Goal: Task Accomplishment & Management: Complete application form

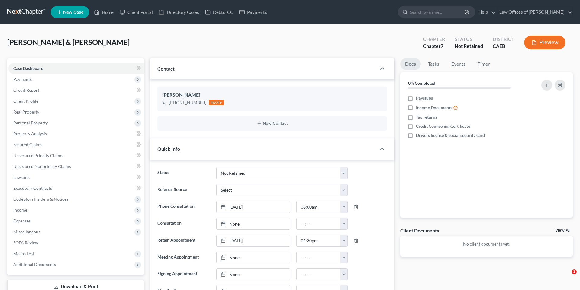
select select "10"
select select "0"
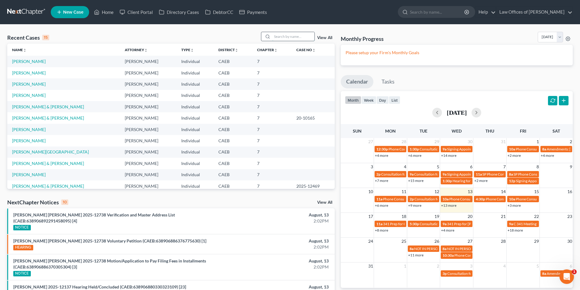
click at [287, 34] on input "search" at bounding box center [293, 36] width 42 height 9
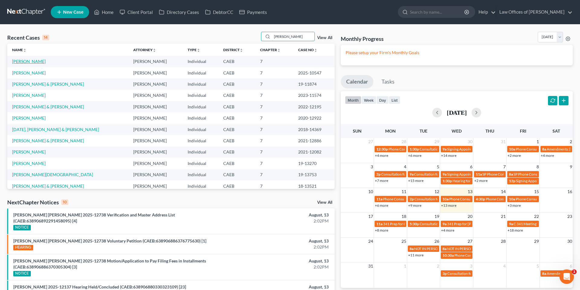
type input "[PERSON_NAME]"
click at [31, 61] on link "[PERSON_NAME]" at bounding box center [29, 61] width 34 height 5
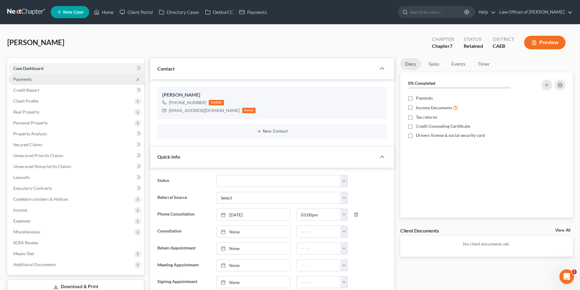
click at [23, 80] on span "Payments" at bounding box center [22, 78] width 18 height 5
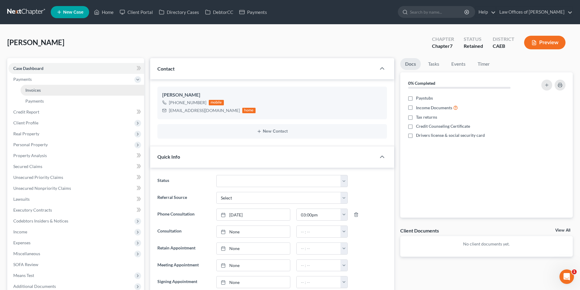
scroll to position [343, 0]
click at [36, 89] on span "Invoices" at bounding box center [32, 89] width 15 height 5
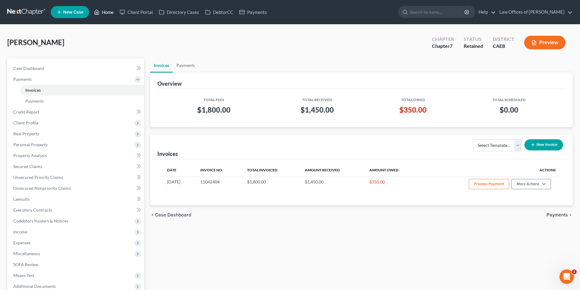
click at [99, 8] on icon at bounding box center [96, 11] width 5 height 7
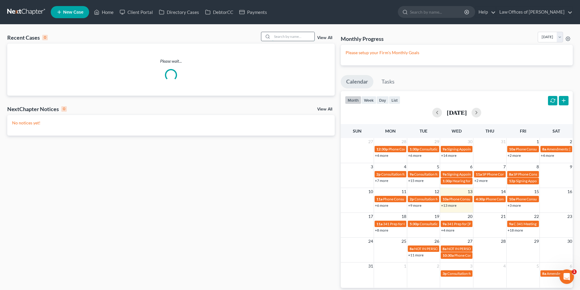
click at [288, 41] on div at bounding box center [288, 36] width 54 height 9
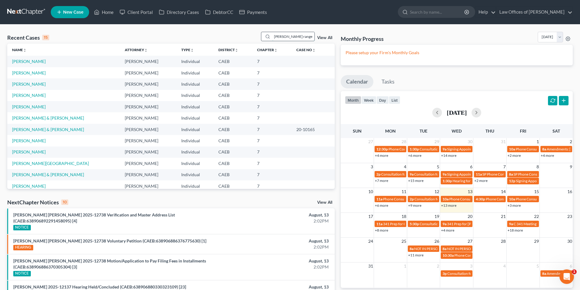
type input "[PERSON_NAME]"
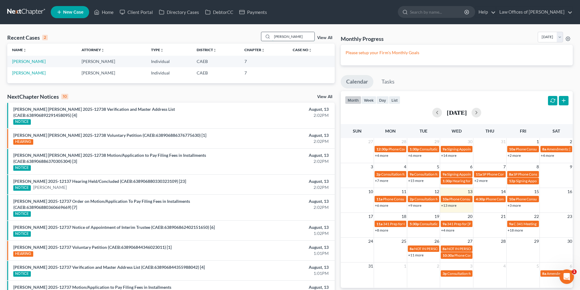
click at [303, 36] on input "[PERSON_NAME]" at bounding box center [293, 36] width 42 height 9
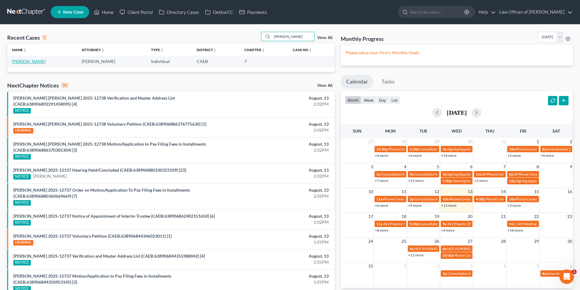
type input "[PERSON_NAME]"
drag, startPoint x: 40, startPoint y: 63, endPoint x: 33, endPoint y: 63, distance: 7.6
click at [40, 63] on link "[PERSON_NAME]" at bounding box center [29, 61] width 34 height 5
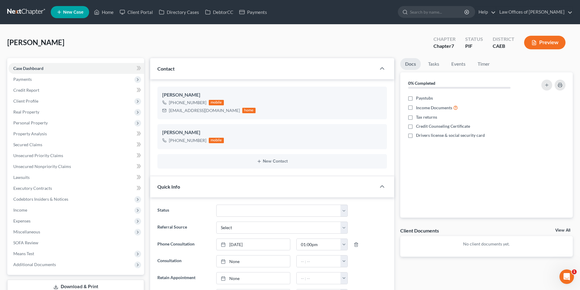
scroll to position [489, 0]
click at [107, 15] on link "Home" at bounding box center [104, 12] width 26 height 11
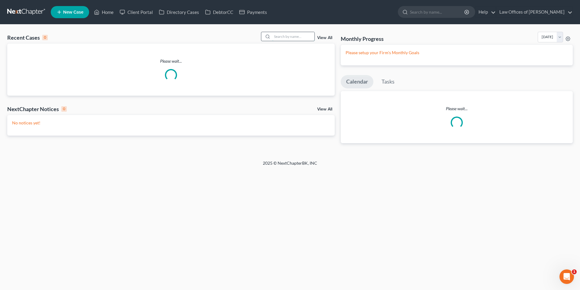
click at [290, 37] on input "search" at bounding box center [293, 36] width 42 height 9
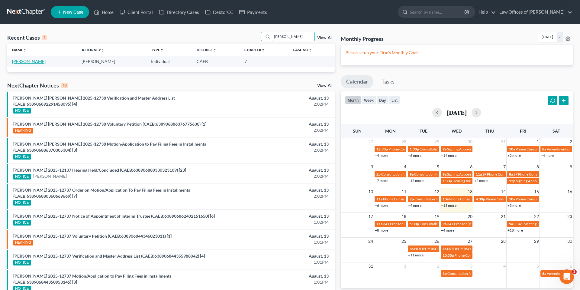
type input "[PERSON_NAME]"
click at [24, 60] on link "[PERSON_NAME]" at bounding box center [29, 61] width 34 height 5
select select "11"
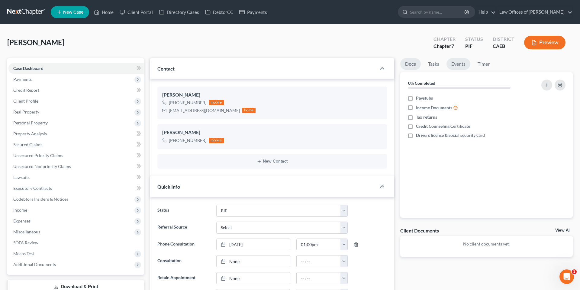
click at [461, 67] on link "Events" at bounding box center [459, 64] width 24 height 12
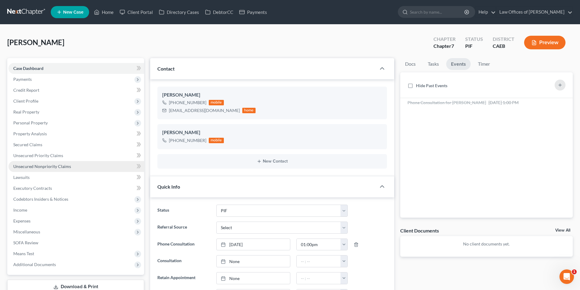
click at [31, 165] on span "Unsecured Nonpriority Claims" at bounding box center [42, 166] width 58 height 5
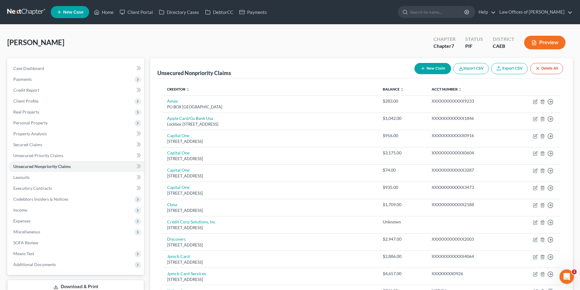
click at [428, 68] on button "New Claim" at bounding box center [433, 68] width 37 height 11
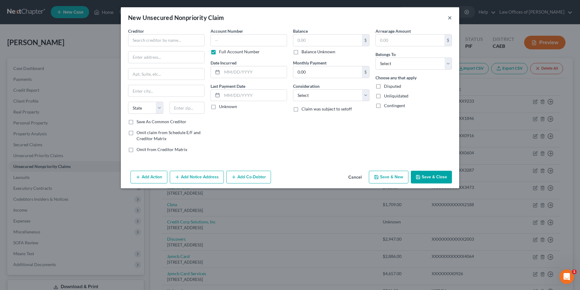
click at [450, 17] on button "×" at bounding box center [450, 17] width 4 height 7
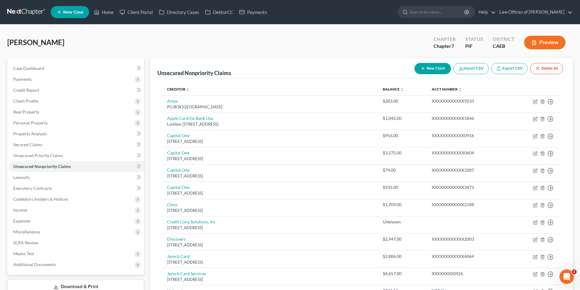
click at [430, 70] on button "New Claim" at bounding box center [433, 68] width 37 height 11
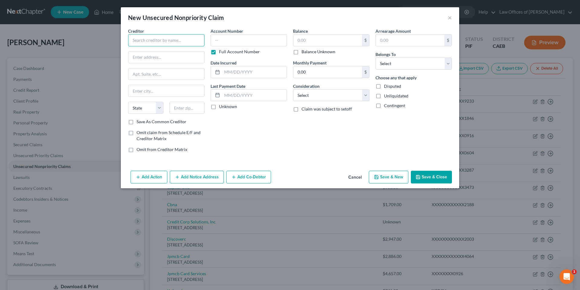
click at [164, 40] on input "text" at bounding box center [166, 40] width 76 height 12
type input "Spectrum"
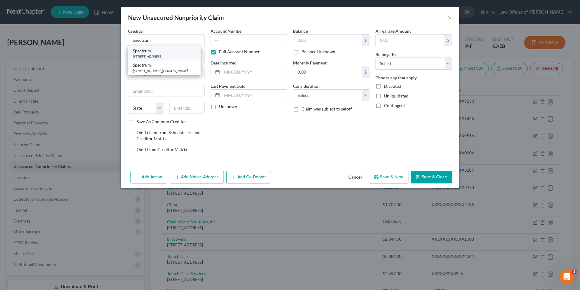
click at [186, 56] on div "[STREET_ADDRESS]" at bounding box center [164, 56] width 63 height 5
type input "[STREET_ADDRESS]"
type input "Columbus"
select select "36"
type input "43215"
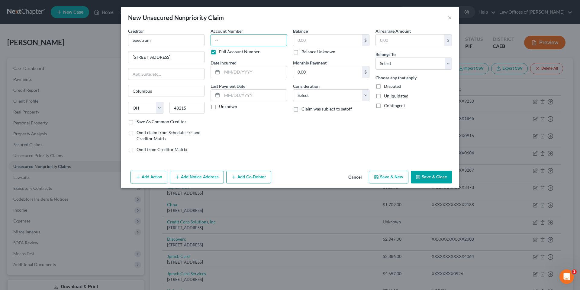
click at [224, 43] on input "text" at bounding box center [249, 40] width 76 height 12
click at [335, 37] on input "text" at bounding box center [327, 39] width 69 height 11
click at [304, 51] on label "Balance Unknown" at bounding box center [319, 52] width 34 height 6
click at [304, 51] on input "Balance Unknown" at bounding box center [306, 51] width 4 height 4
checkbox input "true"
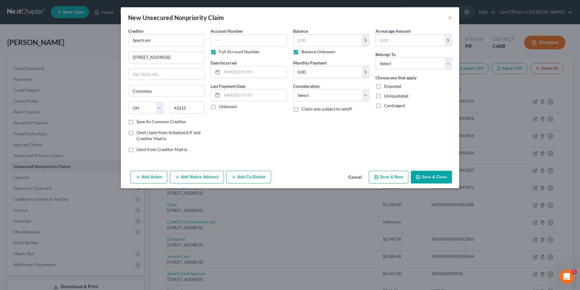
type input "0.00"
click at [416, 65] on select "Select Debtor 1 Only Debtor 2 Only Debtor 1 And Debtor 2 Only At Least One Of T…" at bounding box center [414, 63] width 76 height 12
select select "0"
click at [436, 173] on button "Save & Close" at bounding box center [431, 176] width 41 height 13
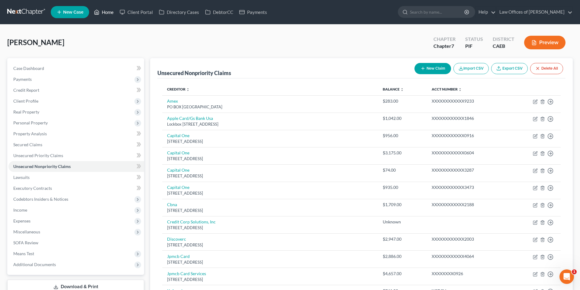
click at [108, 12] on link "Home" at bounding box center [104, 12] width 26 height 11
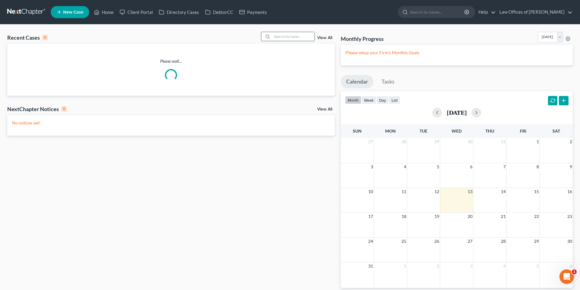
click at [300, 40] on input "search" at bounding box center [293, 36] width 42 height 9
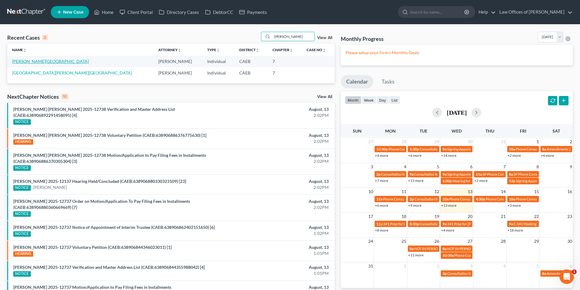
type input "[PERSON_NAME]"
click at [33, 62] on link "[PERSON_NAME][GEOGRAPHIC_DATA]" at bounding box center [50, 61] width 77 height 5
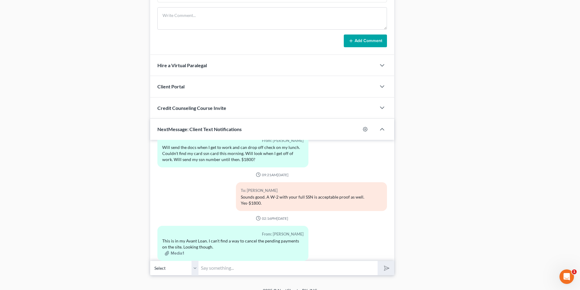
scroll to position [411, 0]
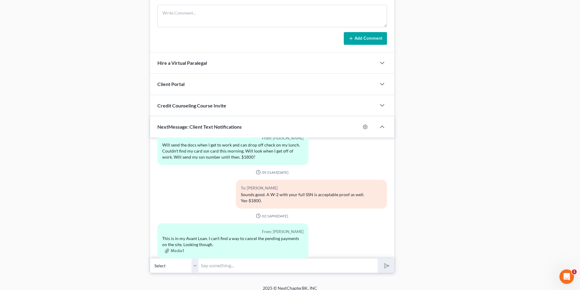
click at [232, 258] on input "text" at bounding box center [288, 265] width 179 height 15
click at [377, 262] on input "You can also contact your bank and stop payments directly through them." at bounding box center [288, 265] width 179 height 15
type input "You can also contact your bank and stop payments directly through them."
click at [387, 261] on icon "submit" at bounding box center [385, 265] width 8 height 8
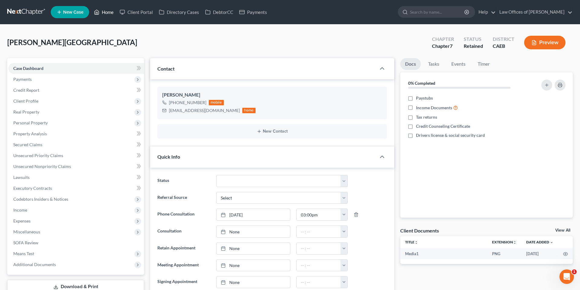
scroll to position [777, 0]
click at [105, 12] on link "Home" at bounding box center [104, 12] width 26 height 11
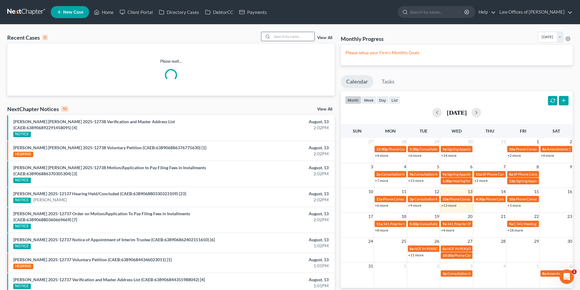
click at [279, 35] on input "search" at bounding box center [293, 36] width 42 height 9
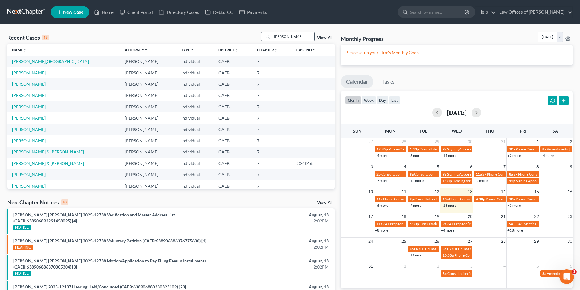
click at [290, 37] on input "[PERSON_NAME]" at bounding box center [293, 36] width 42 height 9
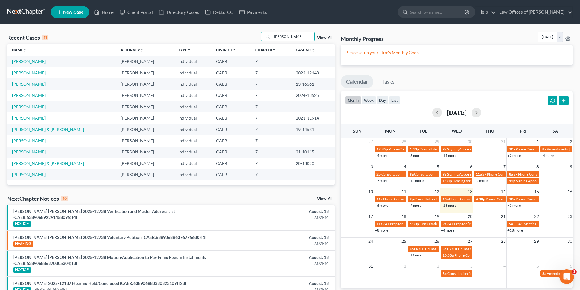
type input "[PERSON_NAME]"
click at [30, 74] on link "[PERSON_NAME]" at bounding box center [29, 72] width 34 height 5
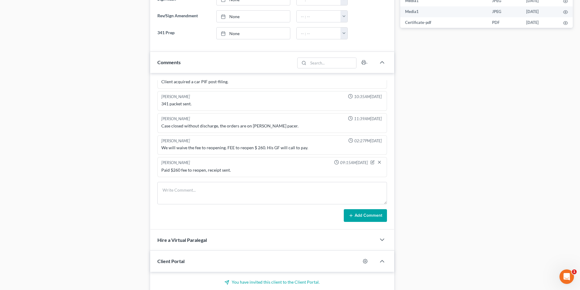
scroll to position [5896, 0]
click at [196, 196] on textarea at bounding box center [272, 193] width 230 height 22
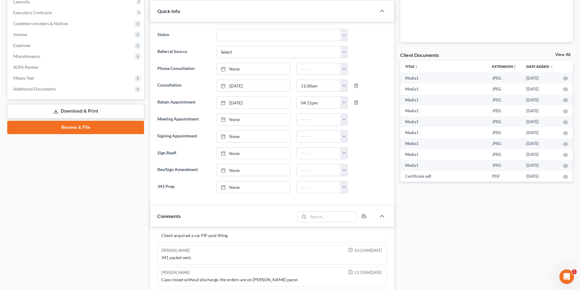
scroll to position [177, 0]
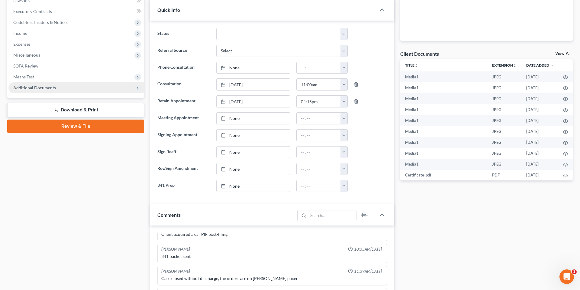
drag, startPoint x: 42, startPoint y: 86, endPoint x: 60, endPoint y: 86, distance: 17.8
click at [42, 86] on span "Additional Documents" at bounding box center [34, 87] width 43 height 5
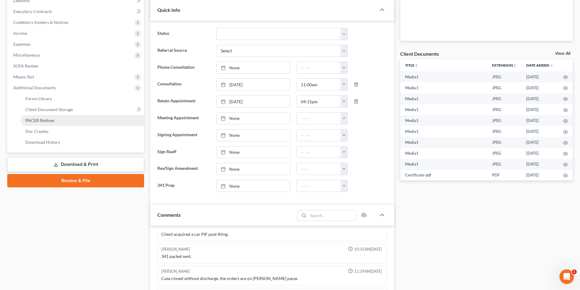
click at [43, 117] on link "PACER Notices" at bounding box center [83, 120] width 124 height 11
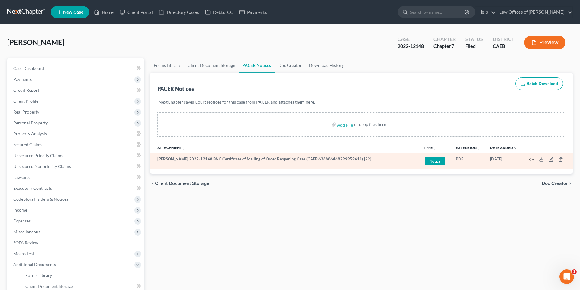
click at [530, 157] on icon "button" at bounding box center [532, 159] width 5 height 5
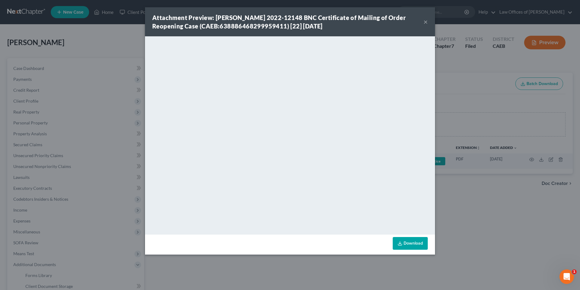
click at [425, 22] on button "×" at bounding box center [426, 21] width 4 height 7
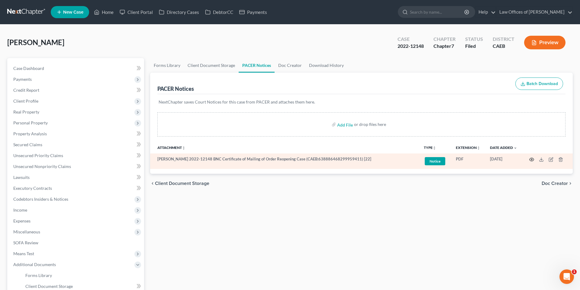
click at [533, 159] on icon "button" at bounding box center [532, 159] width 5 height 5
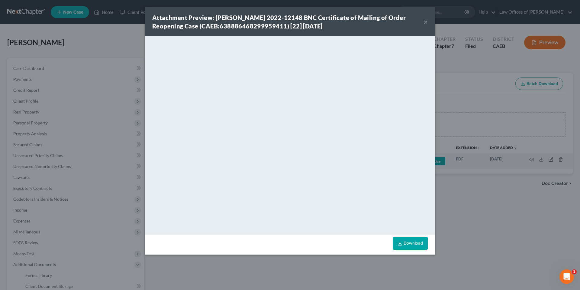
click at [424, 23] on button "×" at bounding box center [426, 21] width 4 height 7
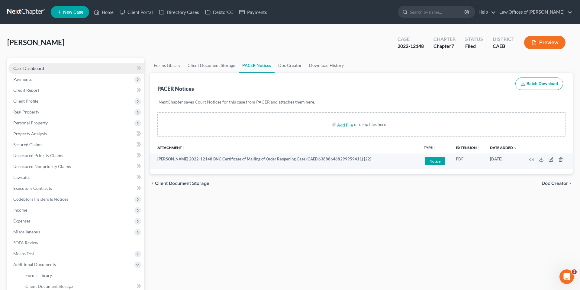
click at [39, 66] on span "Case Dashboard" at bounding box center [28, 68] width 31 height 5
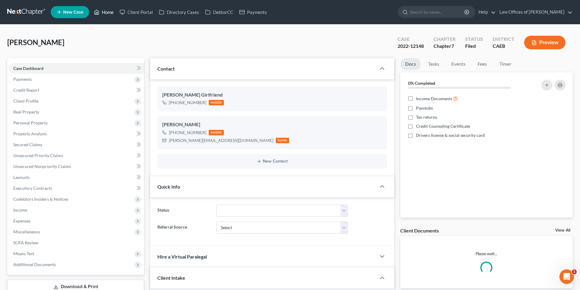
click at [109, 13] on link "Home" at bounding box center [104, 12] width 26 height 11
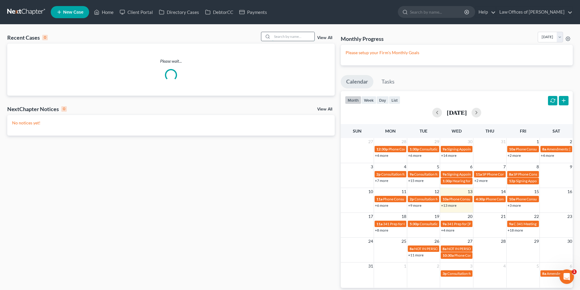
click at [290, 36] on input "search" at bounding box center [293, 36] width 42 height 9
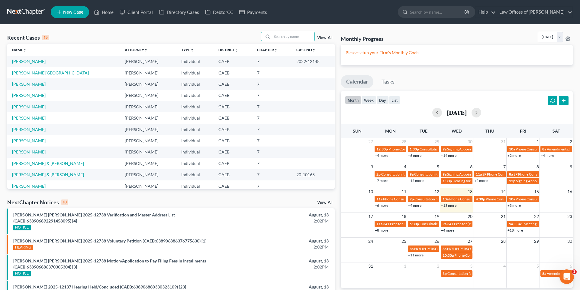
click at [25, 74] on link "[PERSON_NAME][GEOGRAPHIC_DATA]" at bounding box center [50, 72] width 77 height 5
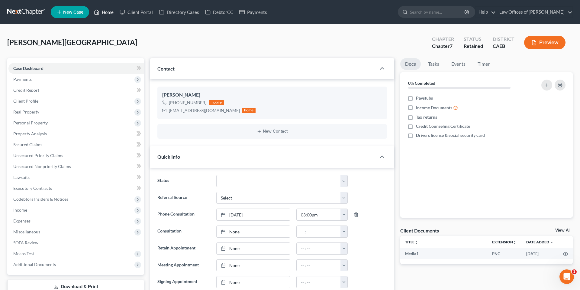
click at [101, 12] on link "Home" at bounding box center [104, 12] width 26 height 11
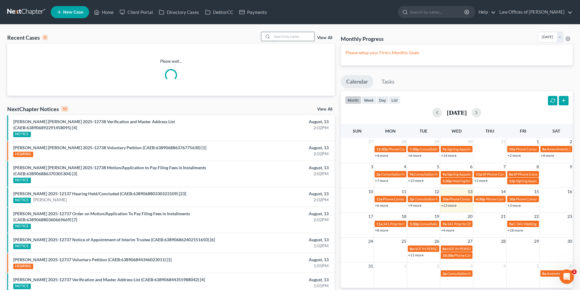
click at [291, 34] on input "search" at bounding box center [293, 36] width 42 height 9
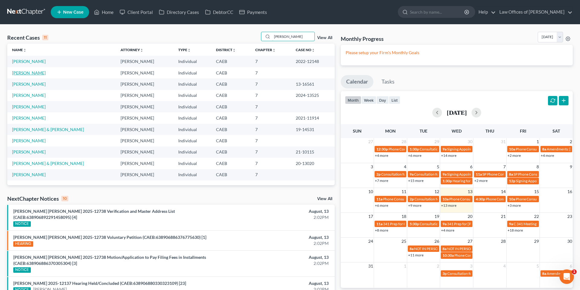
type input "[PERSON_NAME]"
click at [42, 73] on link "[PERSON_NAME]" at bounding box center [29, 72] width 34 height 5
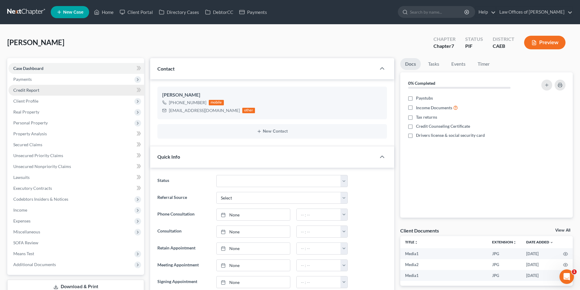
click at [37, 86] on link "Credit Report" at bounding box center [76, 90] width 136 height 11
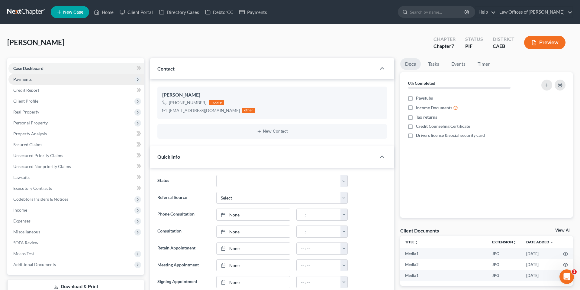
click at [28, 80] on span "Payments" at bounding box center [22, 78] width 18 height 5
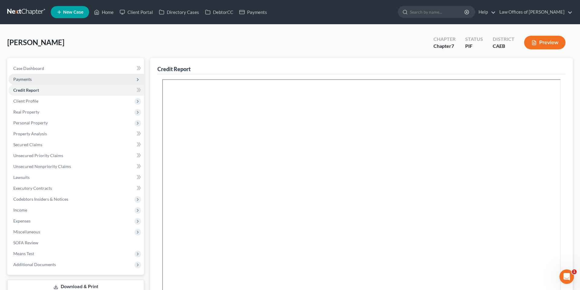
click at [24, 82] on span "Payments" at bounding box center [76, 79] width 136 height 11
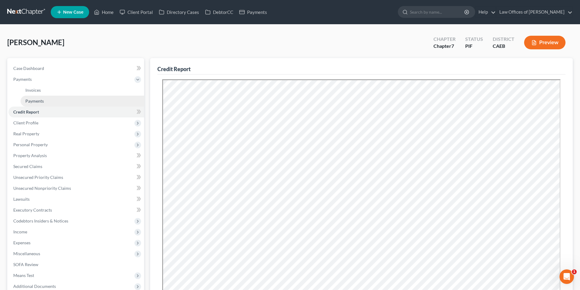
click at [40, 100] on span "Payments" at bounding box center [34, 100] width 18 height 5
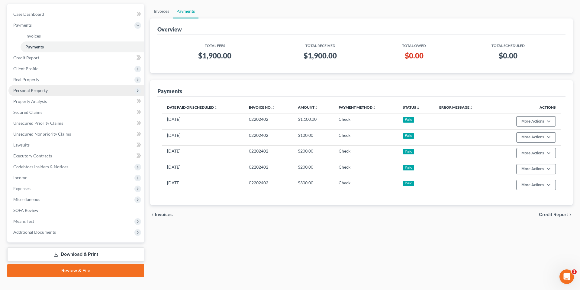
scroll to position [64, 0]
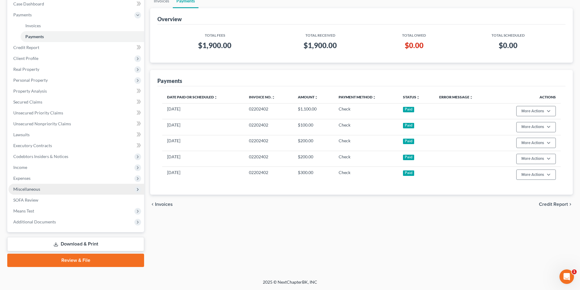
click at [28, 191] on span "Miscellaneous" at bounding box center [26, 188] width 27 height 5
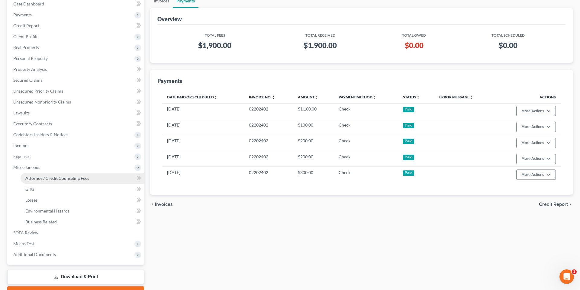
click at [49, 179] on span "Attorney / Credit Counseling Fees" at bounding box center [57, 177] width 64 height 5
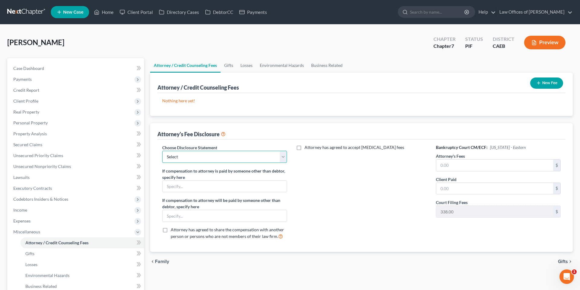
click at [196, 160] on select "Select Disclosure" at bounding box center [224, 157] width 125 height 12
select select "0"
click at [465, 167] on input "text" at bounding box center [494, 164] width 117 height 11
type input "1,900"
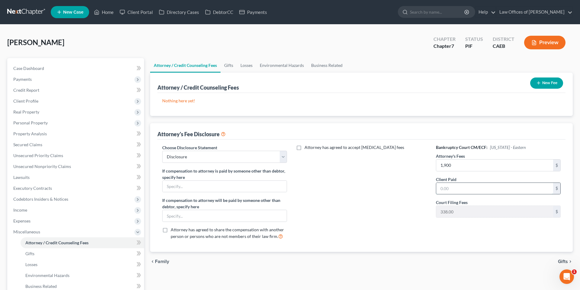
click at [479, 190] on input "text" at bounding box center [494, 188] width 117 height 11
type input "1,900"
click at [532, 81] on button "New Fee" at bounding box center [546, 82] width 33 height 11
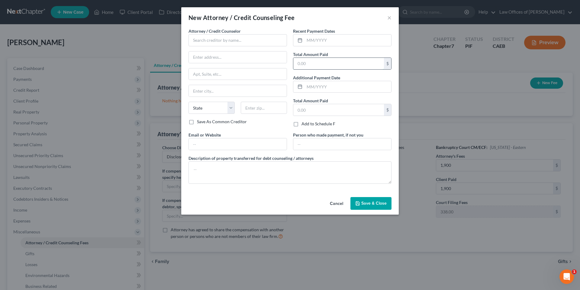
click at [310, 63] on input "text" at bounding box center [338, 63] width 91 height 11
type input "1,900"
click at [305, 38] on input "text" at bounding box center [348, 39] width 87 height 11
type input "0"
type input "04/2025"
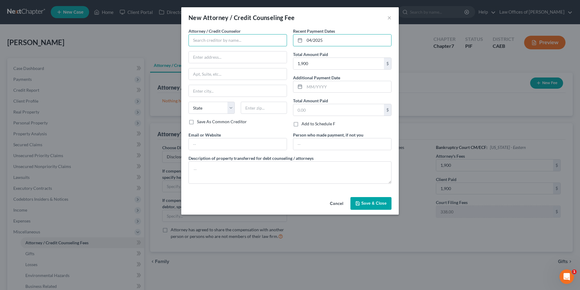
click at [227, 38] on input "text" at bounding box center [238, 40] width 99 height 12
type input "s"
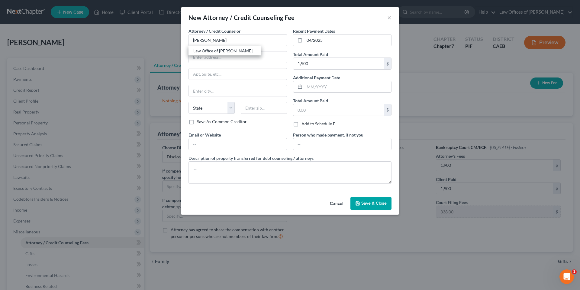
click at [213, 48] on div "Law Office of [PERSON_NAME]" at bounding box center [224, 51] width 63 height 6
type input "Law Office of [PERSON_NAME]"
type input "[STREET_ADDRESS]"
type input "[GEOGRAPHIC_DATA]"
select select "4"
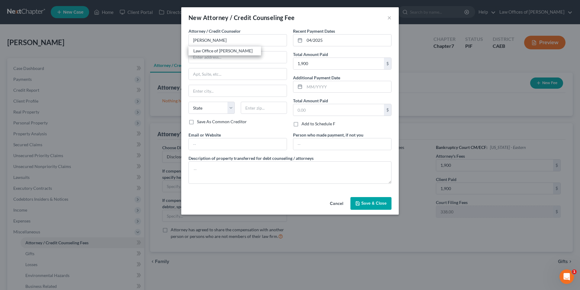
type input "93301"
click at [364, 199] on button "Save & Close" at bounding box center [371, 203] width 41 height 13
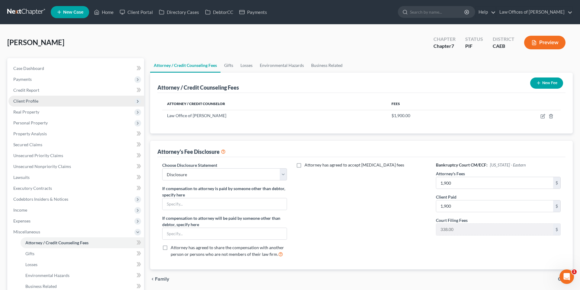
click at [32, 102] on span "Client Profile" at bounding box center [25, 100] width 25 height 5
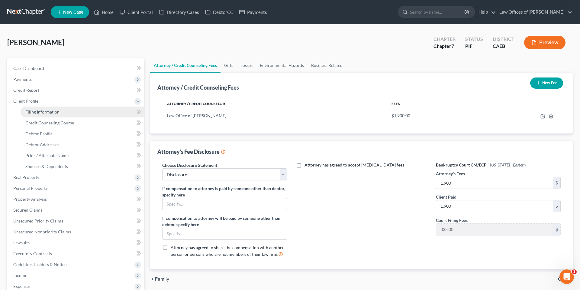
click at [43, 109] on span "Filing Information" at bounding box center [42, 111] width 34 height 5
select select "1"
select select "0"
select select "8"
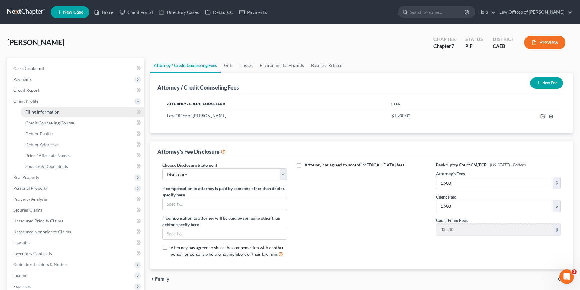
select select "4"
select select "1"
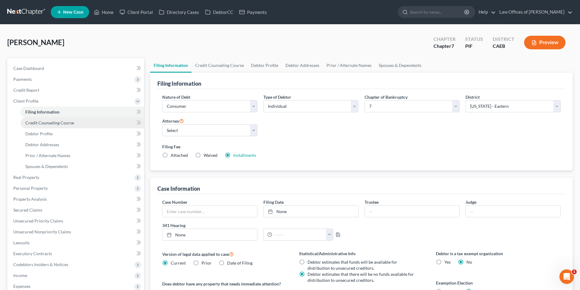
click at [70, 121] on span "Credit Counseling Course" at bounding box center [49, 122] width 49 height 5
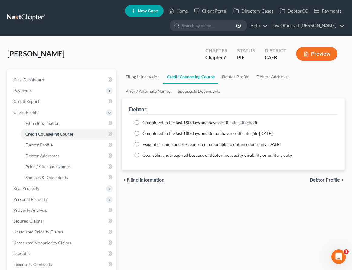
click at [159, 122] on span "Completed in the last 180 days and have certificate (attached)" at bounding box center [199, 122] width 115 height 5
click at [149, 122] on input "Completed in the last 180 days and have certificate (attached)" at bounding box center [147, 122] width 4 height 4
radio input "true"
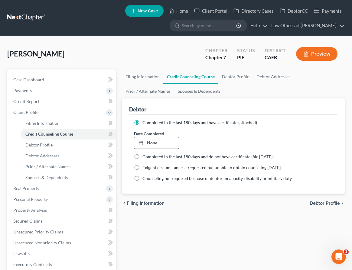
click at [153, 140] on link "None" at bounding box center [156, 142] width 44 height 11
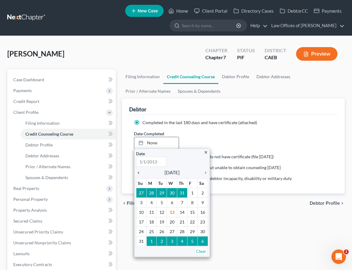
click at [138, 174] on icon "chevron_left" at bounding box center [140, 172] width 8 height 5
type input "[DATE]"
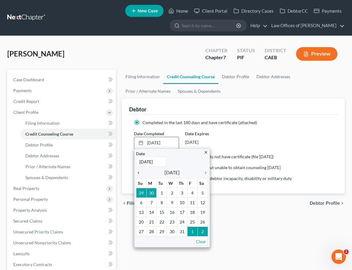
click at [138, 174] on icon "chevron_left" at bounding box center [140, 172] width 8 height 5
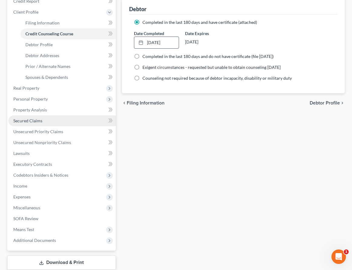
scroll to position [139, 0]
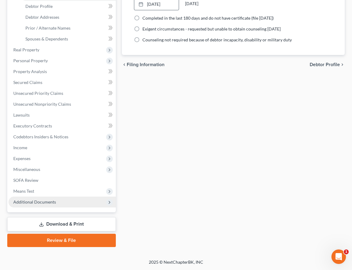
click at [33, 198] on span "Additional Documents" at bounding box center [61, 202] width 107 height 11
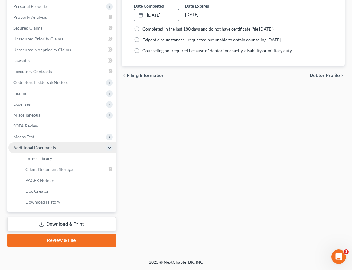
scroll to position [128, 0]
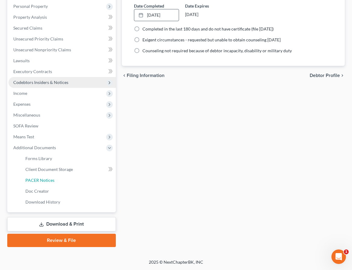
drag, startPoint x: 49, startPoint y: 181, endPoint x: 13, endPoint y: 86, distance: 102.3
click at [49, 181] on span "PACER Notices" at bounding box center [39, 180] width 29 height 5
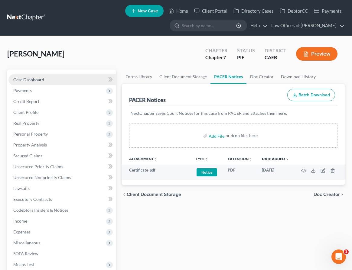
click at [40, 81] on span "Case Dashboard" at bounding box center [28, 79] width 31 height 5
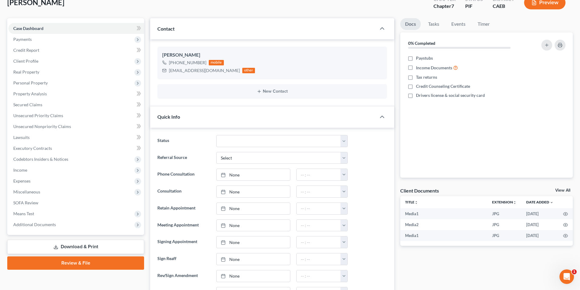
scroll to position [43, 0]
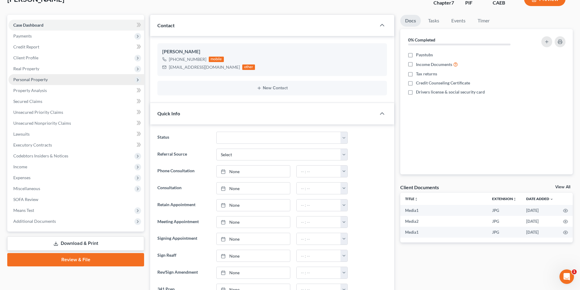
click at [36, 79] on span "Personal Property" at bounding box center [30, 79] width 34 height 5
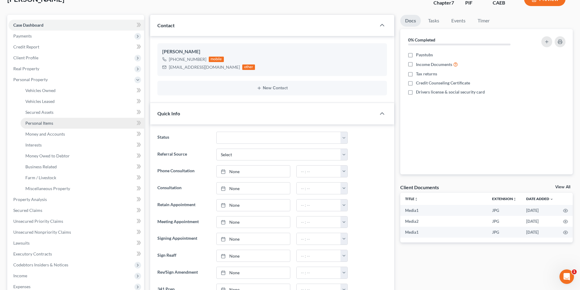
click at [49, 124] on span "Personal Items" at bounding box center [39, 122] width 28 height 5
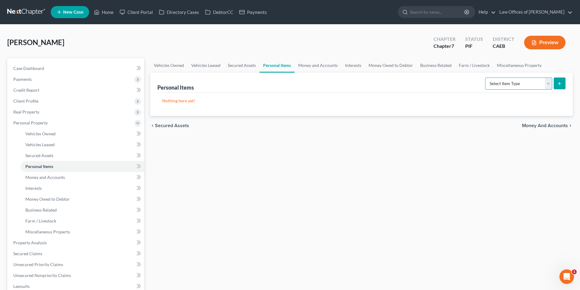
click at [519, 84] on select "Select Item Type Clothing Collectibles Of Value Electronics Firearms Household …" at bounding box center [518, 83] width 67 height 12
select select "clothing"
click at [563, 82] on button "submit" at bounding box center [560, 83] width 12 height 12
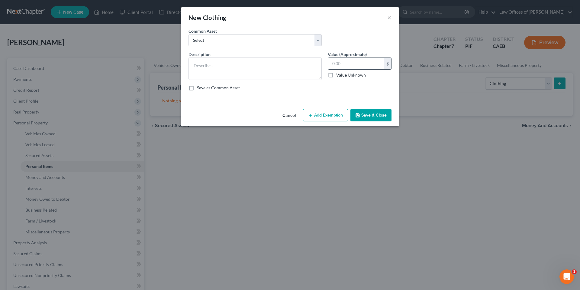
click at [353, 62] on input "text" at bounding box center [356, 63] width 56 height 11
type input "900"
click at [248, 41] on select "Select Wardrobe" at bounding box center [255, 40] width 133 height 12
select select "0"
type textarea "Wardrobe"
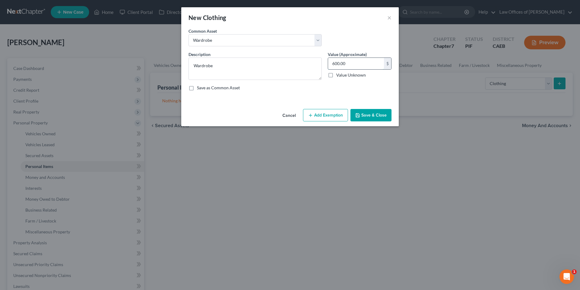
click at [343, 65] on input "600.00" at bounding box center [356, 63] width 56 height 11
type input "900"
click at [337, 112] on button "Add Exemption" at bounding box center [325, 115] width 45 height 13
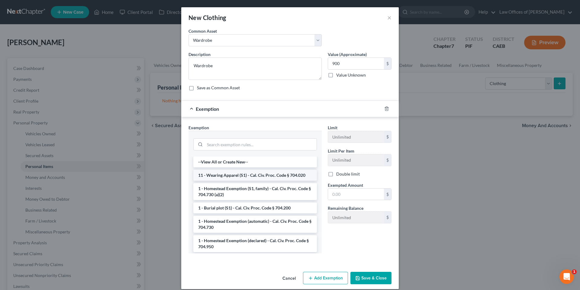
scroll to position [1, 0]
click at [234, 177] on li "11 - Wearing Apparel (S1) - Cal. Civ. Proc. Code § 704.020" at bounding box center [255, 174] width 124 height 11
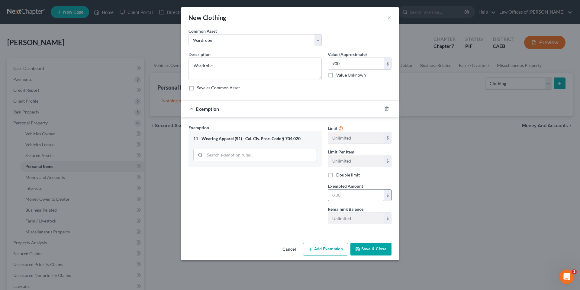
click at [370, 195] on input "text" at bounding box center [356, 194] width 56 height 11
type input "900"
click at [277, 213] on div "Exemption Set must be selected for CA. Exemption * 11 - Wearing Apparel (S1) - …" at bounding box center [255, 176] width 139 height 105
click at [369, 248] on button "Save & Close" at bounding box center [371, 248] width 41 height 13
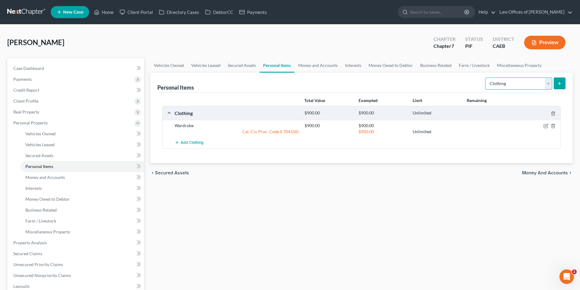
click at [492, 87] on select "Select Item Type Clothing Collectibles Of Value Electronics Firearms Household …" at bounding box center [518, 83] width 67 height 12
select select "electronics"
click at [562, 84] on button "submit" at bounding box center [560, 83] width 12 height 12
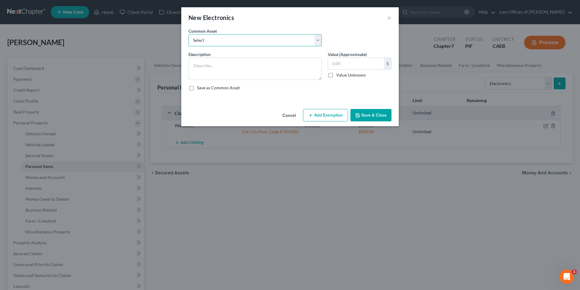
click at [277, 46] on select "Select Miscellaneous Electronic Items" at bounding box center [255, 40] width 133 height 12
select select "0"
type textarea "Miscellaneous Electronic Items"
click at [317, 110] on button "Add Exemption" at bounding box center [325, 115] width 45 height 13
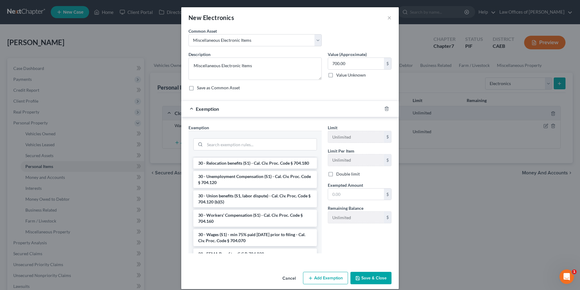
scroll to position [861, 0]
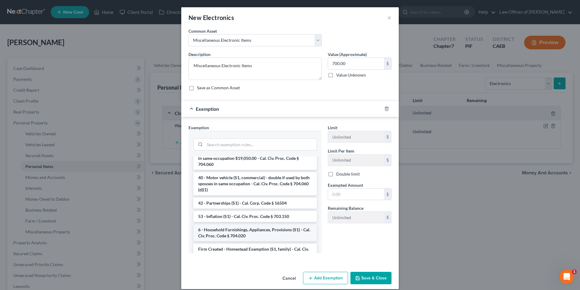
click at [245, 224] on li "6 - Household Furnishings, Appliances, Provisions (S1) - Cal. Civ. Proc. Code §…" at bounding box center [255, 232] width 124 height 17
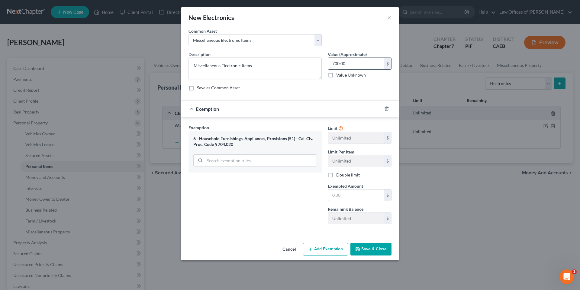
click at [338, 65] on input "700.00" at bounding box center [356, 63] width 56 height 11
type input "1"
type input "1,800"
click at [357, 191] on input "text" at bounding box center [356, 194] width 56 height 11
type input "1,800"
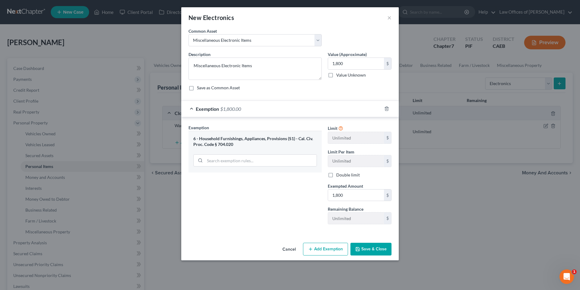
click at [266, 227] on div "Exemption Set must be selected for CA. Exemption * 6 - Household Furnishings, A…" at bounding box center [255, 176] width 139 height 105
click at [368, 251] on button "Save & Close" at bounding box center [371, 248] width 41 height 13
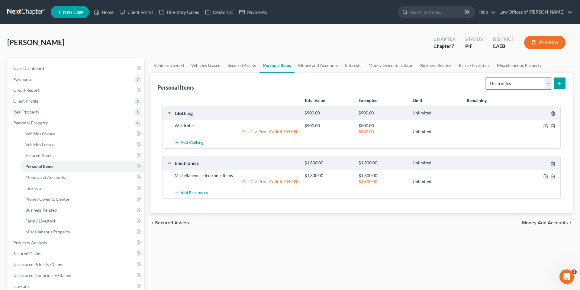
click at [519, 84] on select "Select Item Type Clothing Collectibles Of Value Electronics Firearms Household …" at bounding box center [518, 83] width 67 height 12
select select "household_goods"
click at [564, 81] on button "submit" at bounding box center [560, 83] width 12 height 12
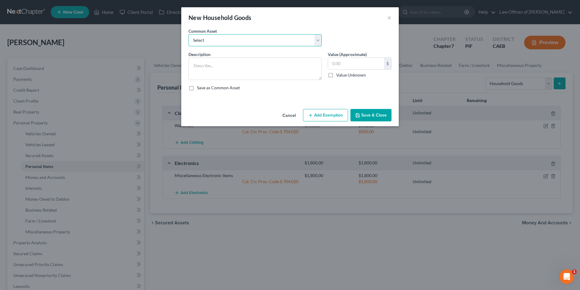
click at [250, 42] on select "Select Furniture and furnishings" at bounding box center [255, 40] width 133 height 12
select select "0"
type textarea "Furniture and furnishings"
click at [325, 115] on button "Add Exemption" at bounding box center [325, 115] width 45 height 13
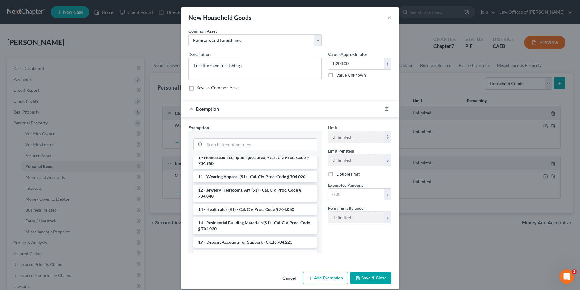
scroll to position [0, 0]
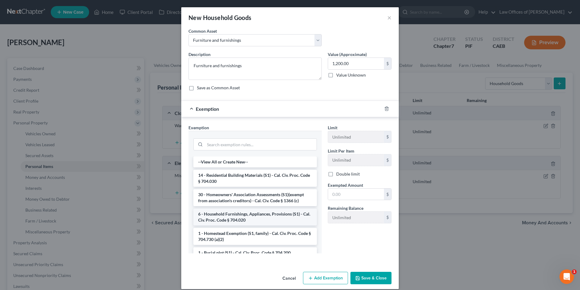
click at [249, 215] on li "6 - Household Furnishings, Appliances, Provisions (S1) - Cal. Civ. Proc. Code §…" at bounding box center [255, 216] width 124 height 17
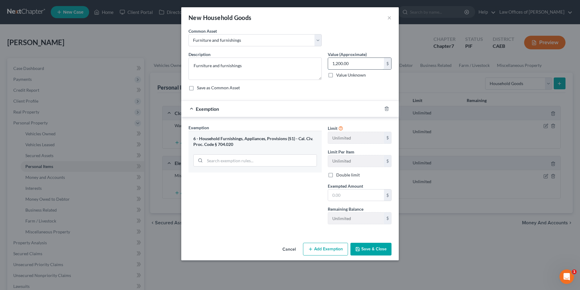
click at [337, 62] on input "1,200.00" at bounding box center [356, 63] width 56 height 11
type input "1,900"
click at [347, 196] on input "text" at bounding box center [356, 194] width 56 height 11
type input "1,900"
click at [306, 224] on div "Exemption Set must be selected for CA. Exemption * 6 - Household Furnishings, A…" at bounding box center [255, 176] width 139 height 105
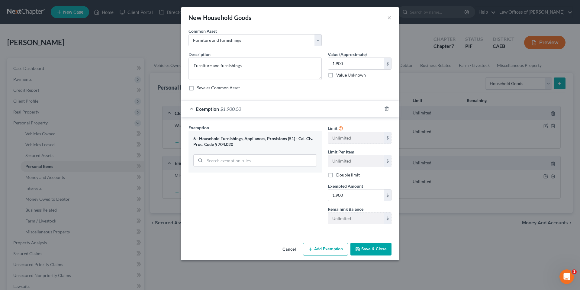
click at [376, 243] on button "Save & Close" at bounding box center [371, 248] width 41 height 13
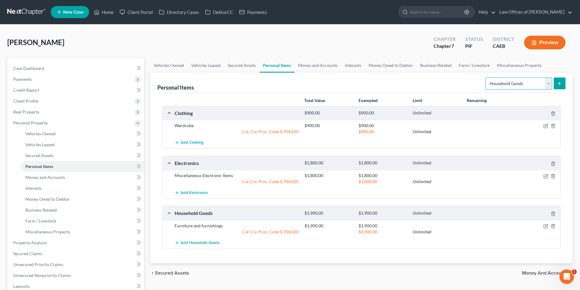
click at [505, 84] on select "Select Item Type Clothing Collectibles Of Value Electronics Firearms Household …" at bounding box center [518, 83] width 67 height 12
select select "jewelry"
click at [554, 82] on button "submit" at bounding box center [560, 83] width 12 height 12
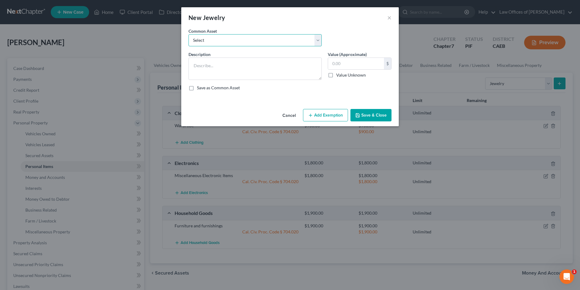
click at [214, 41] on select "Select Miscellaneous Jewelry" at bounding box center [255, 40] width 133 height 12
select select "0"
type textarea "Miscellaneous Jewelry"
type input "100.00"
click at [329, 111] on button "Add Exemption" at bounding box center [325, 115] width 45 height 13
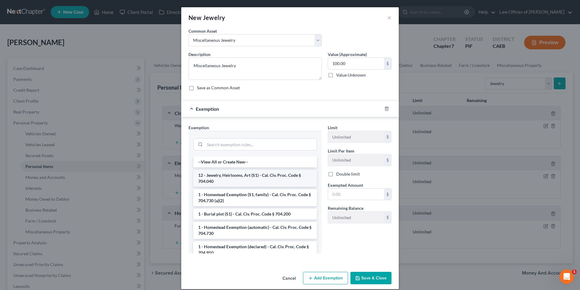
click at [230, 177] on li "12 - Jewelry, Heirlooms, Art (S1) - Cal. Civ. Proc. Code § 704.040" at bounding box center [255, 178] width 124 height 17
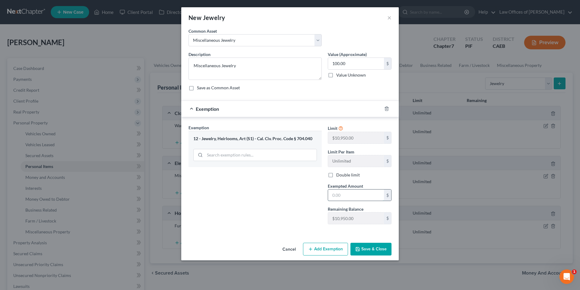
click at [340, 198] on input "text" at bounding box center [356, 194] width 56 height 11
type input "100"
click at [286, 201] on div "Exemption Set must be selected for CA. Exemption * 12 - Jewelry, Heirlooms, Art…" at bounding box center [255, 176] width 139 height 105
click at [386, 250] on button "Save & Close" at bounding box center [371, 248] width 41 height 13
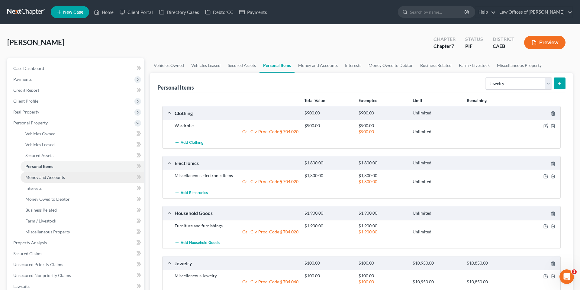
click at [57, 178] on span "Money and Accounts" at bounding box center [45, 176] width 40 height 5
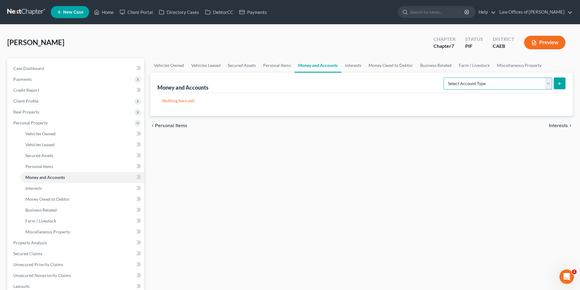
click at [485, 86] on select "Select Account Type Brokerage Cash on Hand Certificates of Deposit Checking Acc…" at bounding box center [498, 83] width 109 height 12
select select "cash_on_hand"
click at [559, 82] on icon "submit" at bounding box center [559, 83] width 5 height 5
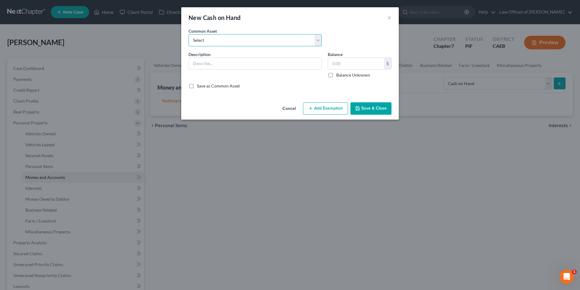
click at [262, 43] on select "Select Cash on Hand" at bounding box center [255, 40] width 133 height 12
select select "0"
type input "Cash on Hand"
click at [337, 66] on input "200.00" at bounding box center [356, 63] width 56 height 11
type input "50"
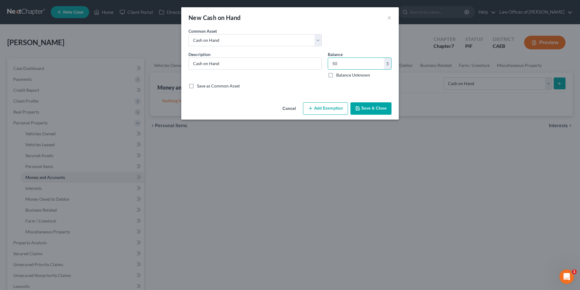
click at [323, 105] on button "Add Exemption" at bounding box center [325, 108] width 45 height 13
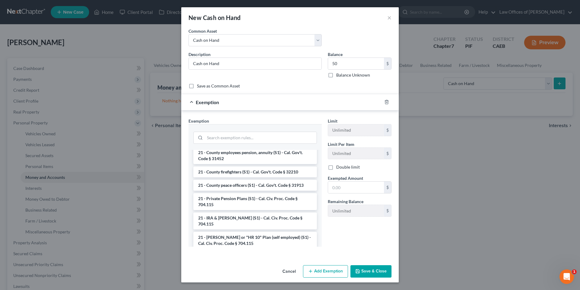
scroll to position [276, 0]
click at [388, 101] on icon "button" at bounding box center [386, 102] width 3 height 4
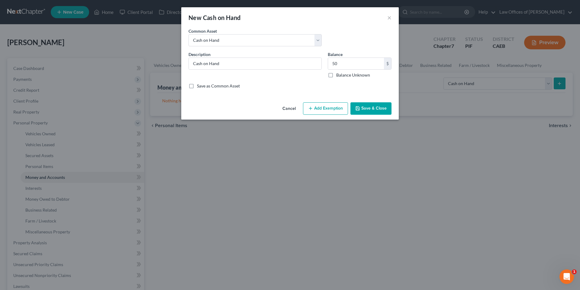
click at [378, 108] on button "Save & Close" at bounding box center [371, 108] width 41 height 13
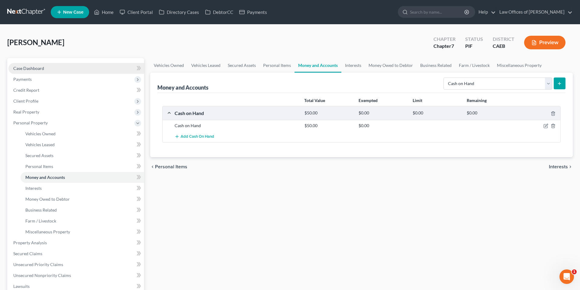
click at [33, 68] on span "Case Dashboard" at bounding box center [28, 68] width 31 height 5
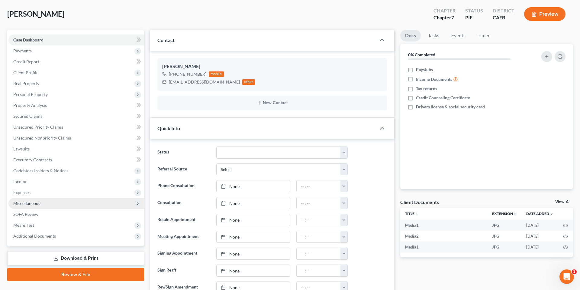
scroll to position [329, 0]
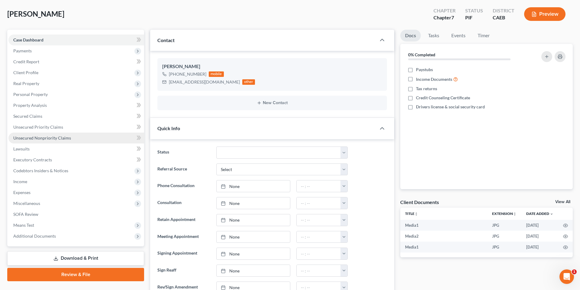
click at [57, 142] on link "Unsecured Nonpriority Claims" at bounding box center [76, 137] width 136 height 11
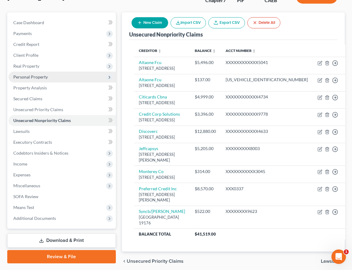
scroll to position [58, 0]
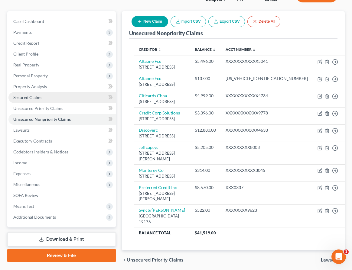
click at [33, 100] on span "Secured Claims" at bounding box center [27, 97] width 29 height 5
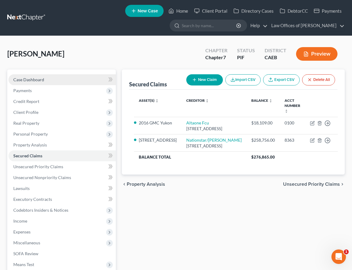
click at [49, 83] on link "Case Dashboard" at bounding box center [61, 79] width 107 height 11
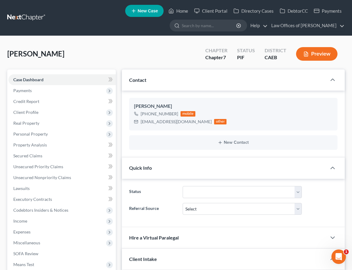
click at [151, 171] on div "Quick Info" at bounding box center [224, 167] width 205 height 21
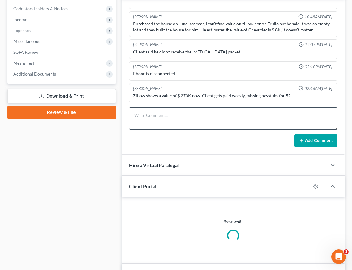
scroll to position [23, 0]
click at [150, 116] on textarea at bounding box center [233, 118] width 208 height 22
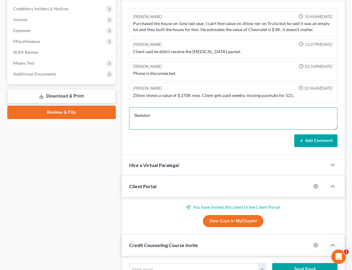
scroll to position [329, 0]
type textarea "Skeleton complete, creditors cleaned."
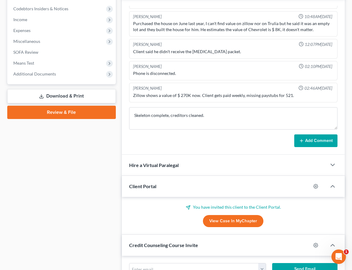
click at [316, 141] on button "Add Comment" at bounding box center [315, 140] width 43 height 13
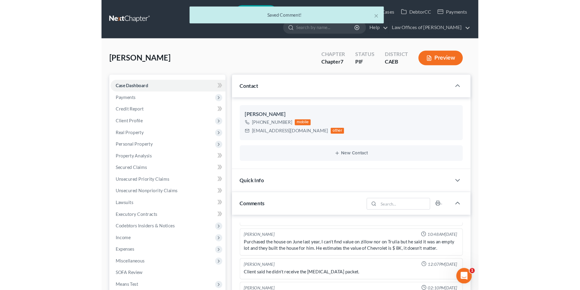
scroll to position [45, 0]
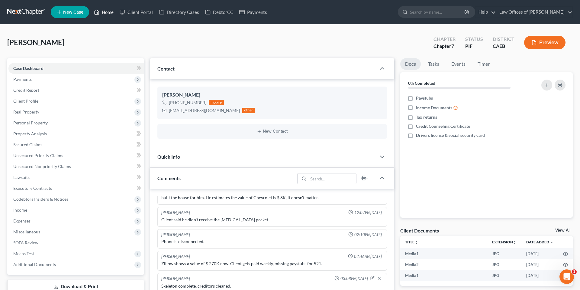
click at [102, 10] on link "Home" at bounding box center [104, 12] width 26 height 11
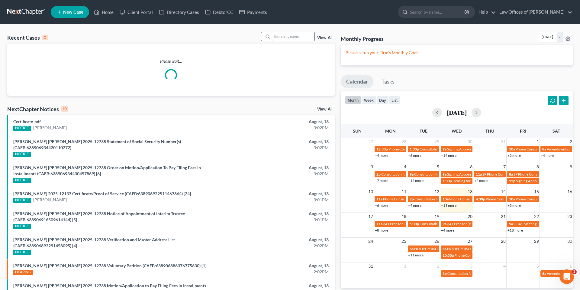
click at [296, 39] on input "search" at bounding box center [293, 36] width 42 height 9
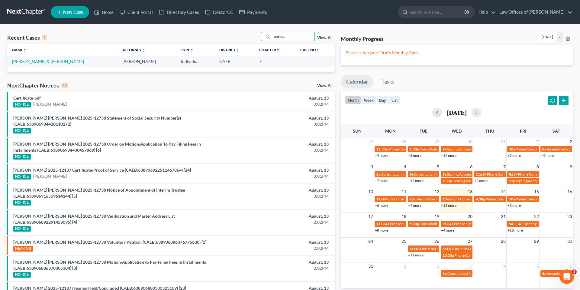
type input "apresa"
click at [52, 64] on td "[PERSON_NAME] & [PERSON_NAME]" at bounding box center [62, 61] width 110 height 11
click at [50, 60] on link "[PERSON_NAME] & [PERSON_NAME]" at bounding box center [48, 61] width 72 height 5
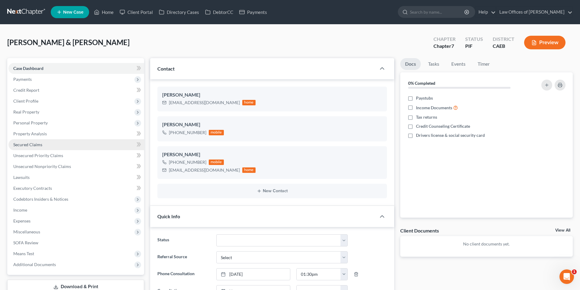
scroll to position [1, 0]
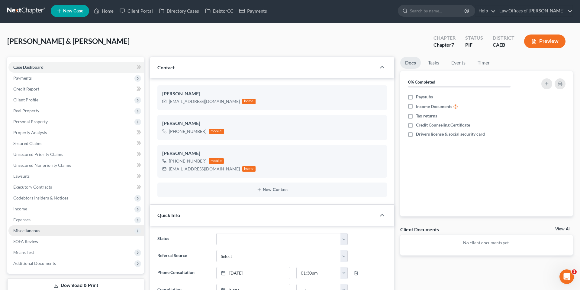
click at [43, 229] on span "Miscellaneous" at bounding box center [76, 230] width 136 height 11
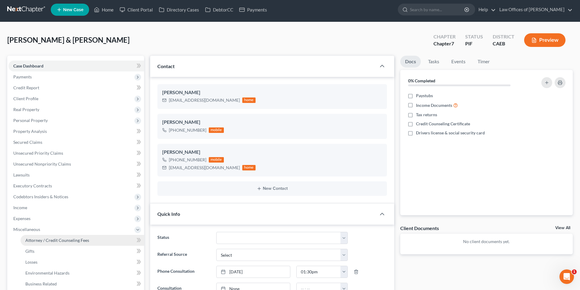
click at [53, 240] on span "Attorney / Credit Counseling Fees" at bounding box center [57, 239] width 64 height 5
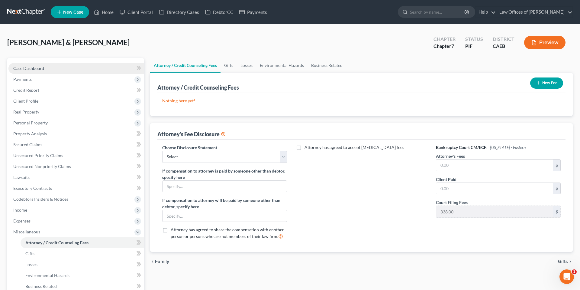
click at [46, 66] on link "Case Dashboard" at bounding box center [76, 68] width 136 height 11
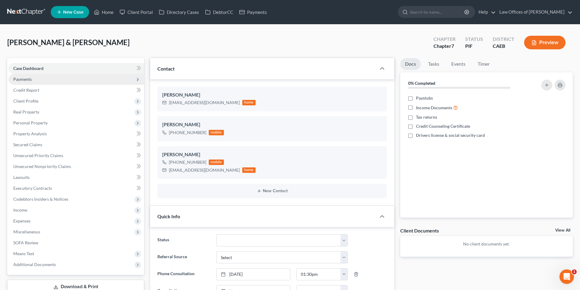
click at [24, 83] on span "Payments" at bounding box center [76, 79] width 136 height 11
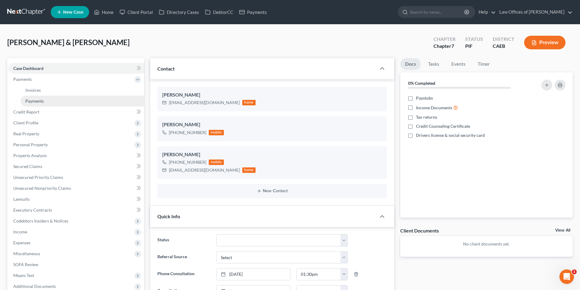
click at [40, 100] on span "Payments" at bounding box center [34, 100] width 18 height 5
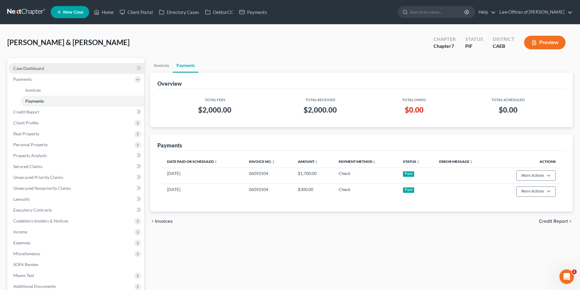
click at [35, 67] on span "Case Dashboard" at bounding box center [28, 68] width 31 height 5
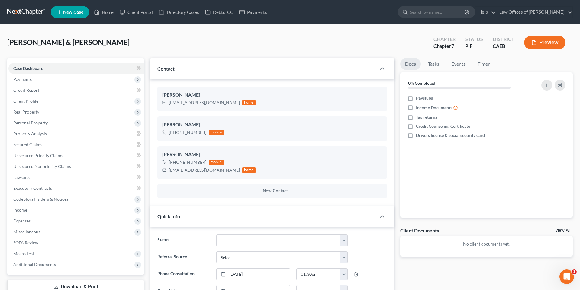
scroll to position [205, 0]
click at [34, 232] on span "Miscellaneous" at bounding box center [26, 231] width 27 height 5
drag, startPoint x: 57, startPoint y: 241, endPoint x: 474, endPoint y: 210, distance: 418.5
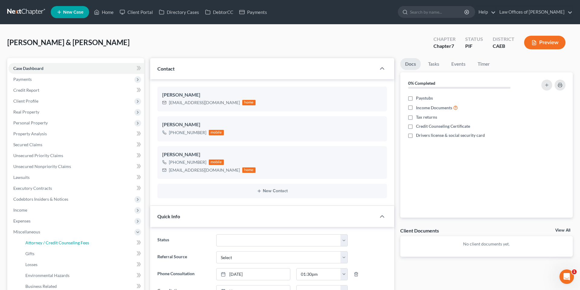
click at [57, 241] on span "Attorney / Credit Counseling Fees" at bounding box center [57, 242] width 64 height 5
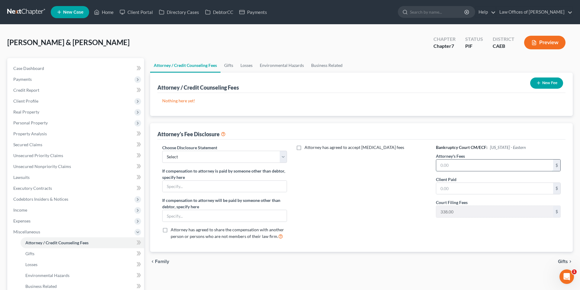
click at [467, 170] on input "text" at bounding box center [494, 164] width 117 height 11
type input "1"
type input "2,000"
click at [466, 186] on input "text" at bounding box center [494, 188] width 117 height 11
type input "2,000"
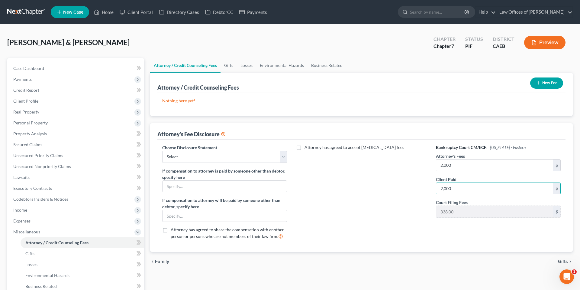
click at [539, 83] on line "button" at bounding box center [538, 83] width 3 height 0
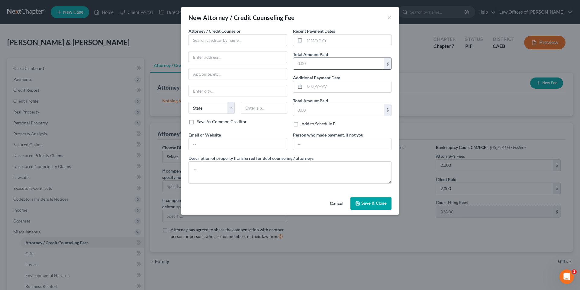
click at [314, 60] on input "text" at bounding box center [338, 63] width 91 height 11
type input "2,000"
click at [316, 41] on input "text" at bounding box center [348, 39] width 87 height 11
type input "06/2025"
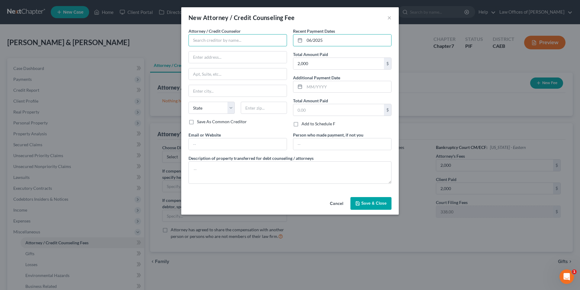
click at [220, 43] on input "text" at bounding box center [238, 40] width 99 height 12
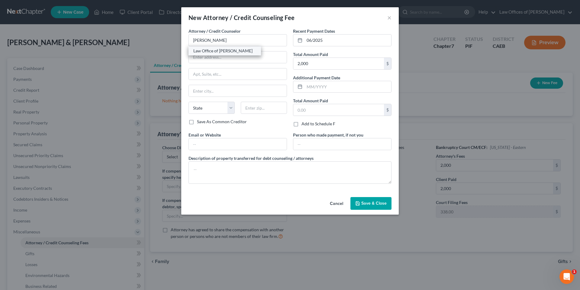
click at [228, 52] on div "Law Office of [PERSON_NAME]" at bounding box center [224, 51] width 63 height 6
type input "Law Office of [PERSON_NAME]"
type input "[STREET_ADDRESS]"
type input "[GEOGRAPHIC_DATA]"
select select "4"
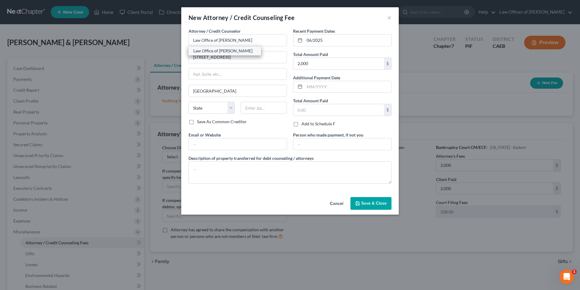
type input "93301"
click at [375, 203] on span "Save & Close" at bounding box center [373, 202] width 25 height 5
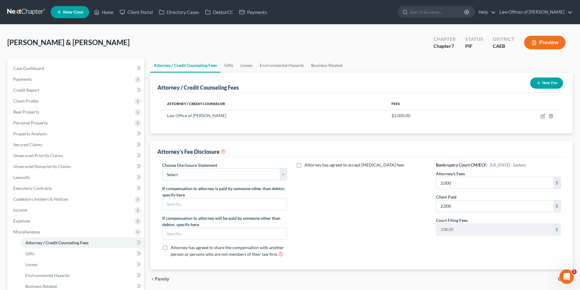
click at [195, 180] on div "Choose Disclosure Statement Select Disclosure If compensation to attorney is pa…" at bounding box center [224, 212] width 137 height 100
click at [192, 175] on select "Select Disclosure" at bounding box center [224, 174] width 125 height 12
select select "0"
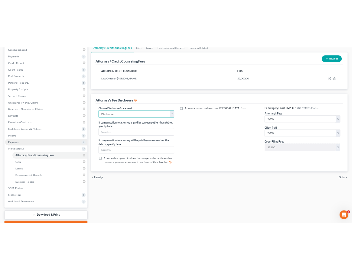
scroll to position [65, 0]
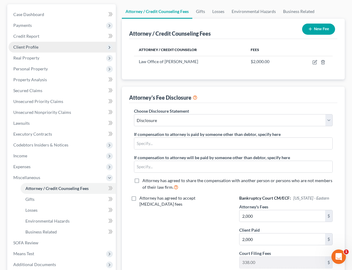
click at [37, 45] on span "Client Profile" at bounding box center [25, 46] width 25 height 5
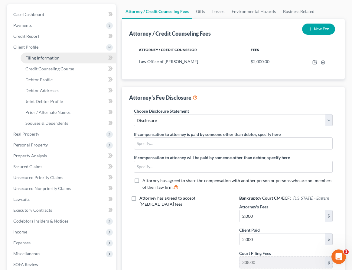
click at [53, 61] on link "Filing Information" at bounding box center [68, 58] width 95 height 11
select select "1"
select select "0"
select select "8"
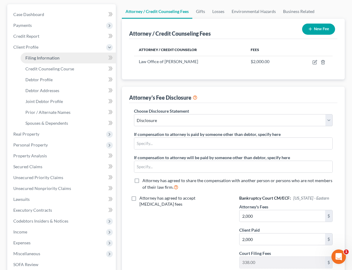
select select "0"
select select "4"
select select "0"
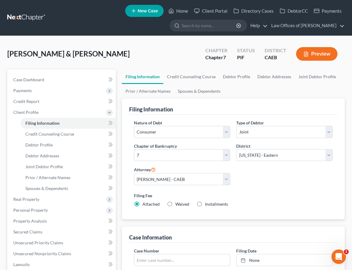
click at [207, 204] on span "Installments" at bounding box center [216, 204] width 23 height 5
click at [207, 204] on input "Installments Installments" at bounding box center [209, 203] width 4 height 4
radio input "true"
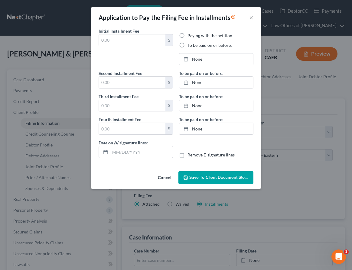
radio input "false"
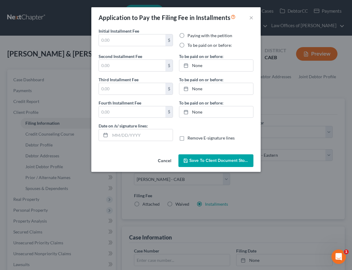
type input "0.00"
radio input "true"
type input "0.00"
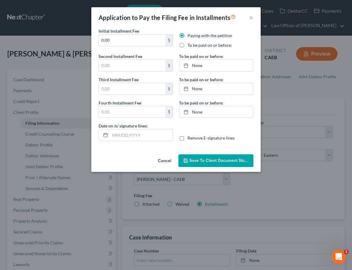
type input "[DATE]"
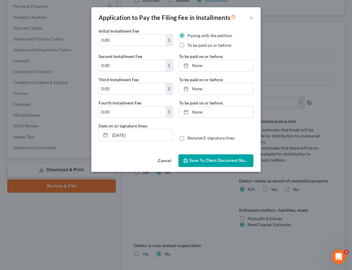
click at [163, 157] on button "Cancel" at bounding box center [164, 161] width 23 height 12
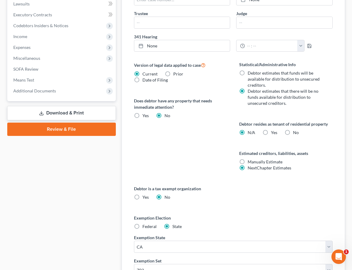
scroll to position [267, 0]
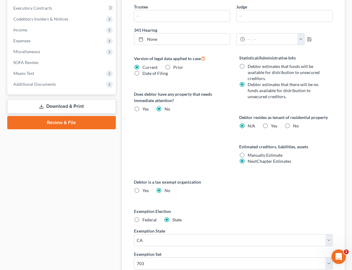
click at [293, 126] on label "No" at bounding box center [296, 126] width 6 height 6
click at [295, 126] on input "No" at bounding box center [297, 125] width 4 height 4
radio input "true"
radio input "false"
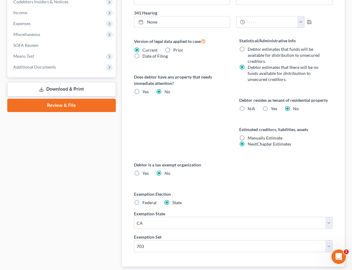
scroll to position [324, 0]
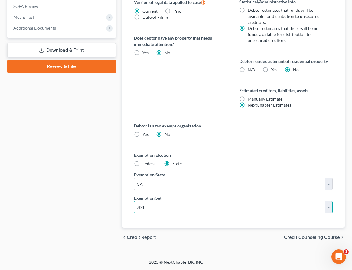
click at [171, 208] on select "Select 703 704" at bounding box center [233, 207] width 199 height 12
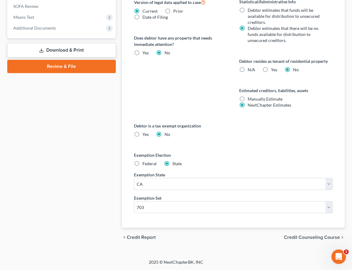
click at [271, 70] on label "Yes Yes" at bounding box center [274, 70] width 6 height 6
click at [273, 70] on input "Yes Yes" at bounding box center [275, 69] width 4 height 4
radio input "true"
radio input "false"
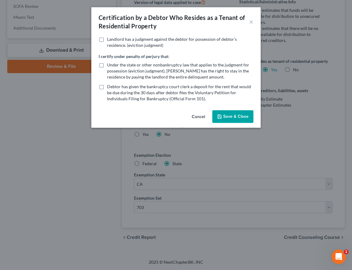
click at [200, 118] on button "Cancel" at bounding box center [198, 117] width 23 height 12
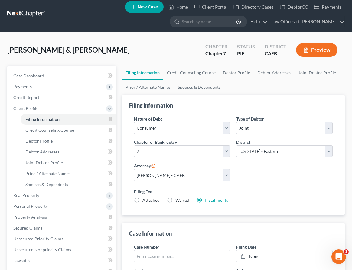
scroll to position [0, 0]
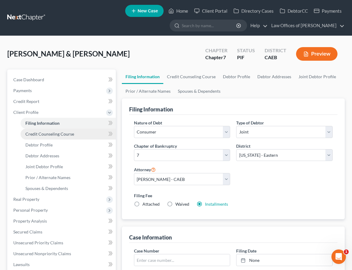
click at [50, 135] on span "Credit Counseling Course" at bounding box center [49, 133] width 49 height 5
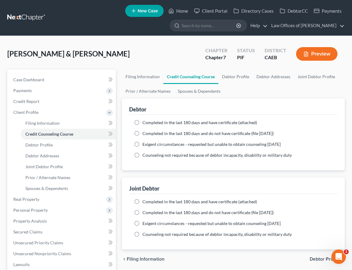
drag, startPoint x: 152, startPoint y: 205, endPoint x: 149, endPoint y: 124, distance: 80.4
click at [152, 205] on label "Completed in the last 180 days and have certificate (attached)" at bounding box center [199, 202] width 115 height 6
click at [149, 203] on input "Completed in the last 180 days and have certificate (attached)" at bounding box center [147, 201] width 4 height 4
radio input "true"
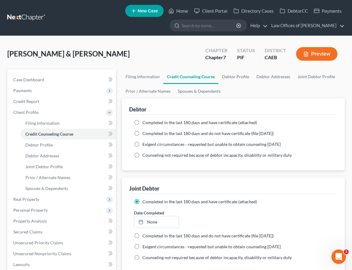
click at [147, 123] on span "Completed in the last 180 days and have certificate (attached)" at bounding box center [199, 122] width 115 height 5
click at [147, 123] on input "Completed in the last 180 days and have certificate (attached)" at bounding box center [147, 122] width 4 height 4
radio input "true"
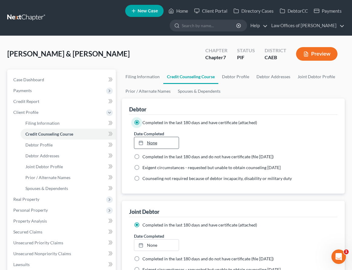
click at [149, 142] on link "None" at bounding box center [156, 142] width 44 height 11
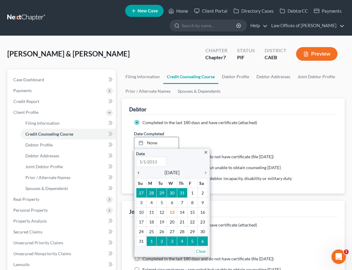
click at [139, 172] on icon "chevron_left" at bounding box center [140, 172] width 8 height 5
type input "[DATE]"
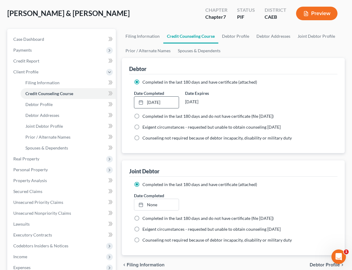
scroll to position [48, 0]
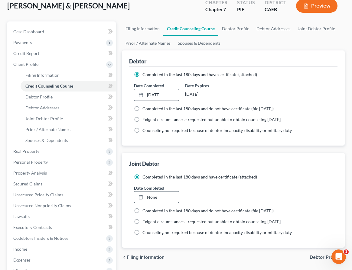
click at [157, 199] on link "None" at bounding box center [156, 197] width 44 height 11
type input "[DATE]"
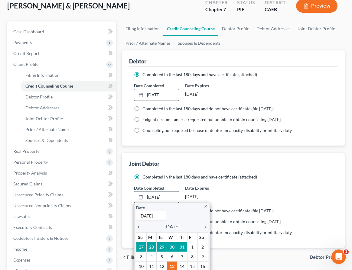
click at [139, 225] on icon "chevron_left" at bounding box center [140, 227] width 8 height 5
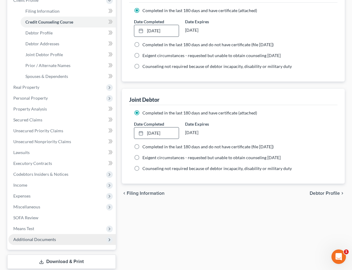
click at [50, 238] on span "Additional Documents" at bounding box center [34, 239] width 43 height 5
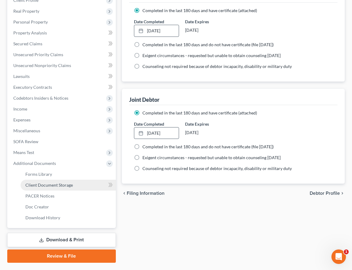
click at [46, 188] on link "Client Document Storage" at bounding box center [68, 185] width 95 height 11
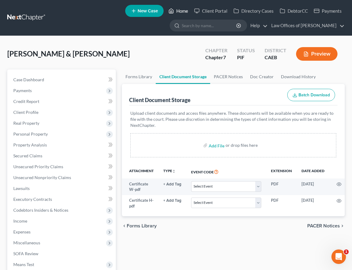
click at [173, 10] on icon at bounding box center [170, 10] width 5 height 7
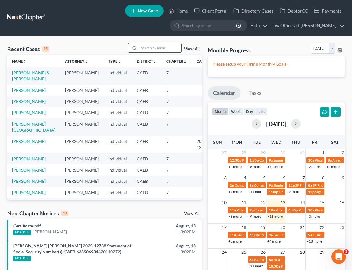
click at [149, 47] on input "search" at bounding box center [160, 48] width 42 height 9
click at [33, 73] on link "[PERSON_NAME] & [PERSON_NAME]" at bounding box center [30, 75] width 37 height 11
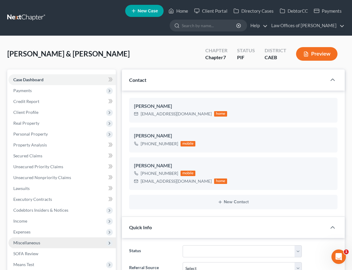
scroll to position [944, 0]
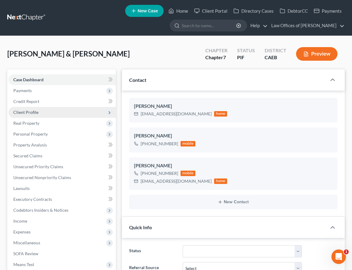
click at [31, 112] on span "Client Profile" at bounding box center [25, 112] width 25 height 5
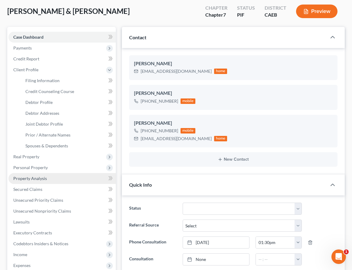
scroll to position [47, 0]
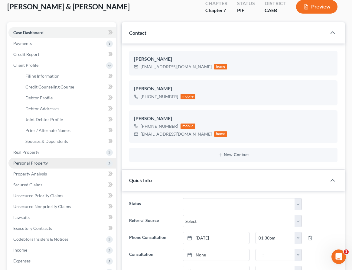
click at [42, 166] on span "Personal Property" at bounding box center [61, 163] width 107 height 11
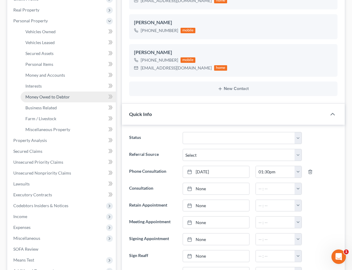
scroll to position [113, 0]
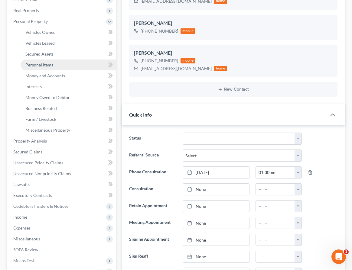
click at [41, 66] on span "Personal Items" at bounding box center [39, 64] width 28 height 5
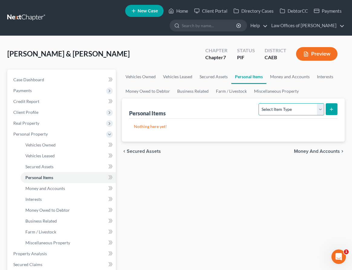
click at [278, 110] on select "Select Item Type Clothing Collectibles Of Value Electronics Firearms Household …" at bounding box center [290, 109] width 65 height 12
select select "clothing"
click at [329, 112] on button "submit" at bounding box center [332, 109] width 12 height 12
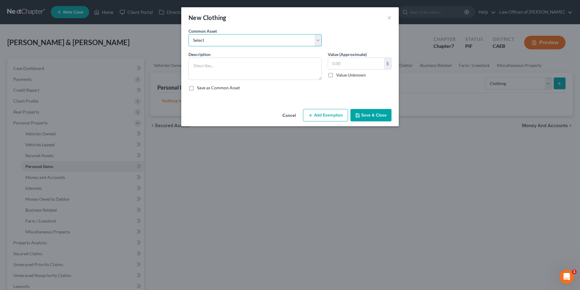
click at [256, 39] on select "Select Wardrobe" at bounding box center [255, 40] width 133 height 12
select select "0"
type textarea "Wardrobe"
click at [339, 64] on input "600.00" at bounding box center [356, 63] width 56 height 11
type input "700"
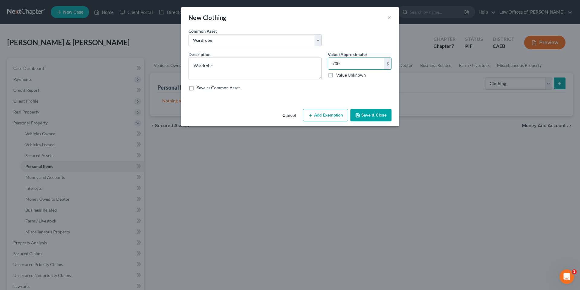
click at [332, 113] on button "Add Exemption" at bounding box center [325, 115] width 45 height 13
select select "2"
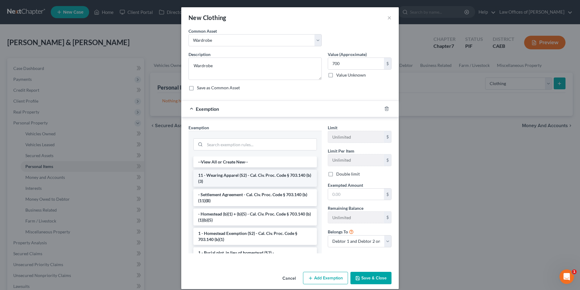
click at [224, 173] on li "11 - Wearing Apparel (S2) - Cal. Civ. Proc. Code § 703.140 (b)(3)" at bounding box center [255, 178] width 124 height 17
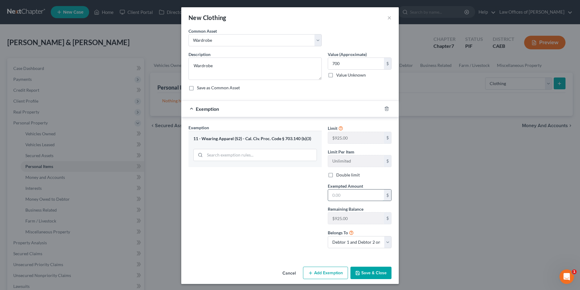
click at [341, 196] on input "text" at bounding box center [356, 194] width 56 height 11
type input "700"
click at [277, 209] on div "Exemption Set must be selected for CA. Exemption * 11 - Wearing Apparel (S2) - …" at bounding box center [255, 188] width 139 height 128
click at [375, 272] on button "Save & Close" at bounding box center [371, 272] width 41 height 13
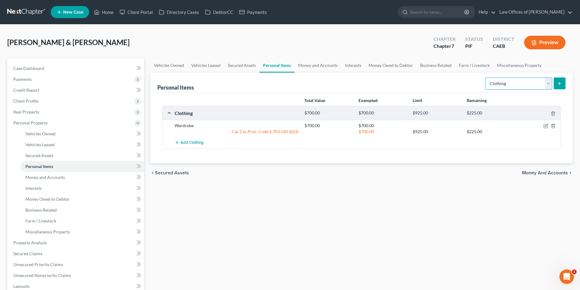
click at [500, 86] on select "Select Item Type Clothing Collectibles Of Value Electronics Firearms Household …" at bounding box center [518, 83] width 67 height 12
select select "electronics"
click at [561, 85] on icon "submit" at bounding box center [559, 83] width 5 height 5
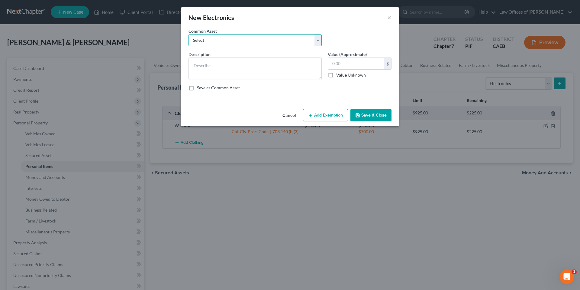
click at [245, 40] on select "Select Miscellaneous Electronic Items" at bounding box center [255, 40] width 133 height 12
select select "0"
type textarea "Miscellaneous Electronic Items"
type input "700.00"
click at [324, 115] on button "Add Exemption" at bounding box center [325, 115] width 45 height 13
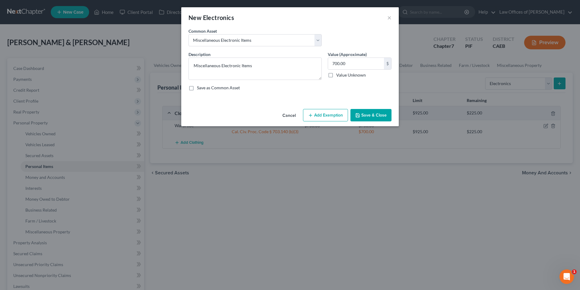
select select "2"
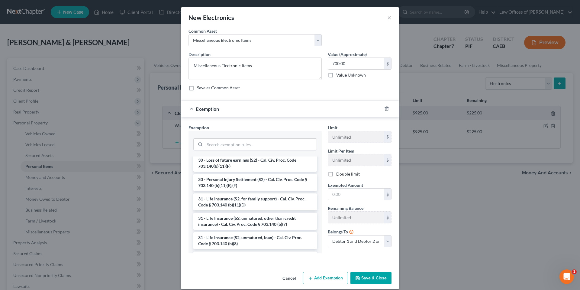
scroll to position [481, 0]
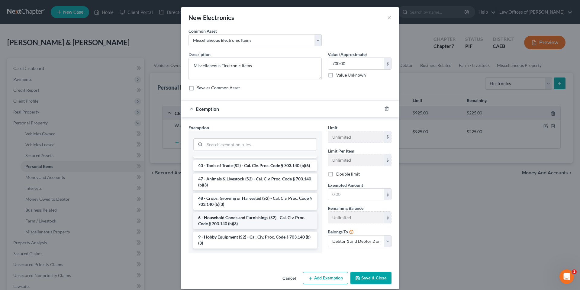
click at [260, 220] on li "6 - Household Goods and Furnishings (S2) - Cal. Civ. Proc. Code § 703.140 (b)(3)" at bounding box center [255, 220] width 124 height 17
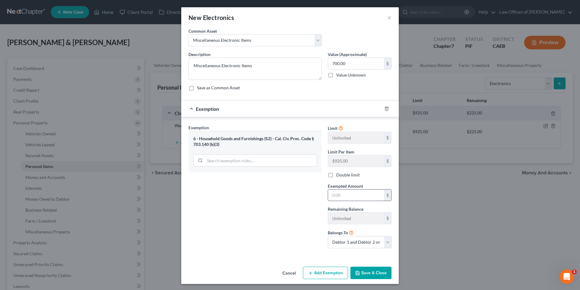
click at [337, 195] on input "text" at bounding box center [356, 194] width 56 height 11
type input "700"
click at [289, 219] on div "Exemption Set must be selected for CA. Exemption * 6 - Household Goods and Furn…" at bounding box center [255, 188] width 139 height 128
click at [371, 274] on button "Save & Close" at bounding box center [371, 272] width 41 height 13
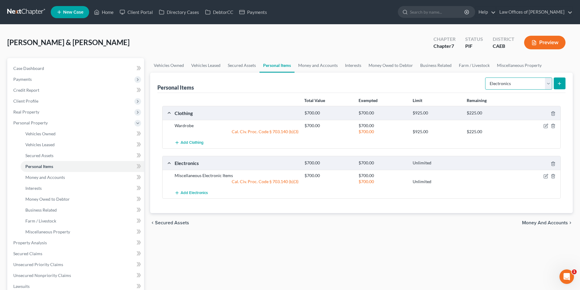
click at [491, 82] on select "Select Item Type Clothing Collectibles Of Value Electronics Firearms Household …" at bounding box center [518, 83] width 67 height 12
select select "household_goods"
click at [559, 83] on line "submit" at bounding box center [560, 83] width 3 height 0
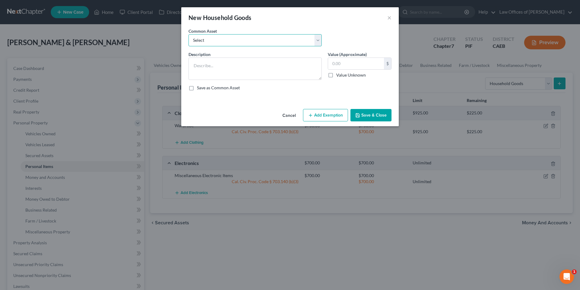
click at [292, 35] on select "Select Furniture and furnishings" at bounding box center [255, 40] width 133 height 12
select select "0"
type textarea "Furniture and furnishings"
type input "1,200.00"
click at [323, 113] on button "Add Exemption" at bounding box center [325, 115] width 45 height 13
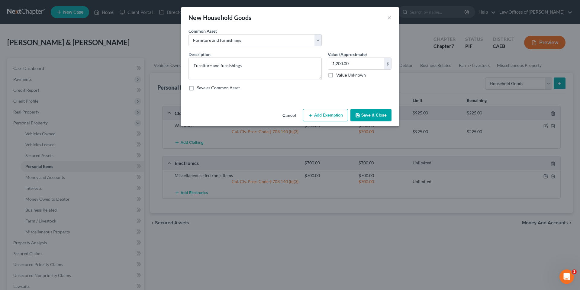
select select "2"
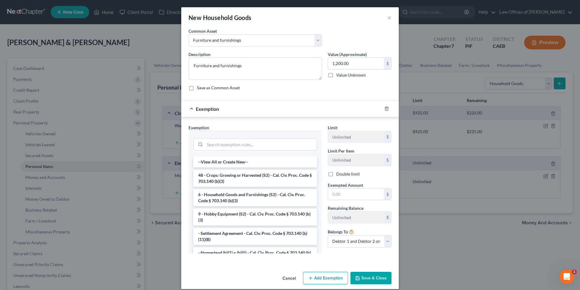
drag, startPoint x: 270, startPoint y: 196, endPoint x: 321, endPoint y: 195, distance: 51.1
click at [270, 196] on li "6 - Household Goods and Furnishings (S2) - Cal. Civ. Proc. Code § 703.140 (b)(3)" at bounding box center [255, 197] width 124 height 17
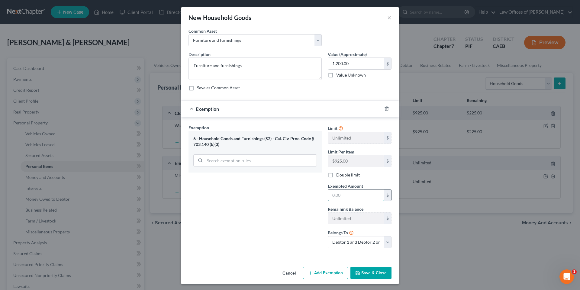
click at [347, 195] on input "text" at bounding box center [356, 194] width 56 height 11
type input "1,200"
click at [307, 207] on div "Exemption Set must be selected for CA. Exemption * 6 - Household Goods and Furn…" at bounding box center [255, 188] width 139 height 128
drag, startPoint x: 369, startPoint y: 271, endPoint x: 364, endPoint y: 270, distance: 5.6
click at [369, 271] on button "Save & Close" at bounding box center [371, 272] width 41 height 13
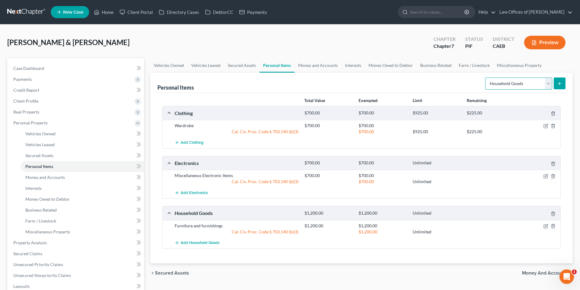
click at [524, 89] on select "Select Item Type Clothing Collectibles Of Value Electronics Firearms Household …" at bounding box center [518, 83] width 67 height 12
select select "jewelry"
click at [562, 81] on icon "submit" at bounding box center [559, 83] width 5 height 5
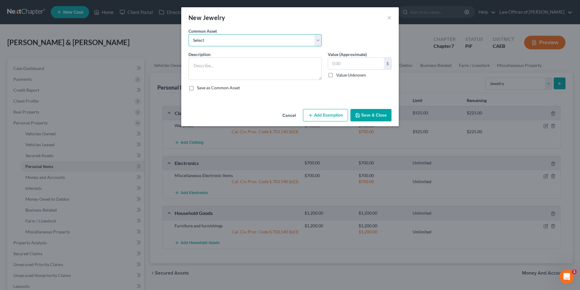
click at [224, 40] on select "Select Miscellaneous Jewelry" at bounding box center [255, 40] width 133 height 12
select select "0"
type textarea "Miscellaneous Jewelry"
type input "100.00"
click at [330, 116] on button "Add Exemption" at bounding box center [325, 115] width 45 height 13
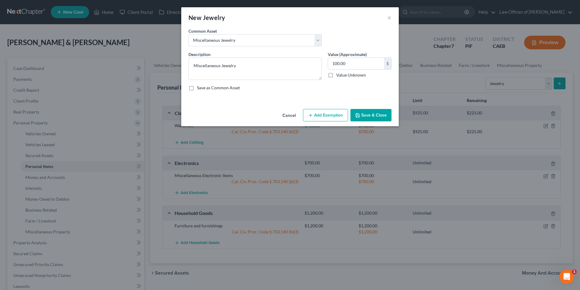
select select "2"
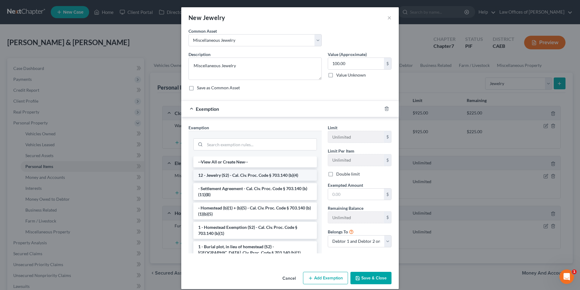
click at [250, 177] on li "12 - Jewelry (S2) - Cal. Civ. Proc. Code § 703.140 (b)(4)" at bounding box center [255, 175] width 124 height 11
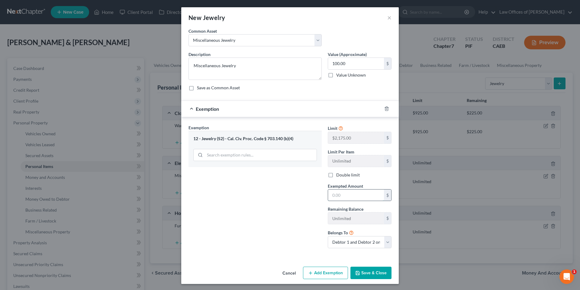
click at [350, 196] on input "text" at bounding box center [356, 194] width 56 height 11
type input "100"
click at [308, 206] on div "Exemption Set must be selected for CA. Exemption * 12 - Jewelry (S2) - Cal. Civ…" at bounding box center [255, 188] width 139 height 128
click at [381, 274] on button "Save & Close" at bounding box center [371, 272] width 41 height 13
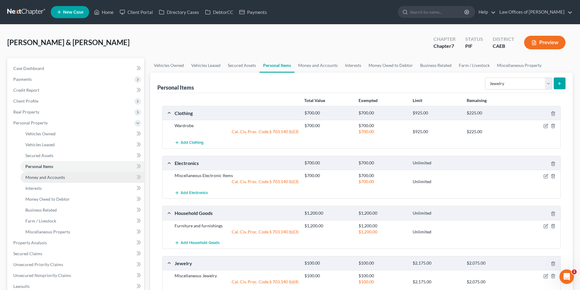
click at [51, 179] on span "Money and Accounts" at bounding box center [45, 176] width 40 height 5
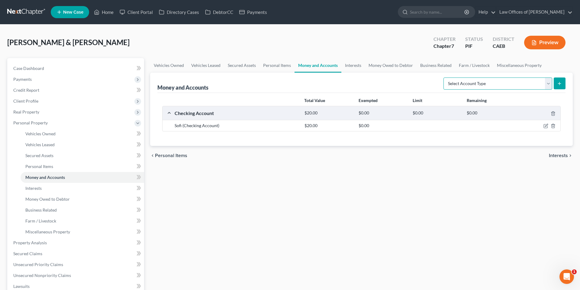
click at [491, 83] on select "Select Account Type Brokerage Cash on Hand Certificates of Deposit Checking Acc…" at bounding box center [498, 83] width 109 height 12
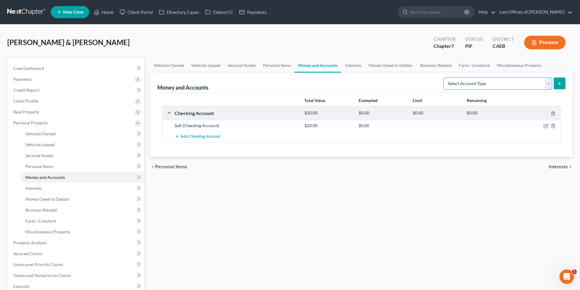
select select "cash_on_hand"
click at [555, 85] on button "submit" at bounding box center [560, 83] width 12 height 12
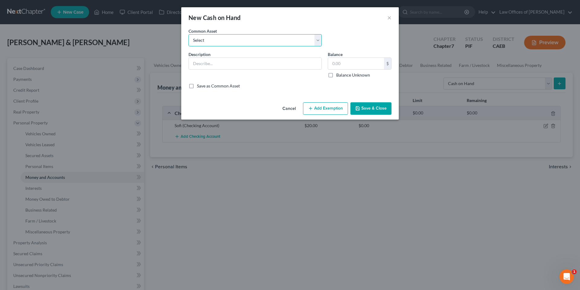
click at [239, 37] on select "Select Cash on Hand" at bounding box center [255, 40] width 133 height 12
select select "0"
type input "Cash on Hand"
click at [341, 61] on input "200.00" at bounding box center [356, 63] width 56 height 11
type input "0"
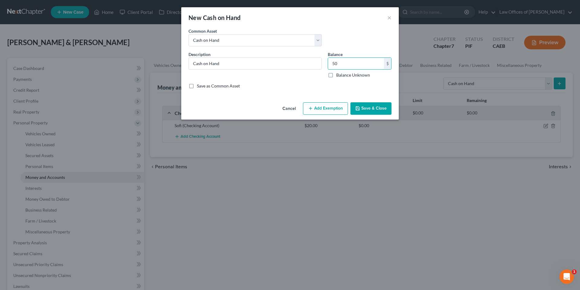
type input "50"
click at [327, 106] on button "Add Exemption" at bounding box center [325, 108] width 45 height 13
select select "2"
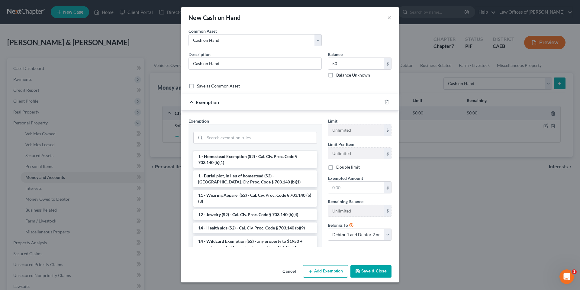
scroll to position [53, 0]
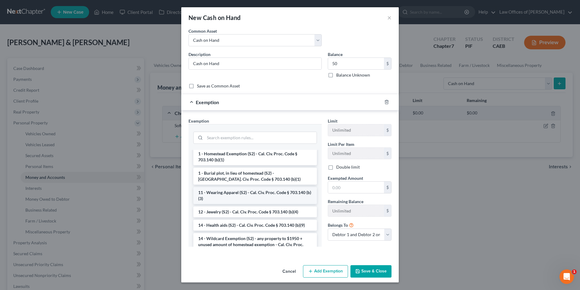
click at [238, 188] on li "11 - Wearing Apparel (S2) - Cal. Civ. Proc. Code § 703.140 (b)(3)" at bounding box center [255, 195] width 124 height 17
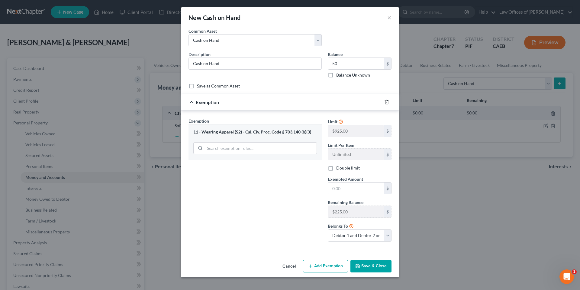
drag, startPoint x: 385, startPoint y: 103, endPoint x: 376, endPoint y: 94, distance: 12.8
click at [385, 103] on icon "button" at bounding box center [386, 102] width 3 height 4
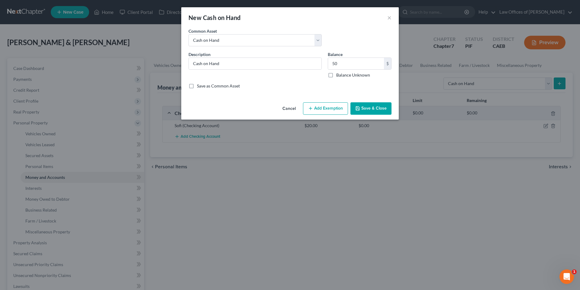
drag, startPoint x: 323, startPoint y: 110, endPoint x: 306, endPoint y: 129, distance: 25.5
click at [323, 109] on button "Add Exemption" at bounding box center [325, 108] width 45 height 13
select select "2"
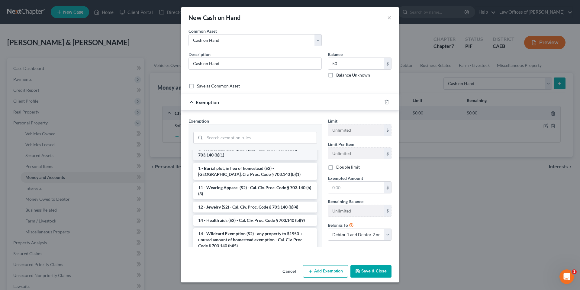
scroll to position [74, 0]
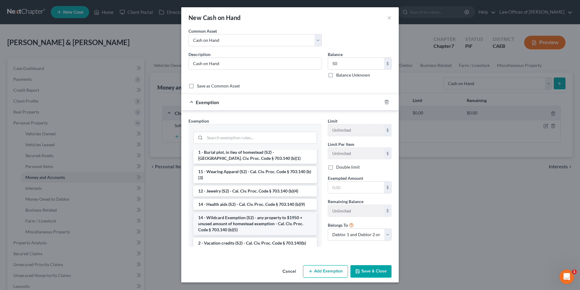
click at [260, 223] on li "14 - Wildcard Exemption (S2) - any property to $1950 + unused amount of homeste…" at bounding box center [255, 223] width 124 height 23
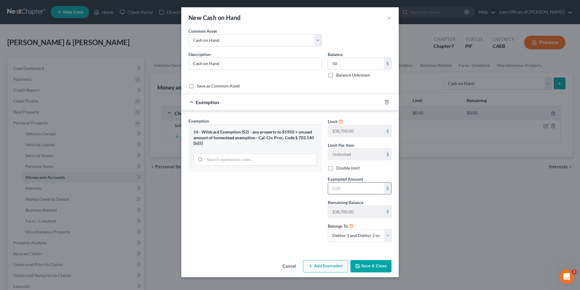
click at [345, 187] on input "text" at bounding box center [356, 187] width 56 height 11
type input "50"
click at [306, 198] on div "Exemption Set must be selected for CA. Exemption * 14 - Wildcard Exemption (S2)…" at bounding box center [255, 182] width 139 height 128
click at [382, 266] on button "Save & Close" at bounding box center [371, 266] width 41 height 13
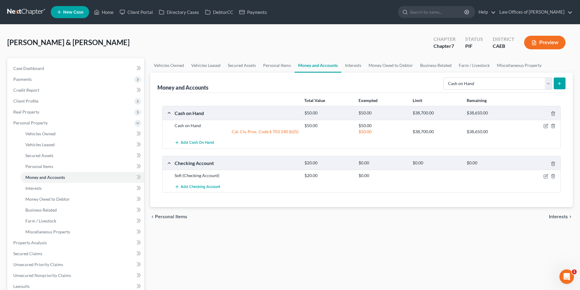
click at [157, 41] on div "[PERSON_NAME] & [PERSON_NAME] Upgraded Chapter Chapter 7 Status PIF District CA…" at bounding box center [290, 45] width 566 height 26
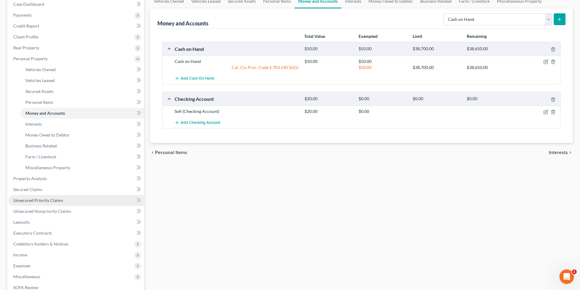
scroll to position [86, 0]
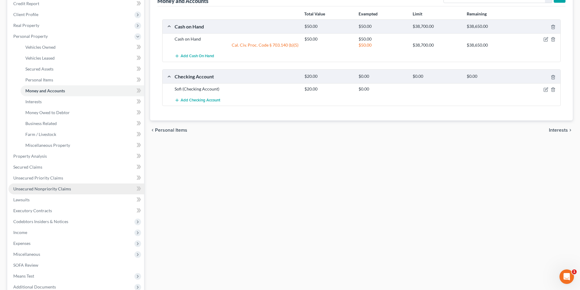
click at [45, 189] on span "Unsecured Nonpriority Claims" at bounding box center [42, 188] width 58 height 5
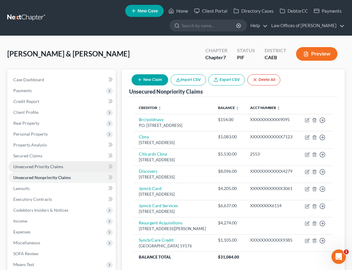
scroll to position [73, 0]
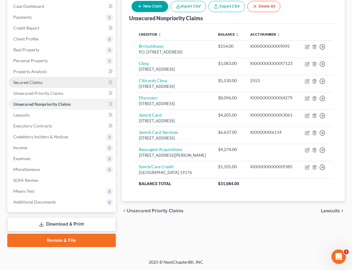
click at [30, 83] on span "Secured Claims" at bounding box center [27, 82] width 29 height 5
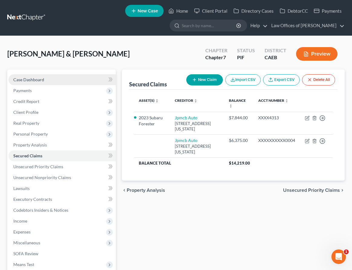
click at [61, 81] on link "Case Dashboard" at bounding box center [61, 79] width 107 height 11
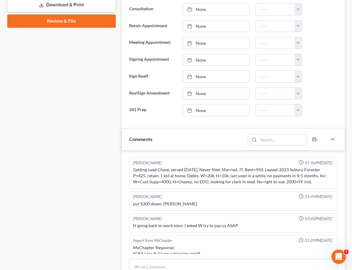
scroll to position [369, 0]
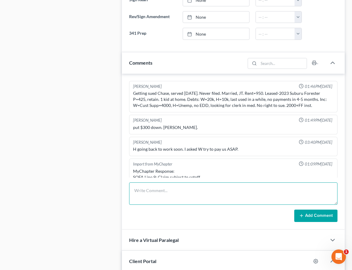
click at [156, 186] on textarea at bounding box center [233, 194] width 208 height 22
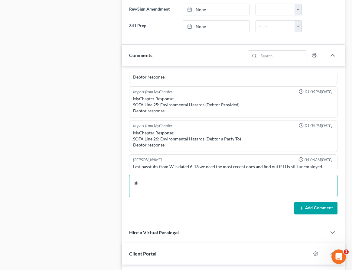
scroll to position [944, 0]
type textarea "s"
type textarea "Skeleton complete, creditors cleaned."
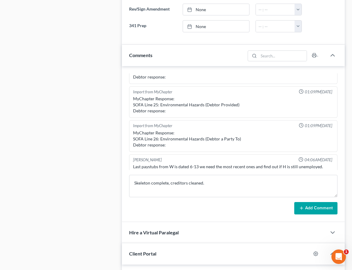
click at [313, 208] on button "Add Comment" at bounding box center [315, 208] width 43 height 13
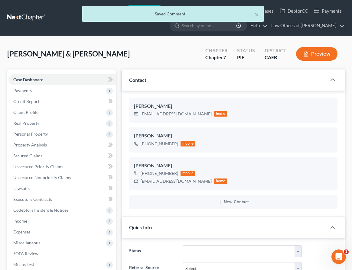
scroll to position [227, 0]
click at [175, 10] on div "× Saved Comment!" at bounding box center [172, 14] width 181 height 16
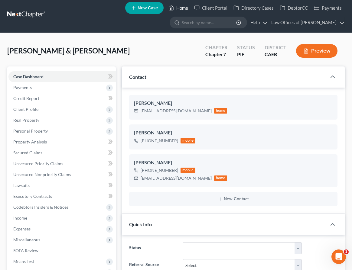
scroll to position [3, 0]
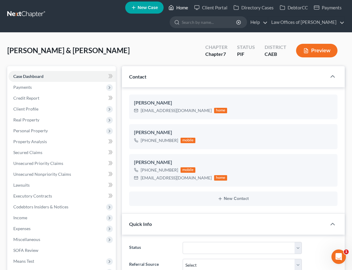
click at [175, 10] on link "Home" at bounding box center [178, 7] width 26 height 11
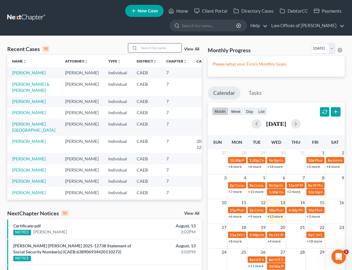
click at [156, 50] on input "search" at bounding box center [160, 48] width 42 height 9
type input "dock"
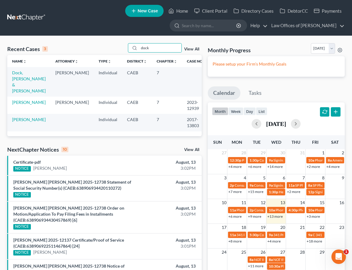
click at [10, 81] on td "Dock, [PERSON_NAME] & [PERSON_NAME]" at bounding box center [28, 81] width 43 height 29
click at [21, 77] on link "Dock, [PERSON_NAME] & [PERSON_NAME]" at bounding box center [29, 81] width 34 height 23
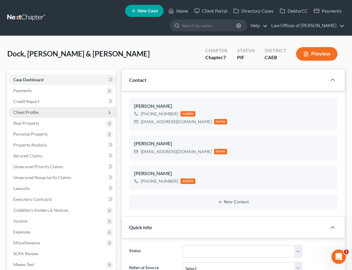
click at [31, 112] on span "Client Profile" at bounding box center [25, 112] width 25 height 5
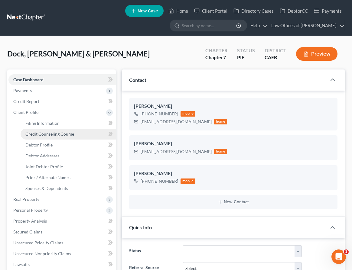
click at [48, 134] on span "Credit Counseling Course" at bounding box center [49, 133] width 49 height 5
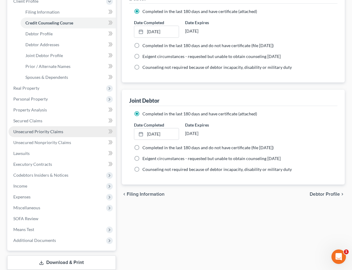
scroll to position [150, 0]
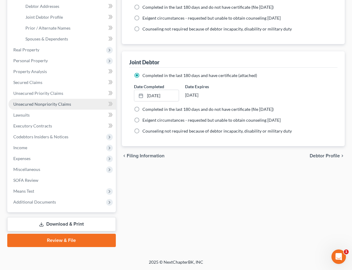
click at [34, 108] on link "Unsecured Nonpriority Claims" at bounding box center [61, 104] width 107 height 11
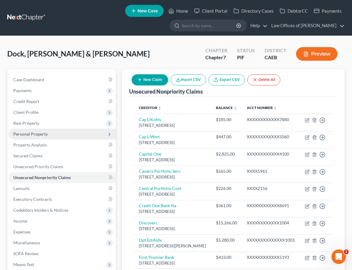
click at [36, 134] on span "Personal Property" at bounding box center [30, 133] width 34 height 5
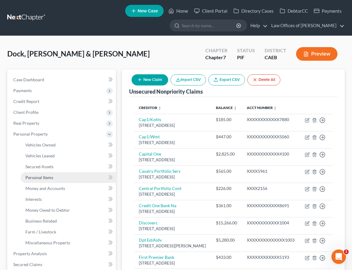
click at [43, 179] on span "Personal Items" at bounding box center [39, 177] width 28 height 5
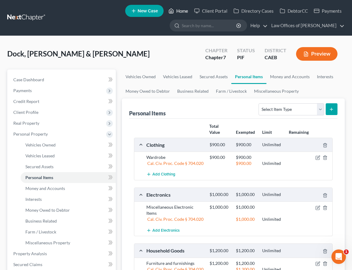
click at [177, 9] on link "Home" at bounding box center [178, 10] width 26 height 11
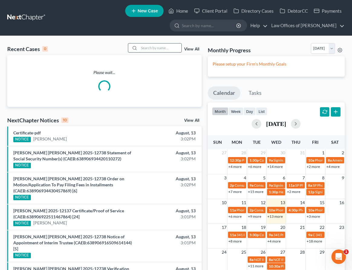
click at [167, 46] on input "search" at bounding box center [160, 48] width 42 height 9
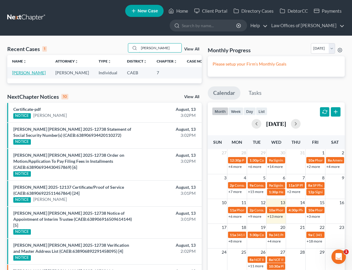
type input "[PERSON_NAME]"
click at [32, 74] on link "[PERSON_NAME]" at bounding box center [29, 72] width 34 height 5
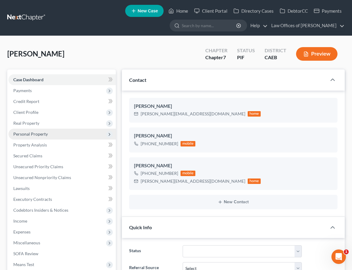
click at [39, 136] on span "Personal Property" at bounding box center [30, 133] width 34 height 5
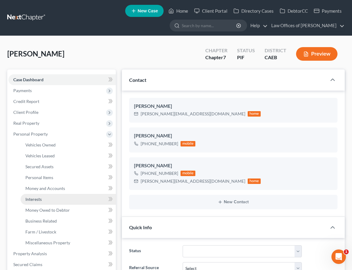
click at [44, 201] on link "Interests" at bounding box center [68, 199] width 95 height 11
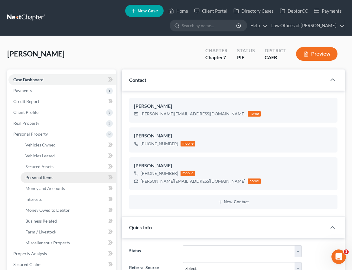
click at [48, 175] on span "Personal Items" at bounding box center [39, 177] width 28 height 5
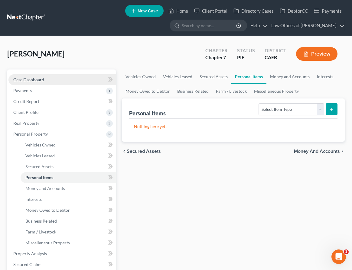
click at [35, 79] on span "Case Dashboard" at bounding box center [28, 79] width 31 height 5
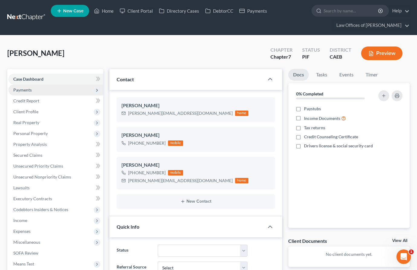
click at [46, 92] on span "Payments" at bounding box center [55, 90] width 95 height 11
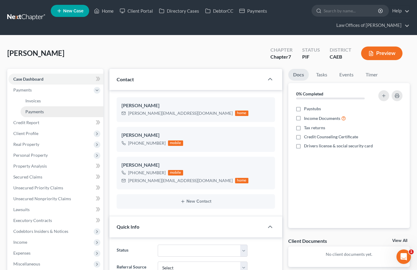
click at [39, 111] on span "Payments" at bounding box center [34, 111] width 18 height 5
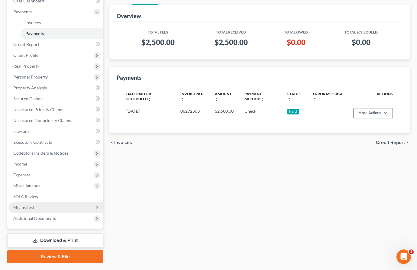
scroll to position [77, 0]
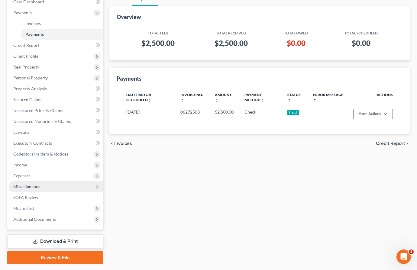
click at [38, 186] on span "Miscellaneous" at bounding box center [26, 186] width 27 height 5
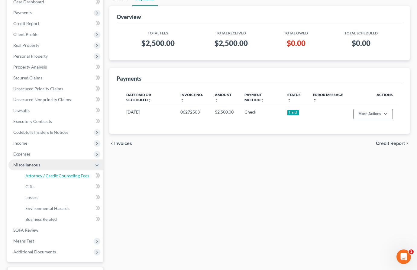
drag, startPoint x: 39, startPoint y: 177, endPoint x: 70, endPoint y: 164, distance: 34.1
click at [39, 177] on span "Attorney / Credit Counseling Fees" at bounding box center [57, 175] width 64 height 5
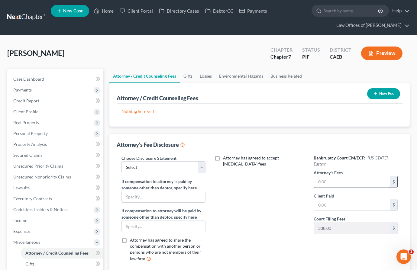
click at [323, 182] on input "text" at bounding box center [352, 181] width 76 height 11
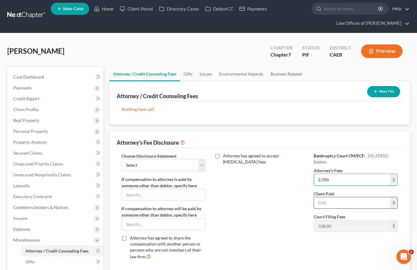
type input "2,500"
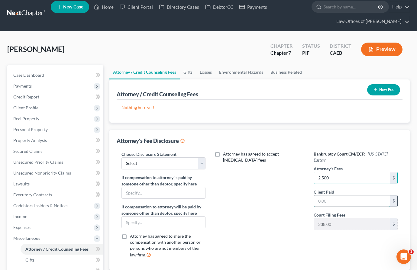
click at [323, 200] on input "text" at bounding box center [352, 201] width 76 height 11
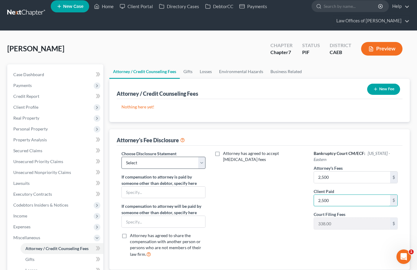
type input "2,500"
click at [160, 158] on select "Select Disclosure" at bounding box center [163, 163] width 84 height 12
select select "0"
click at [381, 86] on button "New Fee" at bounding box center [383, 89] width 33 height 11
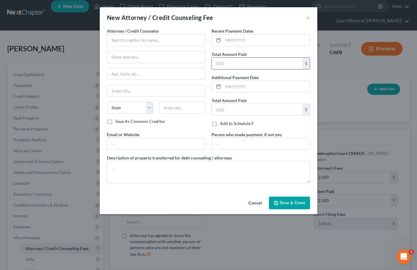
click at [256, 69] on input "text" at bounding box center [257, 63] width 91 height 11
type input "2,500"
click at [245, 44] on input "text" at bounding box center [266, 39] width 87 height 11
type input "06/2025"
click at [157, 43] on input "text" at bounding box center [156, 40] width 99 height 12
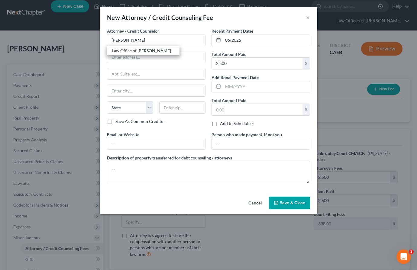
click at [135, 48] on div "Law Office of [PERSON_NAME]" at bounding box center [143, 51] width 63 height 6
type input "Law Office of [PERSON_NAME]"
type input "[STREET_ADDRESS]"
type input "[GEOGRAPHIC_DATA]"
select select "4"
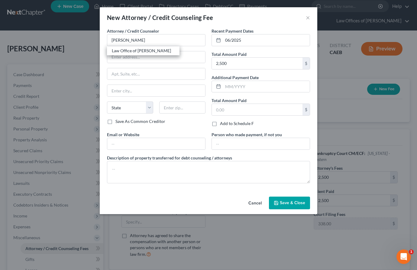
type input "93301"
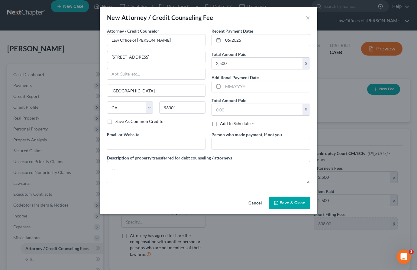
click at [306, 201] on button "Save & Close" at bounding box center [289, 203] width 41 height 13
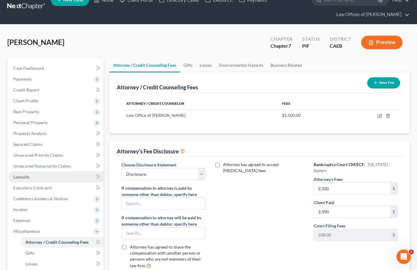
scroll to position [11, 0]
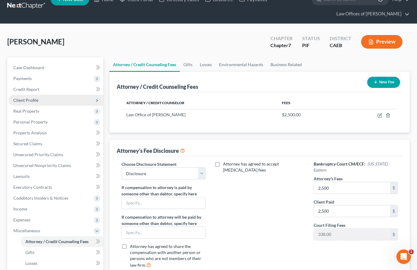
click at [32, 99] on span "Client Profile" at bounding box center [25, 100] width 25 height 5
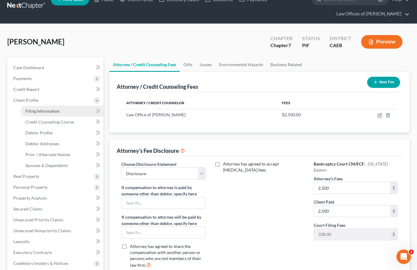
click at [51, 113] on span "Filing Information" at bounding box center [42, 111] width 34 height 5
select select "1"
select select "0"
select select "8"
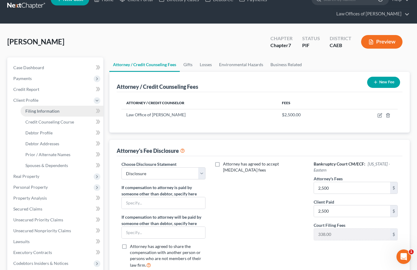
select select "0"
select select "4"
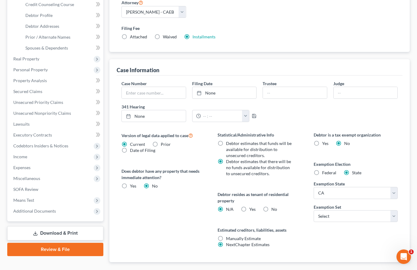
scroll to position [128, 0]
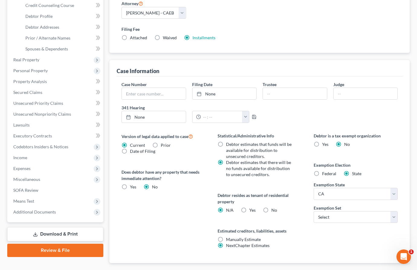
click at [249, 210] on label "Yes Yes" at bounding box center [252, 210] width 6 height 6
click at [252, 210] on input "Yes Yes" at bounding box center [254, 209] width 4 height 4
radio input "true"
radio input "false"
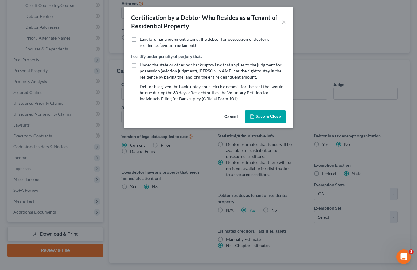
click at [273, 211] on div "Certification by a Debtor Who Resides as a Tenant of Residential Property × Lan…" at bounding box center [208, 135] width 417 height 270
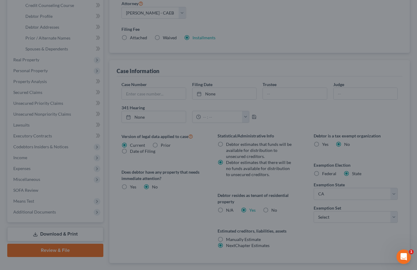
click at [273, 211] on div at bounding box center [208, 135] width 417 height 270
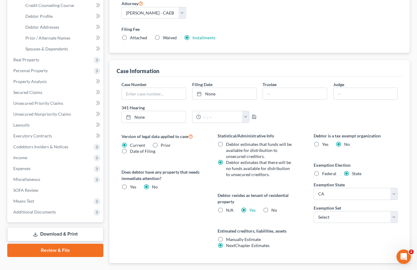
click at [271, 211] on label "No" at bounding box center [274, 210] width 6 height 6
click at [274, 211] on input "No" at bounding box center [276, 209] width 4 height 4
radio input "true"
radio input "false"
click at [339, 221] on select "Select 703 704" at bounding box center [356, 217] width 84 height 12
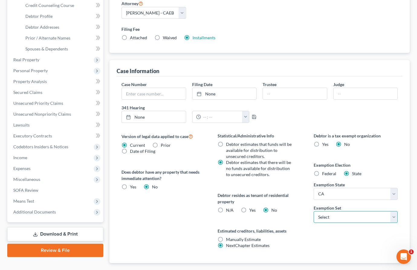
select select "1"
click at [134, 196] on div "Version of legal data applied to case Current Prior Date of Filing Legal data v…" at bounding box center [163, 198] width 96 height 131
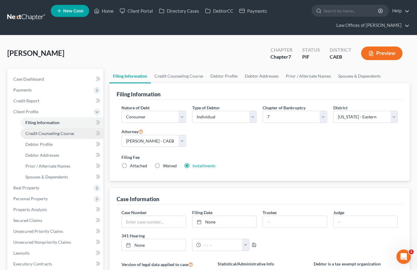
click at [50, 134] on span "Credit Counseling Course" at bounding box center [49, 133] width 49 height 5
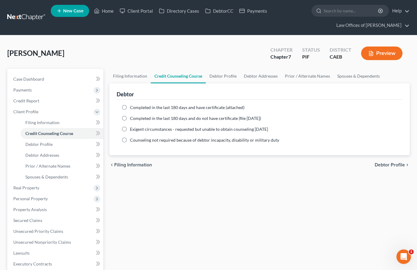
click at [160, 108] on span "Completed in the last 180 days and have certificate (attached)" at bounding box center [187, 107] width 115 height 5
click at [136, 108] on input "Completed in the last 180 days and have certificate (attached)" at bounding box center [134, 107] width 4 height 4
radio input "true"
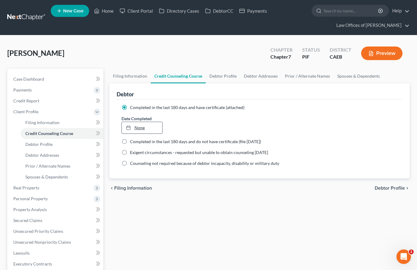
click at [148, 129] on link "None" at bounding box center [142, 127] width 40 height 11
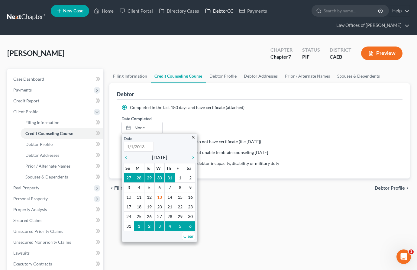
type input "[DATE]"
click at [126, 157] on icon "chevron_left" at bounding box center [128, 157] width 8 height 5
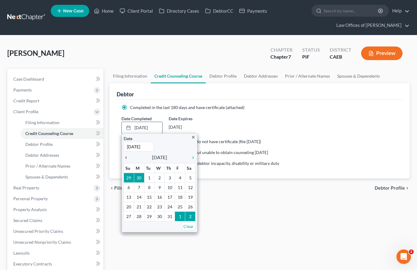
click at [126, 157] on icon "chevron_left" at bounding box center [128, 157] width 8 height 5
click at [192, 157] on icon "chevron_right" at bounding box center [192, 157] width 8 height 5
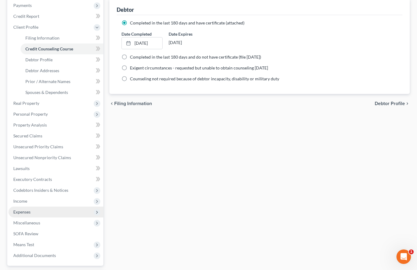
scroll to position [138, 0]
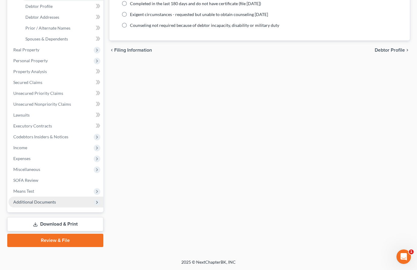
click at [37, 203] on span "Additional Documents" at bounding box center [34, 201] width 43 height 5
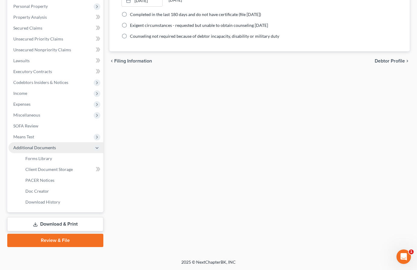
scroll to position [127, 0]
drag, startPoint x: 50, startPoint y: 168, endPoint x: 7, endPoint y: 96, distance: 83.5
click at [50, 168] on span "Client Document Storage" at bounding box center [48, 169] width 47 height 5
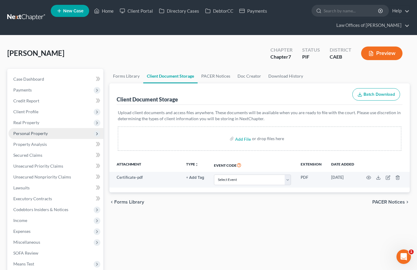
click at [49, 135] on span "Personal Property" at bounding box center [55, 133] width 95 height 11
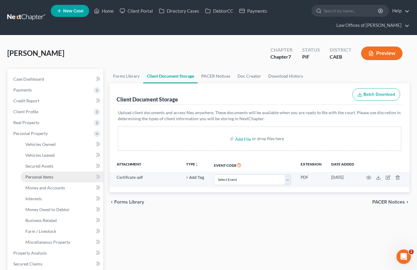
click at [51, 177] on span "Personal Items" at bounding box center [39, 176] width 28 height 5
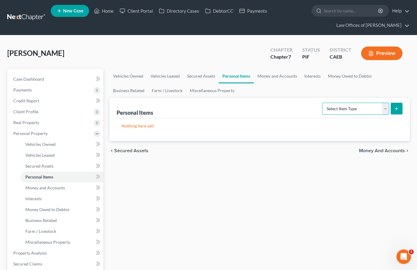
click at [382, 109] on select "Select Item Type Clothing Collectibles Of Value Electronics Firearms Household …" at bounding box center [355, 109] width 67 height 12
select select "clothing"
click at [396, 108] on icon "submit" at bounding box center [396, 108] width 5 height 5
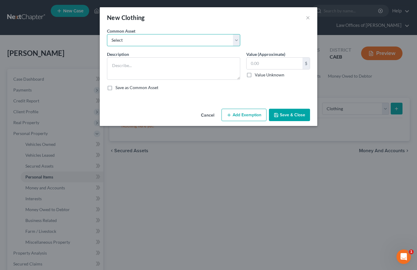
click at [131, 39] on select "Select Wardrobe" at bounding box center [173, 40] width 133 height 12
select select "0"
type textarea "Wardrobe"
click at [266, 64] on input "600.00" at bounding box center [275, 63] width 56 height 11
type input "900"
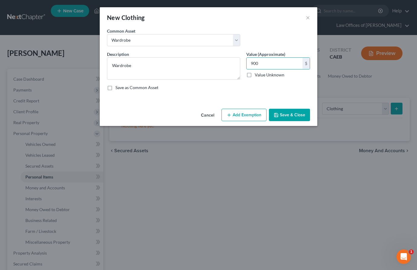
click at [233, 114] on button "Add Exemption" at bounding box center [244, 115] width 45 height 13
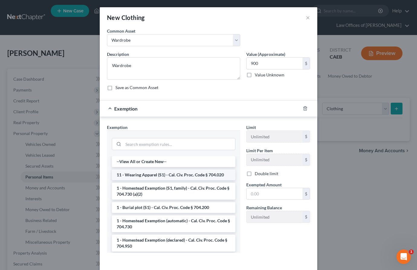
click at [175, 175] on li "11 - Wearing Apparel (S1) - Cal. Civ. Proc. Code § 704.020" at bounding box center [174, 175] width 124 height 11
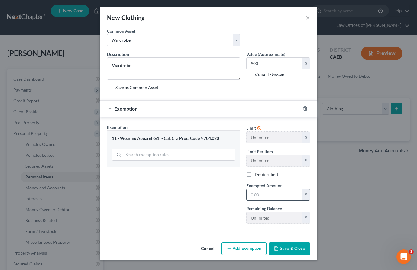
click at [269, 193] on input "text" at bounding box center [275, 194] width 56 height 11
type input "900"
click at [196, 192] on div "Exemption Set must be selected for CA. Exemption * 11 - Wearing Apparel (S1) - …" at bounding box center [173, 176] width 139 height 105
drag, startPoint x: 297, startPoint y: 244, endPoint x: 282, endPoint y: 199, distance: 47.0
click at [297, 245] on button "Save & Close" at bounding box center [289, 248] width 41 height 13
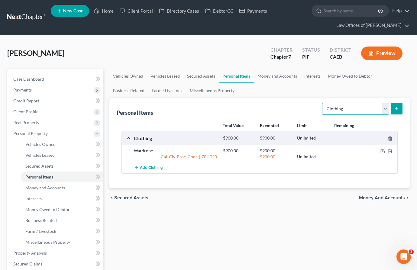
click at [353, 112] on select "Select Item Type Clothing Collectibles Of Value Electronics Firearms Household …" at bounding box center [355, 109] width 67 height 12
select select "electronics"
click at [395, 111] on icon "submit" at bounding box center [396, 108] width 5 height 5
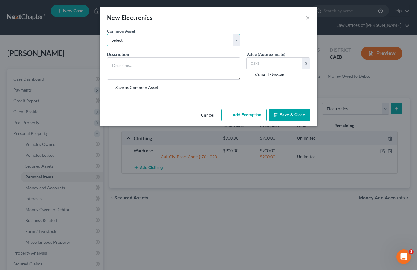
click at [206, 41] on select "Select Miscellaneous Electronic Items" at bounding box center [173, 40] width 133 height 12
select select "0"
type textarea "Miscellaneous Electronic Items"
click at [250, 114] on button "Add Exemption" at bounding box center [244, 115] width 45 height 13
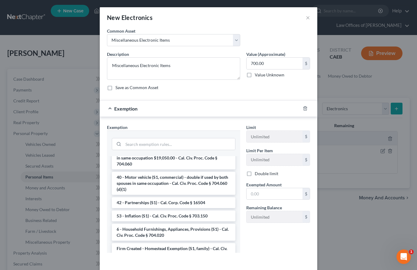
scroll to position [26, 0]
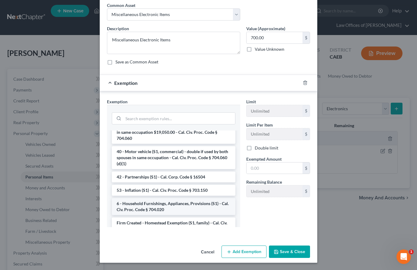
click at [147, 198] on li "6 - Household Furnishings, Appliances, Provisions (S1) - Cal. Civ. Proc. Code §…" at bounding box center [174, 206] width 124 height 17
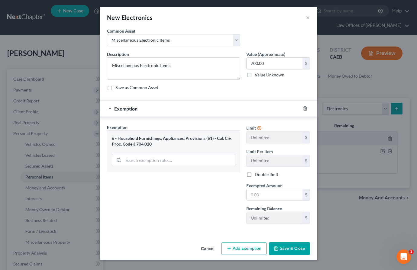
scroll to position [0, 0]
click at [262, 62] on input "700.00" at bounding box center [275, 63] width 56 height 11
type input "1,700"
drag, startPoint x: 258, startPoint y: 194, endPoint x: 256, endPoint y: 197, distance: 3.4
click at [258, 195] on input "text" at bounding box center [275, 194] width 56 height 11
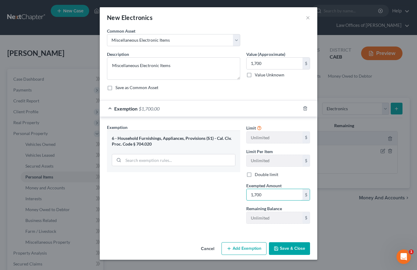
type input "1,700"
click at [295, 248] on button "Save & Close" at bounding box center [289, 248] width 41 height 13
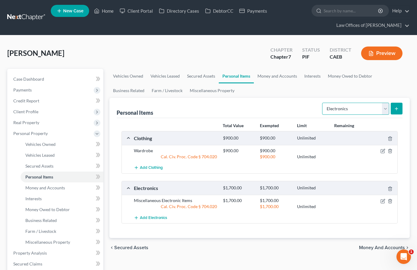
click at [351, 112] on select "Select Item Type Clothing Collectibles Of Value Electronics Firearms Household …" at bounding box center [355, 109] width 67 height 12
click at [351, 113] on select "Select Item Type Clothing Collectibles Of Value Electronics Firearms Household …" at bounding box center [355, 109] width 67 height 12
select select "household_goods"
click at [397, 106] on icon "submit" at bounding box center [396, 108] width 5 height 5
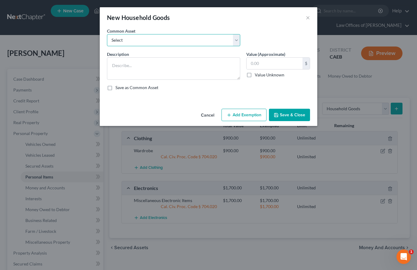
click at [130, 40] on select "Select Furniture and furnishings" at bounding box center [173, 40] width 133 height 12
click at [132, 48] on div "Common Asset Select Furniture and furnishings" at bounding box center [208, 39] width 209 height 23
click at [137, 41] on select "Select Furniture and furnishings" at bounding box center [173, 40] width 133 height 12
select select "0"
type textarea "Furniture and furnishings"
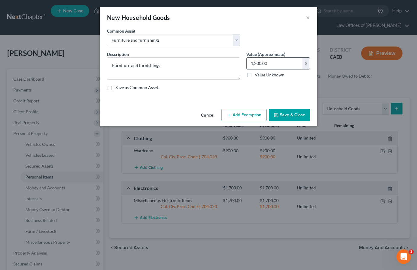
click at [261, 64] on input "1,200.00" at bounding box center [275, 63] width 56 height 11
type input "2,000"
click at [241, 115] on button "Add Exemption" at bounding box center [244, 115] width 45 height 13
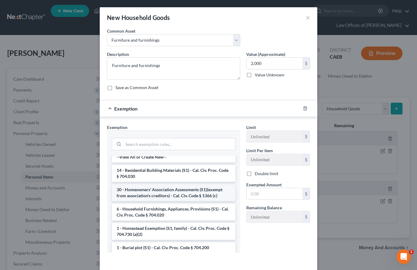
scroll to position [5, 0]
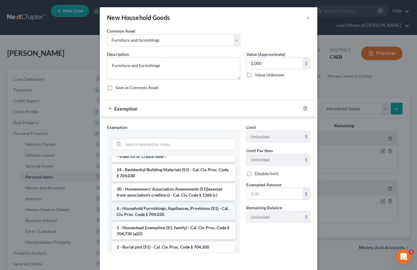
click at [184, 214] on li "6 - Household Furnishings, Appliances, Provisions (S1) - Cal. Civ. Proc. Code §…" at bounding box center [174, 211] width 124 height 17
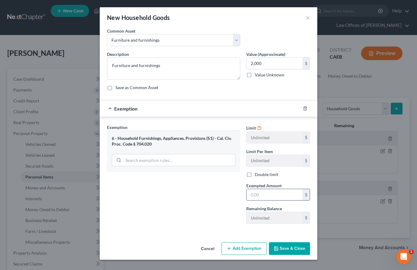
click at [276, 196] on input "text" at bounding box center [275, 194] width 56 height 11
type input "2,000"
click at [292, 252] on button "Save & Close" at bounding box center [289, 248] width 41 height 13
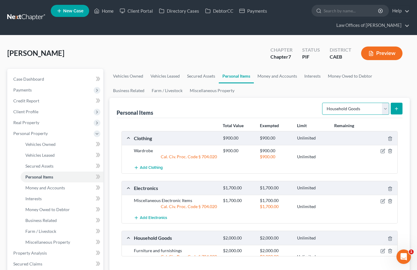
click at [349, 109] on select "Select Item Type Clothing Collectibles Of Value Electronics Firearms Household …" at bounding box center [355, 109] width 67 height 12
select select "jewelry"
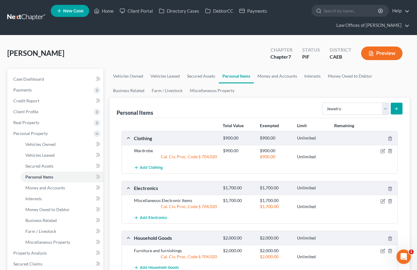
click at [395, 109] on icon "submit" at bounding box center [396, 108] width 5 height 5
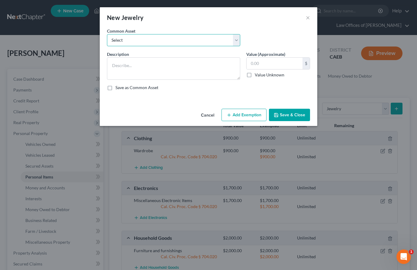
click at [193, 38] on select "Select Miscellaneous Jewelry" at bounding box center [173, 40] width 133 height 12
select select "0"
type textarea "Miscellaneous Jewelry"
type input "100.00"
click at [251, 116] on button "Add Exemption" at bounding box center [244, 115] width 45 height 13
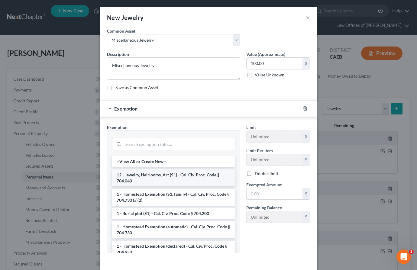
click at [148, 180] on li "12 - Jewelry, Heirlooms, Art (S1) - Cal. Civ. Proc. Code § 704.040" at bounding box center [174, 178] width 124 height 17
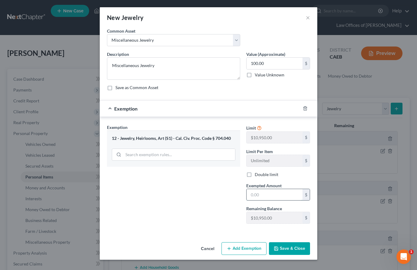
click at [269, 194] on input "text" at bounding box center [275, 194] width 56 height 11
type input "100"
click at [206, 203] on div "Exemption Set must be selected for CA. Exemption * 12 - Jewelry, Heirlooms, Art…" at bounding box center [173, 176] width 139 height 105
drag, startPoint x: 295, startPoint y: 252, endPoint x: 186, endPoint y: 192, distance: 123.6
click at [295, 252] on button "Save & Close" at bounding box center [289, 248] width 41 height 13
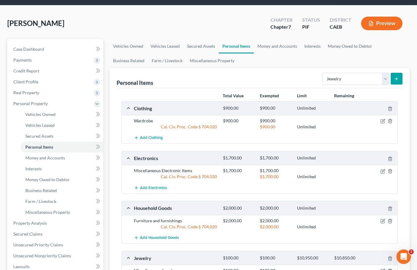
scroll to position [40, 0]
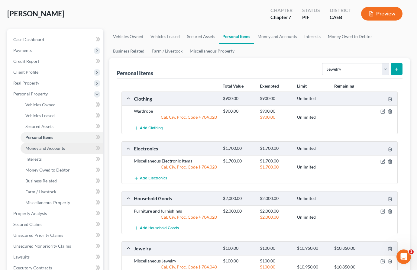
click at [58, 150] on span "Money and Accounts" at bounding box center [45, 148] width 40 height 5
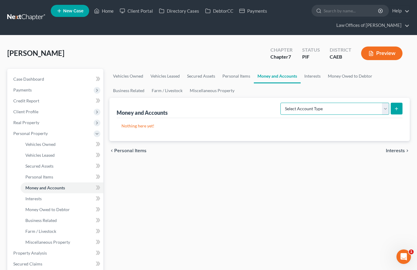
click at [315, 110] on select "Select Account Type Brokerage Cash on Hand Certificates of Deposit Checking Acc…" at bounding box center [334, 109] width 109 height 12
select select "cash_on_hand"
click at [395, 112] on button "submit" at bounding box center [397, 109] width 12 height 12
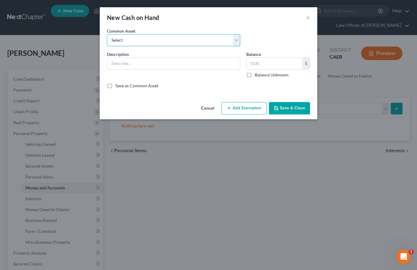
click at [187, 40] on select "Select Cash on Hand" at bounding box center [173, 40] width 133 height 12
select select "0"
type input "Cash on Hand"
click at [261, 62] on input "200.00" at bounding box center [275, 63] width 56 height 11
type input "50"
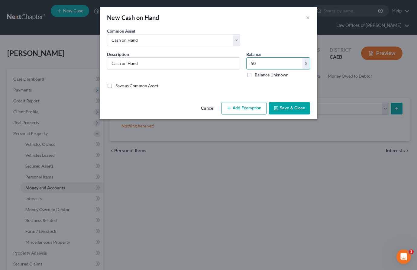
click at [236, 113] on button "Add Exemption" at bounding box center [244, 108] width 45 height 13
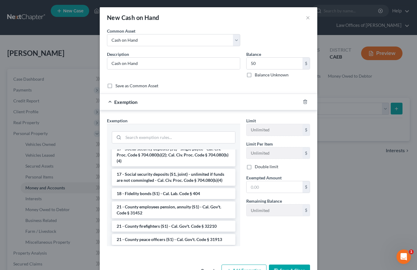
scroll to position [226, 0]
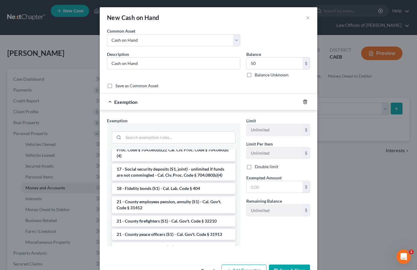
click at [303, 102] on icon "button" at bounding box center [305, 101] width 5 height 5
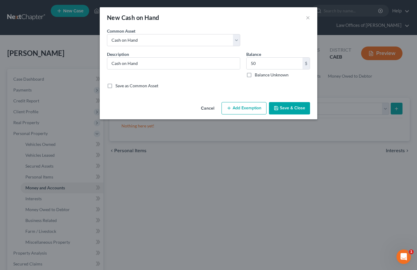
click at [303, 105] on button "Save & Close" at bounding box center [289, 108] width 41 height 13
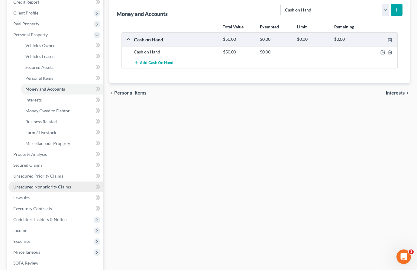
click at [53, 186] on span "Unsecured Nonpriority Claims" at bounding box center [42, 186] width 58 height 5
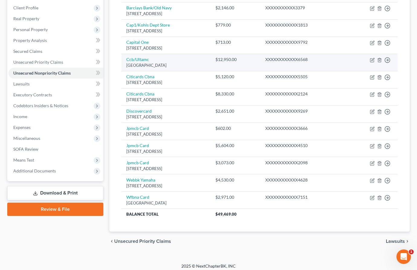
scroll to position [105, 0]
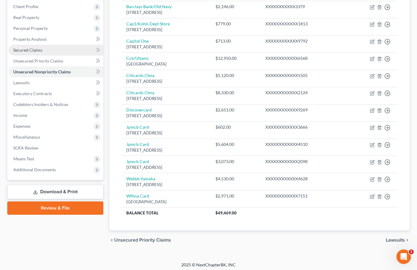
click at [38, 51] on span "Secured Claims" at bounding box center [27, 49] width 29 height 5
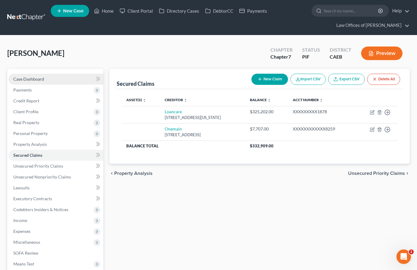
click at [50, 76] on link "Case Dashboard" at bounding box center [55, 79] width 95 height 11
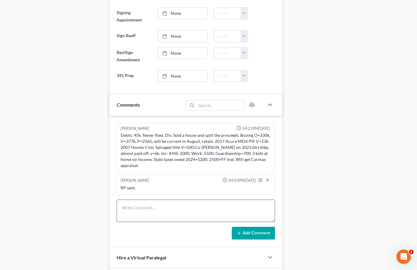
scroll to position [399, 0]
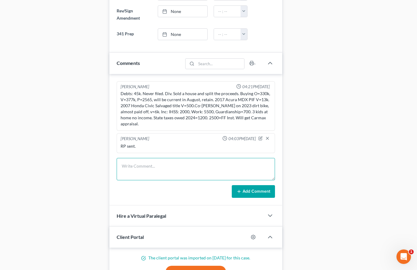
click at [135, 162] on textarea at bounding box center [196, 169] width 158 height 22
click at [142, 162] on textarea "Skeleton" at bounding box center [196, 169] width 158 height 22
type textarea "Skeleton complete, creditors cleaned."
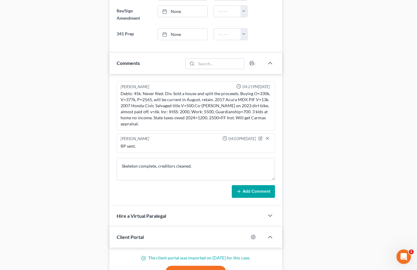
drag, startPoint x: 264, startPoint y: 185, endPoint x: 297, endPoint y: 131, distance: 63.7
click at [264, 186] on button "Add Comment" at bounding box center [253, 191] width 43 height 13
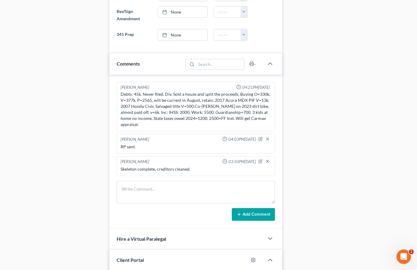
click at [297, 131] on div "Docs Tasks Events Timer 0% Completed Nothing here yet! Paystubs Income Document…" at bounding box center [349, 79] width 128 height 816
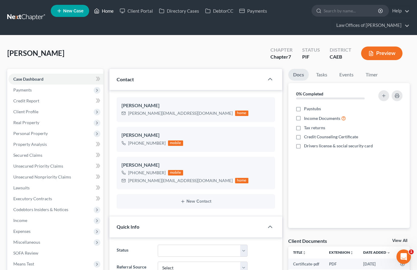
click at [99, 11] on icon at bounding box center [97, 11] width 4 height 5
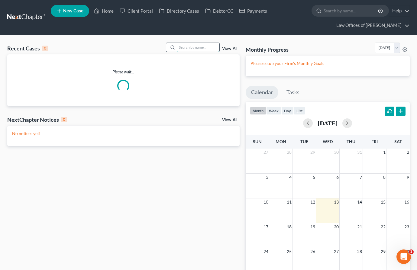
click at [189, 50] on input "search" at bounding box center [198, 47] width 42 height 9
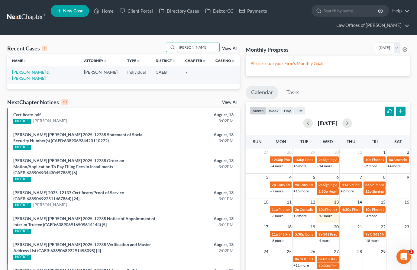
type input "[PERSON_NAME]"
click at [38, 73] on link "[PERSON_NAME] & [PERSON_NAME]" at bounding box center [30, 75] width 37 height 11
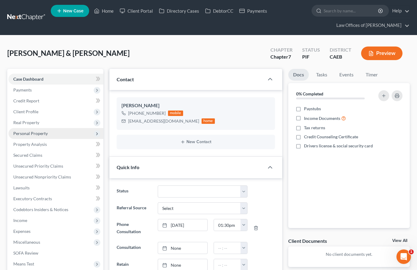
click at [35, 133] on span "Personal Property" at bounding box center [30, 133] width 34 height 5
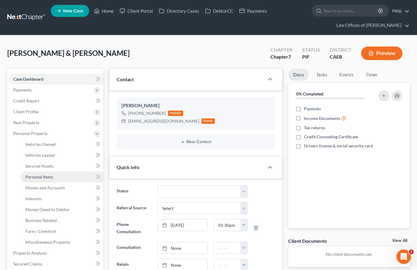
click at [39, 177] on span "Personal Items" at bounding box center [39, 176] width 28 height 5
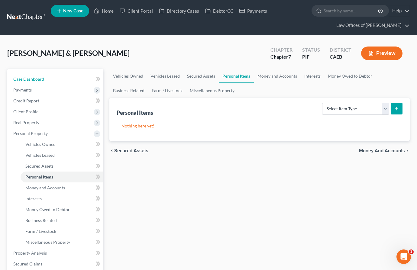
drag, startPoint x: 37, startPoint y: 77, endPoint x: 156, endPoint y: 53, distance: 121.6
click at [37, 77] on span "Case Dashboard" at bounding box center [28, 78] width 31 height 5
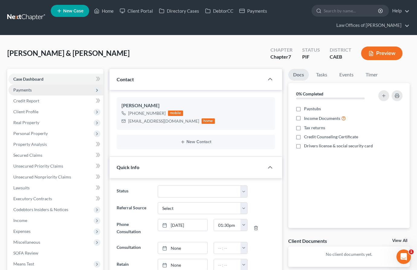
drag, startPoint x: 27, startPoint y: 84, endPoint x: 19, endPoint y: 92, distance: 11.4
click at [27, 84] on ul "Case Dashboard Payments Invoices Payments Payments Credit Report Client Profile" at bounding box center [55, 177] width 95 height 207
click at [28, 89] on span "Payments" at bounding box center [22, 89] width 18 height 5
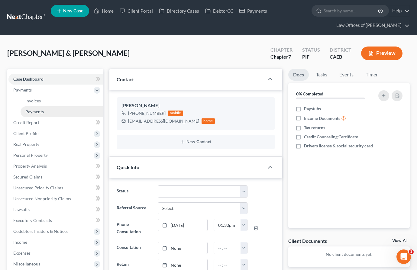
click at [47, 108] on link "Payments" at bounding box center [62, 111] width 83 height 11
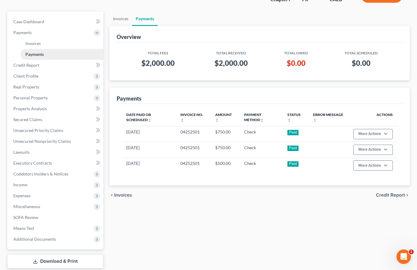
scroll to position [58, 0]
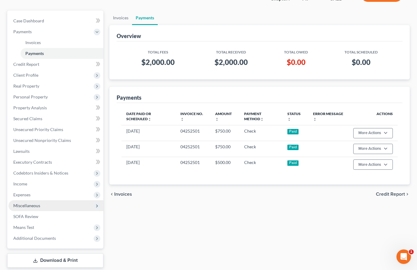
click at [36, 202] on span "Miscellaneous" at bounding box center [55, 205] width 95 height 11
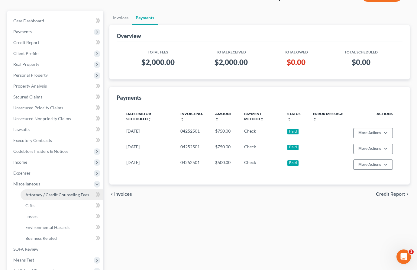
click at [48, 194] on span "Attorney / Credit Counseling Fees" at bounding box center [57, 194] width 64 height 5
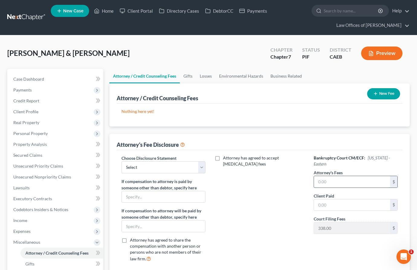
click at [337, 181] on input "text" at bounding box center [352, 181] width 76 height 11
type input "2,000"
click at [343, 199] on input "text" at bounding box center [352, 204] width 76 height 11
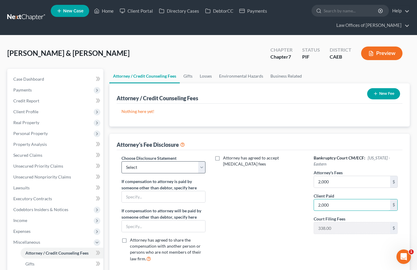
type input "2,000"
click at [177, 171] on select "Select Disclosure" at bounding box center [163, 167] width 84 height 12
select select "0"
click at [391, 91] on button "New Fee" at bounding box center [383, 93] width 33 height 11
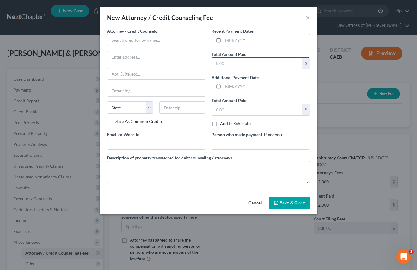
click at [242, 64] on input "text" at bounding box center [257, 63] width 91 height 11
type input "2,000"
click at [236, 38] on input "text" at bounding box center [266, 39] width 87 height 11
type input "05/2025"
click at [153, 45] on input "text" at bounding box center [156, 40] width 99 height 12
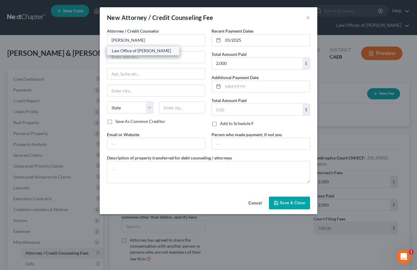
click at [128, 50] on div "Law Office of [PERSON_NAME]" at bounding box center [143, 51] width 63 height 6
type input "Law Office of [PERSON_NAME]"
type input "[STREET_ADDRESS]"
type input "[GEOGRAPHIC_DATA]"
select select "4"
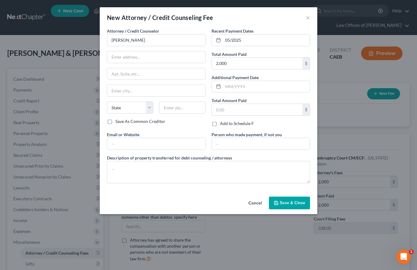
type input "93301"
click at [285, 200] on span "Save & Close" at bounding box center [292, 202] width 25 height 5
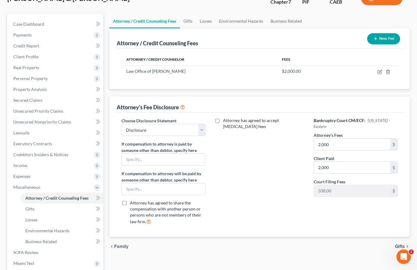
scroll to position [56, 0]
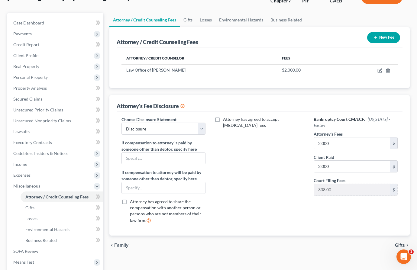
click at [24, 55] on span "Client Profile" at bounding box center [25, 55] width 25 height 5
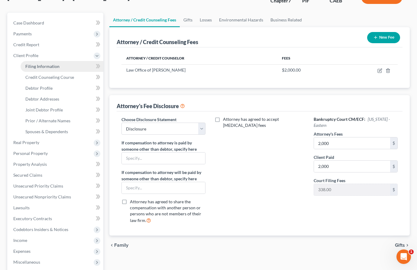
click at [48, 67] on span "Filing Information" at bounding box center [42, 66] width 34 height 5
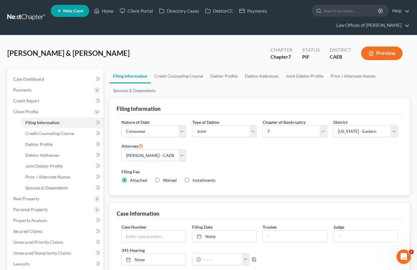
click at [195, 178] on span "Installments" at bounding box center [204, 180] width 23 height 5
click at [195, 178] on input "Installments Installments" at bounding box center [197, 179] width 4 height 4
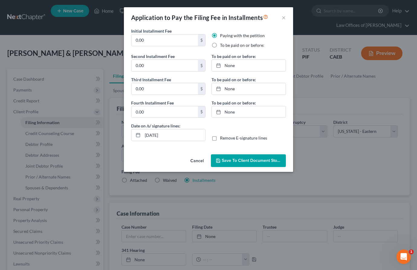
scroll to position [101, 0]
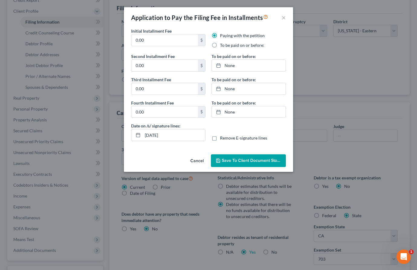
click at [204, 159] on button "Cancel" at bounding box center [197, 161] width 23 height 12
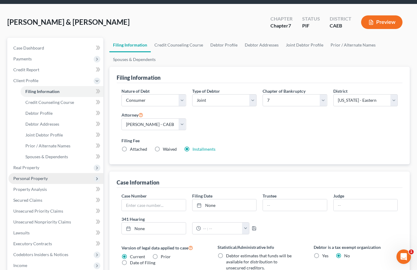
scroll to position [0, 0]
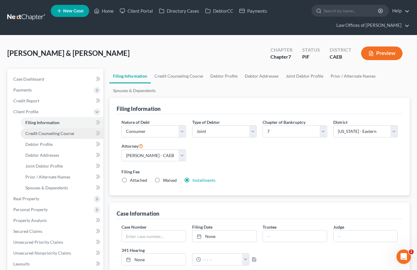
click at [46, 134] on span "Credit Counseling Course" at bounding box center [49, 133] width 49 height 5
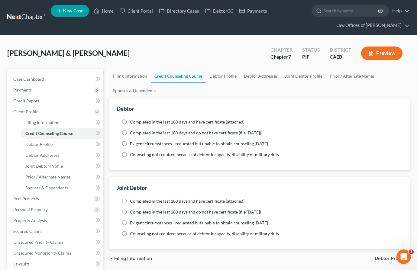
click at [145, 121] on span "Completed in the last 180 days and have certificate (attached)" at bounding box center [187, 121] width 115 height 5
click at [136, 121] on input "Completed in the last 180 days and have certificate (attached)" at bounding box center [134, 121] width 4 height 4
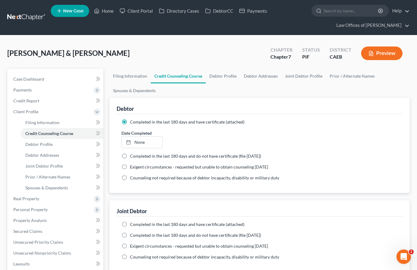
click at [143, 224] on span "Completed in the last 180 days and have certificate (attached)" at bounding box center [187, 224] width 115 height 5
click at [136, 224] on input "Completed in the last 180 days and have certificate (attached)" at bounding box center [134, 224] width 4 height 4
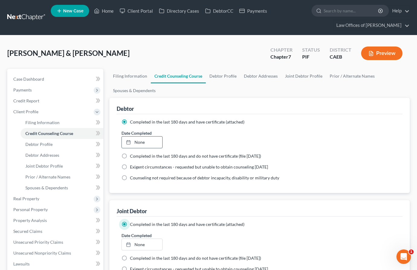
click at [144, 144] on link "None" at bounding box center [142, 142] width 40 height 11
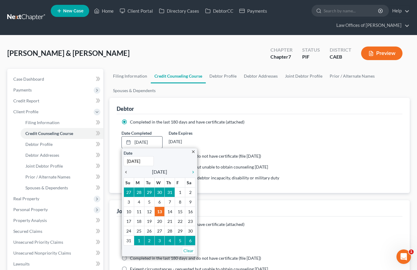
click at [125, 170] on icon "chevron_left" at bounding box center [128, 172] width 8 height 5
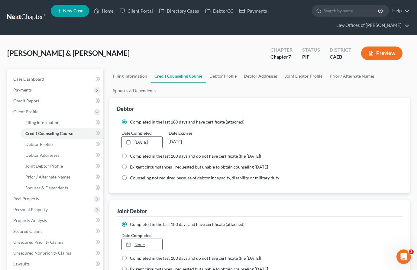
click at [140, 241] on link "None" at bounding box center [142, 244] width 40 height 11
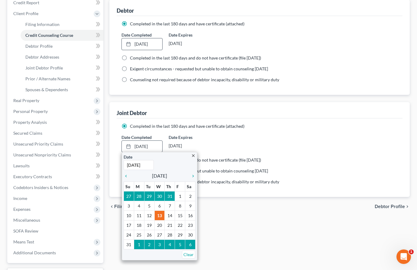
scroll to position [99, 0]
click at [127, 177] on icon "chevron_left" at bounding box center [128, 175] width 8 height 5
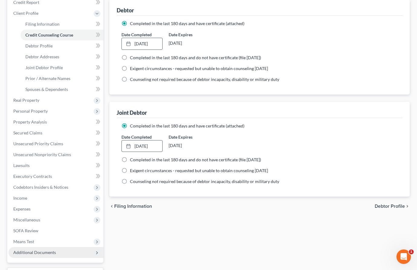
click at [31, 250] on span "Additional Documents" at bounding box center [34, 252] width 43 height 5
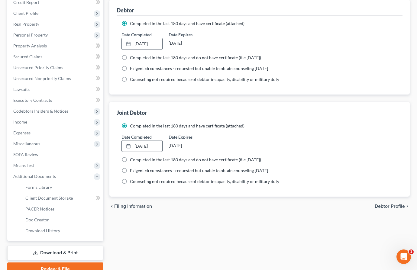
scroll to position [127, 0]
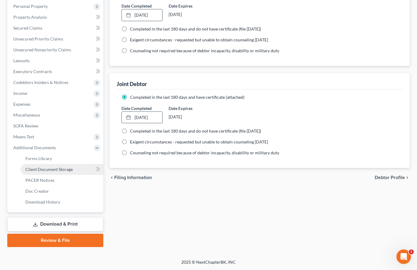
click at [67, 170] on span "Client Document Storage" at bounding box center [48, 169] width 47 height 5
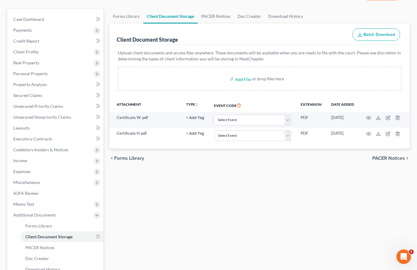
scroll to position [59, 0]
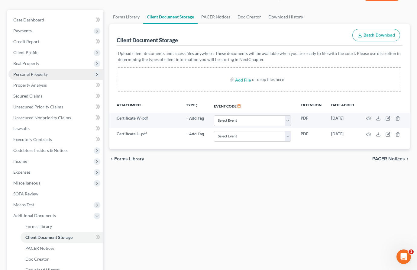
click at [31, 75] on span "Personal Property" at bounding box center [30, 74] width 34 height 5
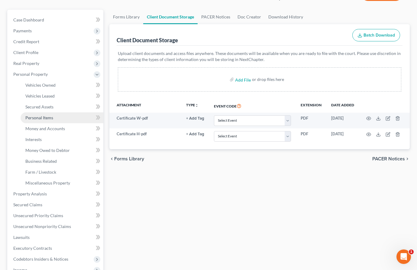
click at [53, 120] on link "Personal Items" at bounding box center [62, 117] width 83 height 11
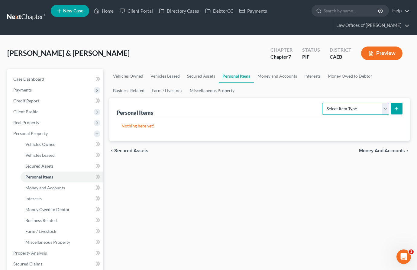
click at [339, 109] on select "Select Item Type Clothing Collectibles Of Value Electronics Firearms Household …" at bounding box center [355, 109] width 67 height 12
click at [397, 108] on line "submit" at bounding box center [397, 108] width 0 height 3
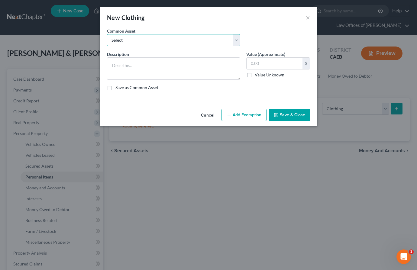
click at [166, 42] on select "Select Wardrobe" at bounding box center [173, 40] width 133 height 12
click at [255, 64] on input "600.00" at bounding box center [275, 63] width 56 height 11
click at [247, 115] on button "Add Exemption" at bounding box center [244, 115] width 45 height 13
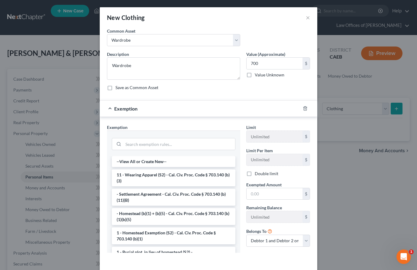
drag, startPoint x: 156, startPoint y: 177, endPoint x: 209, endPoint y: 182, distance: 53.5
click at [156, 177] on li "11 - Wearing Apparel (S2) - Cal. Civ. Proc. Code § 703.140 (b)(3)" at bounding box center [174, 178] width 124 height 17
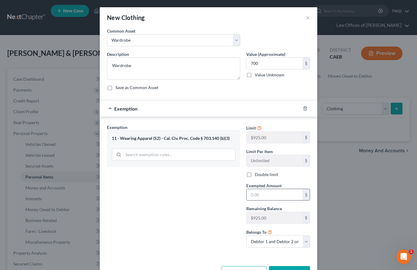
click at [278, 199] on input "text" at bounding box center [275, 194] width 56 height 11
drag, startPoint x: 177, startPoint y: 228, endPoint x: 281, endPoint y: 223, distance: 104.4
click at [177, 228] on div "Exemption Set must be selected for CA. Exemption * 11 - Wearing Apparel (S2) - …" at bounding box center [173, 188] width 139 height 128
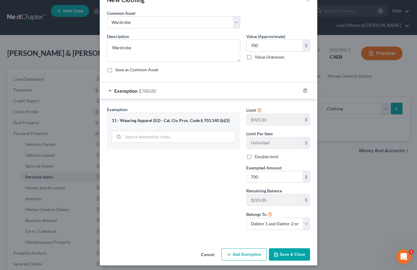
scroll to position [21, 0]
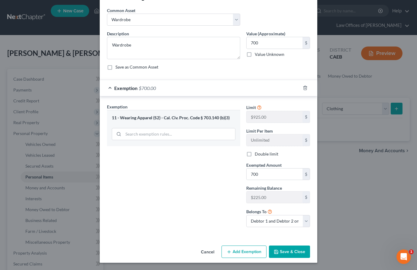
click at [278, 255] on button "Save & Close" at bounding box center [289, 252] width 41 height 13
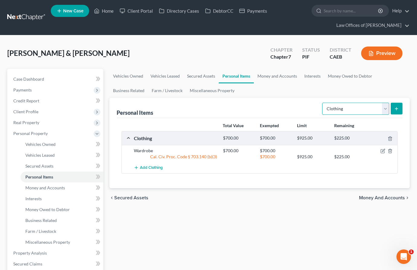
click at [354, 110] on select "Select Item Type Clothing Collectibles Of Value Electronics Firearms Household …" at bounding box center [355, 109] width 67 height 12
click at [400, 110] on button "submit" at bounding box center [397, 109] width 12 height 12
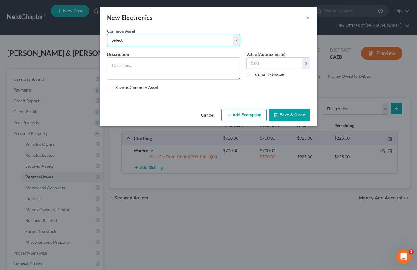
click at [168, 37] on select "Select Miscellaneous Electronic Items" at bounding box center [173, 40] width 133 height 12
click at [250, 117] on button "Add Exemption" at bounding box center [244, 115] width 45 height 13
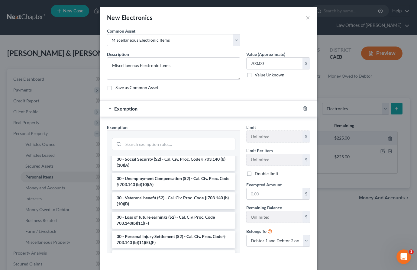
scroll to position [481, 0]
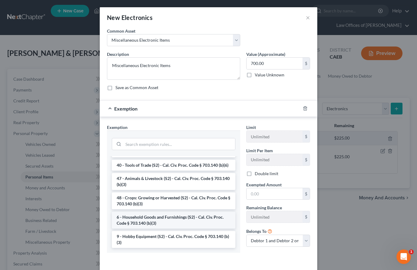
click at [170, 217] on li "6 - Household Goods and Furnishings (S2) - Cal. Civ. Proc. Code § 703.140 (b)(3)" at bounding box center [174, 220] width 124 height 17
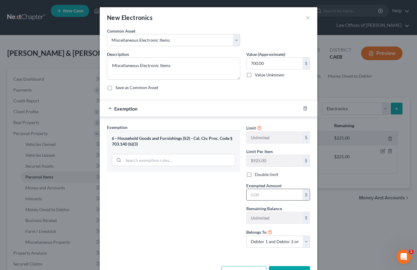
scroll to position [0, 0]
click at [273, 195] on input "text" at bounding box center [275, 194] width 56 height 11
click at [167, 207] on div "Exemption Set must be selected for CA. Exemption * 6 - Household Goods and Furn…" at bounding box center [173, 188] width 139 height 128
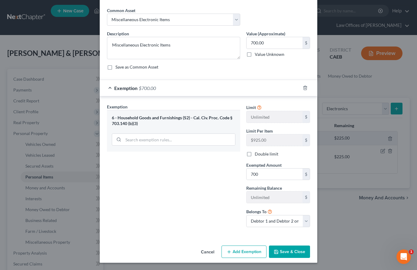
drag, startPoint x: 288, startPoint y: 250, endPoint x: 338, endPoint y: 121, distance: 137.8
click at [288, 250] on button "Save & Close" at bounding box center [289, 252] width 41 height 13
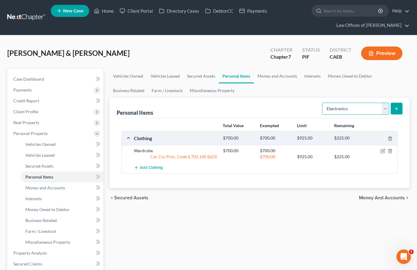
click at [345, 110] on select "Select Item Type Clothing Collectibles Of Value Electronics Firearms Household …" at bounding box center [355, 109] width 67 height 12
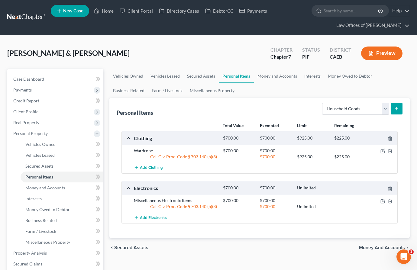
click at [400, 107] on button "submit" at bounding box center [397, 109] width 12 height 12
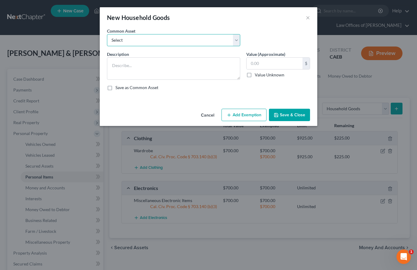
click at [163, 41] on select "Select Furniture and furnishings" at bounding box center [173, 40] width 133 height 12
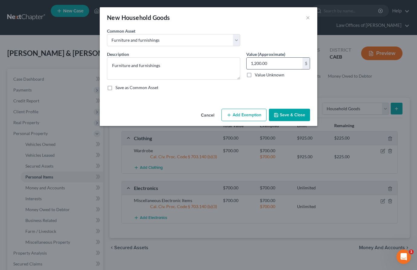
click at [260, 65] on input "1,200.00" at bounding box center [275, 63] width 56 height 11
drag, startPoint x: 233, startPoint y: 119, endPoint x: 225, endPoint y: 119, distance: 8.2
click at [233, 119] on button "Add Exemption" at bounding box center [244, 115] width 45 height 13
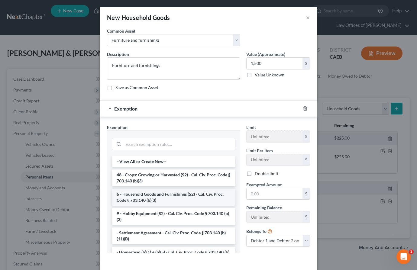
click at [155, 200] on li "6 - Household Goods and Furnishings (S2) - Cal. Civ. Proc. Code § 703.140 (b)(3)" at bounding box center [174, 197] width 124 height 17
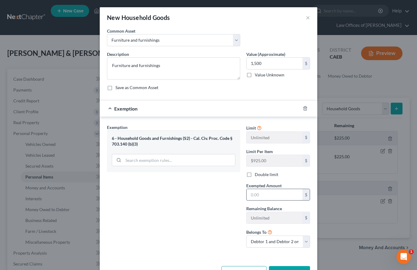
click at [268, 197] on input "text" at bounding box center [275, 194] width 56 height 11
drag, startPoint x: 237, startPoint y: 209, endPoint x: 279, endPoint y: 267, distance: 71.3
click at [237, 210] on div "Exemption Set must be selected for CA. Exemption * 6 - Household Goods and Furn…" at bounding box center [173, 188] width 139 height 128
click at [288, 269] on button "Save & Close" at bounding box center [289, 272] width 41 height 13
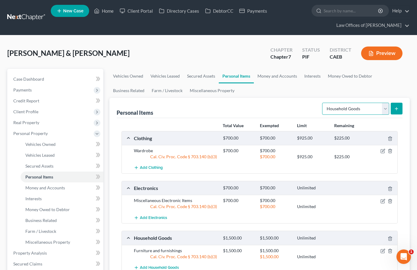
click at [358, 107] on select "Select Item Type Clothing Collectibles Of Value Electronics Firearms Household …" at bounding box center [355, 109] width 67 height 12
click at [398, 110] on icon "submit" at bounding box center [396, 108] width 5 height 5
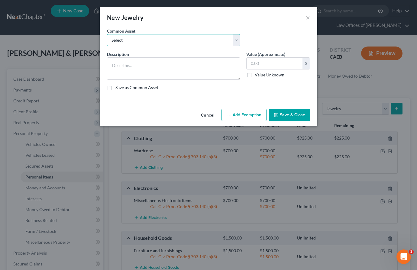
click at [173, 42] on select "Select Miscellaneous Jewelry" at bounding box center [173, 40] width 133 height 12
click at [236, 118] on button "Add Exemption" at bounding box center [244, 115] width 45 height 13
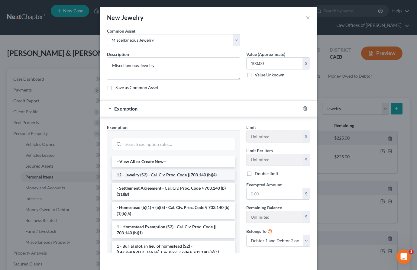
click at [157, 173] on li "12 - Jewelry (S2) - Cal. Civ. Proc. Code § 703.140 (b)(4)" at bounding box center [174, 175] width 124 height 11
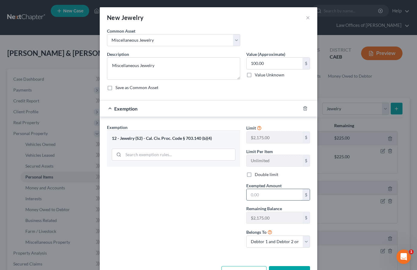
click at [270, 195] on input "text" at bounding box center [275, 194] width 56 height 11
drag, startPoint x: 212, startPoint y: 207, endPoint x: 268, endPoint y: 243, distance: 67.0
click at [212, 207] on div "Exemption Set must be selected for CA. Exemption * 12 - Jewelry (S2) - Cal. Civ…" at bounding box center [173, 188] width 139 height 128
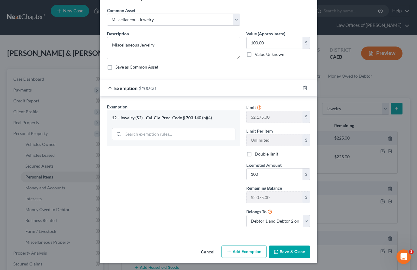
click at [290, 248] on button "Save & Close" at bounding box center [289, 252] width 41 height 13
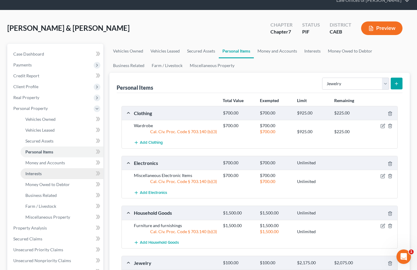
scroll to position [27, 0]
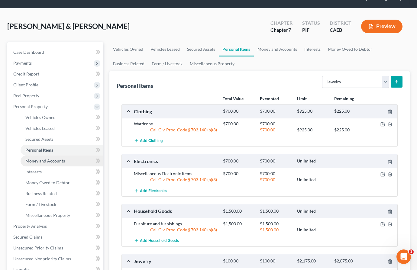
click at [31, 160] on span "Money and Accounts" at bounding box center [45, 160] width 40 height 5
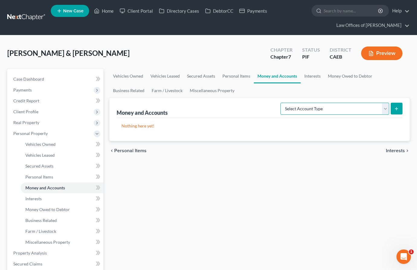
click at [327, 110] on select "Select Account Type Brokerage Cash on Hand Certificates of Deposit Checking Acc…" at bounding box center [334, 109] width 109 height 12
click at [315, 112] on select "Select Account Type Brokerage Cash on Hand Certificates of Deposit Checking Acc…" at bounding box center [334, 109] width 109 height 12
click at [404, 108] on div "Money and Accounts Select Account Type Brokerage Cash on Hand Certificates of D…" at bounding box center [259, 119] width 300 height 43
click at [401, 108] on button "submit" at bounding box center [397, 109] width 12 height 12
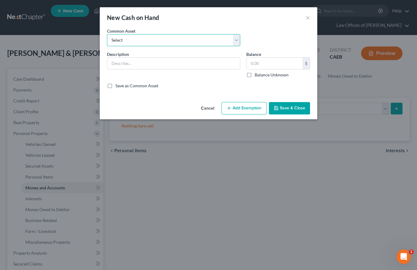
click at [152, 45] on select "Select Cash on Hand" at bounding box center [173, 40] width 133 height 12
click at [251, 63] on input "200.00" at bounding box center [275, 63] width 56 height 11
click at [251, 106] on button "Add Exemption" at bounding box center [244, 108] width 45 height 13
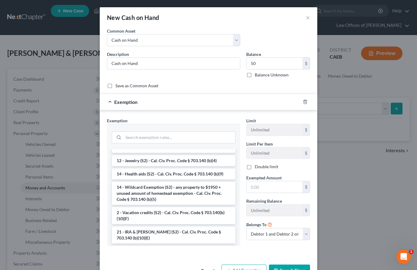
scroll to position [105, 0]
click at [160, 196] on li "14 - Wildcard Exemption (S2) - any property to $1950 + unused amount of homeste…" at bounding box center [174, 193] width 124 height 23
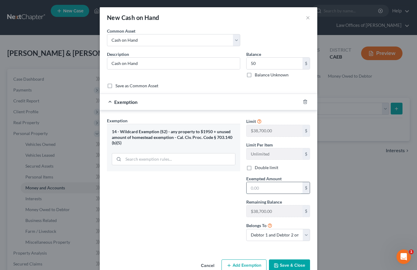
click at [266, 188] on input "text" at bounding box center [275, 187] width 56 height 11
click at [229, 196] on div "Exemption Set must be selected for CA. Exemption * 14 - Wildcard Exemption (S2)…" at bounding box center [173, 182] width 139 height 128
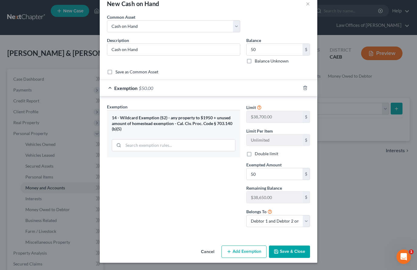
click at [301, 257] on button "Save & Close" at bounding box center [289, 252] width 41 height 13
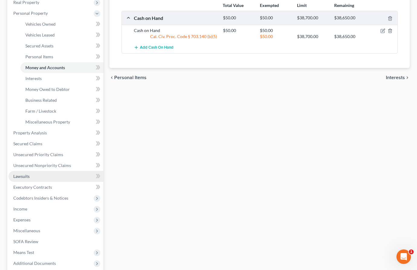
scroll to position [126, 0]
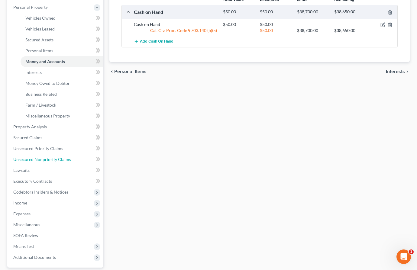
drag, startPoint x: 53, startPoint y: 158, endPoint x: 135, endPoint y: 1, distance: 177.2
click at [54, 158] on span "Unsecured Nonpriority Claims" at bounding box center [42, 159] width 58 height 5
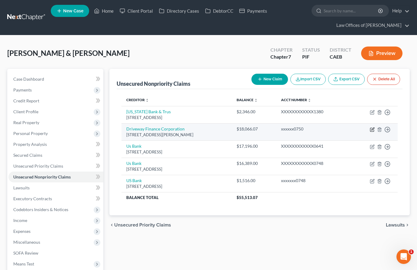
click at [372, 128] on icon "button" at bounding box center [372, 129] width 5 height 5
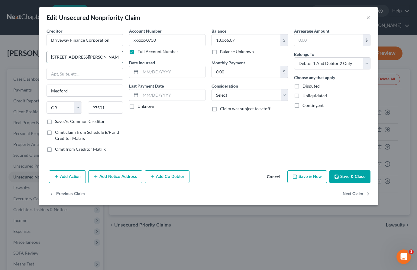
click at [58, 57] on input "[STREET_ADDRESS][PERSON_NAME]" at bounding box center [85, 56] width 76 height 11
drag, startPoint x: 342, startPoint y: 174, endPoint x: 339, endPoint y: 173, distance: 3.4
click at [342, 174] on button "Save & Close" at bounding box center [349, 176] width 41 height 13
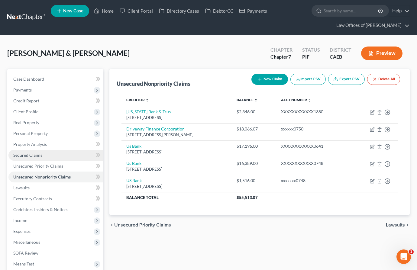
click at [35, 153] on span "Secured Claims" at bounding box center [27, 155] width 29 height 5
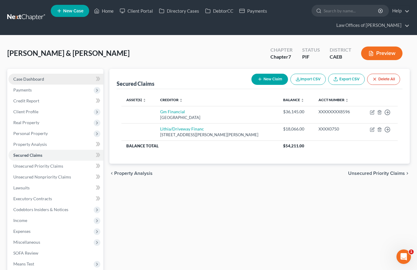
click at [26, 80] on span "Case Dashboard" at bounding box center [28, 78] width 31 height 5
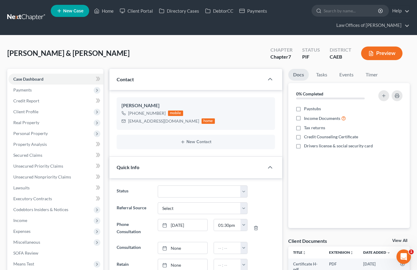
scroll to position [335, 0]
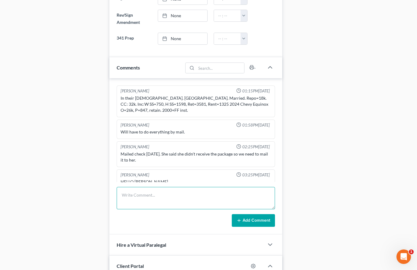
click at [132, 187] on textarea at bounding box center [196, 198] width 158 height 22
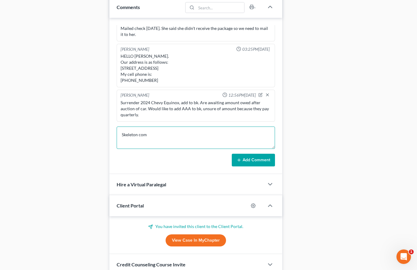
scroll to position [950, 0]
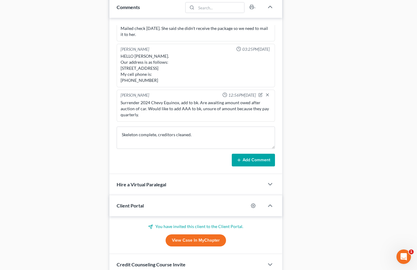
click at [254, 164] on button "Add Comment" at bounding box center [253, 160] width 43 height 13
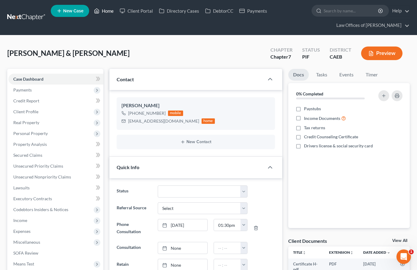
click at [107, 14] on link "Home" at bounding box center [104, 10] width 26 height 11
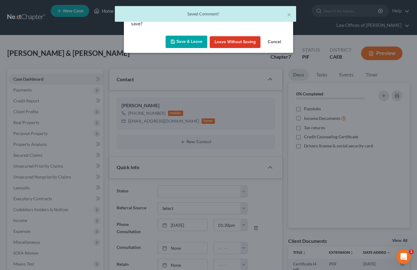
scroll to position [94, 0]
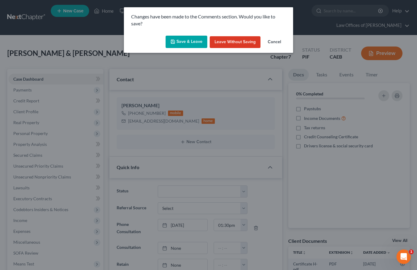
click at [194, 43] on button "Save & Leave" at bounding box center [187, 42] width 42 height 13
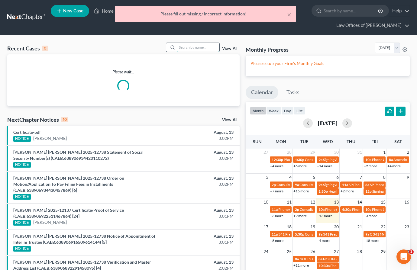
click at [184, 50] on input "search" at bounding box center [198, 47] width 42 height 9
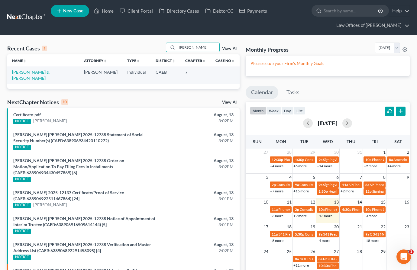
click at [43, 72] on link "[PERSON_NAME] & [PERSON_NAME]" at bounding box center [30, 75] width 37 height 11
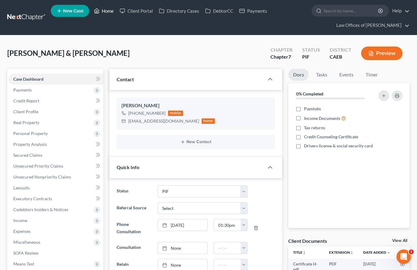
click at [104, 10] on link "Home" at bounding box center [104, 10] width 26 height 11
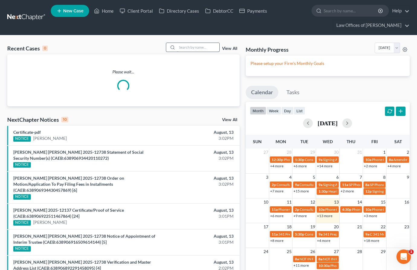
click at [195, 48] on input "search" at bounding box center [198, 47] width 42 height 9
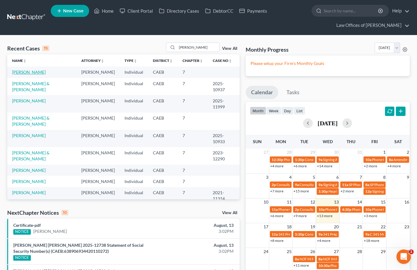
click at [33, 72] on link "[PERSON_NAME]" at bounding box center [29, 72] width 34 height 5
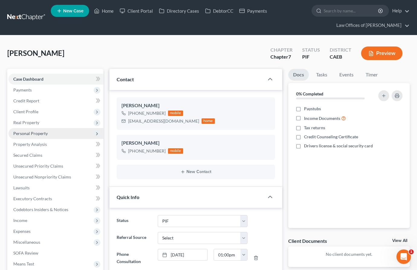
click at [30, 135] on span "Personal Property" at bounding box center [30, 133] width 34 height 5
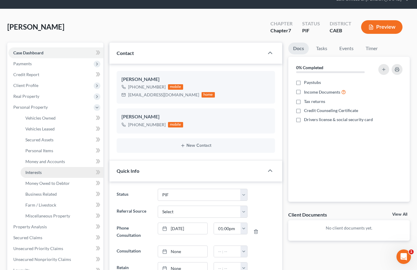
scroll to position [36, 0]
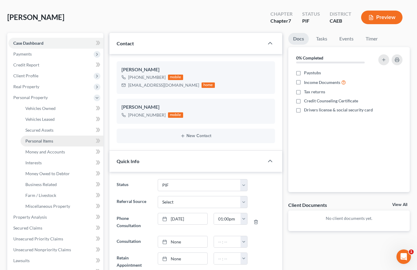
click at [50, 139] on span "Personal Items" at bounding box center [39, 140] width 28 height 5
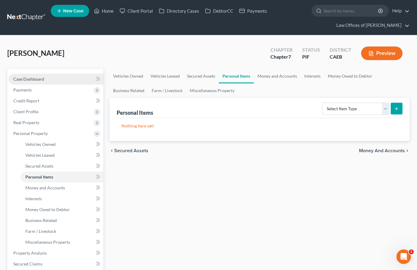
click at [53, 80] on link "Case Dashboard" at bounding box center [55, 79] width 95 height 11
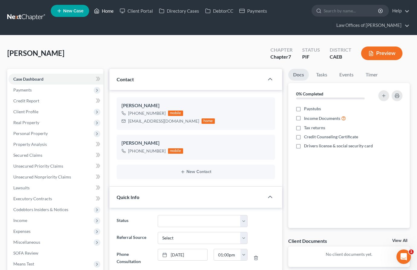
click at [102, 11] on link "Home" at bounding box center [104, 10] width 26 height 11
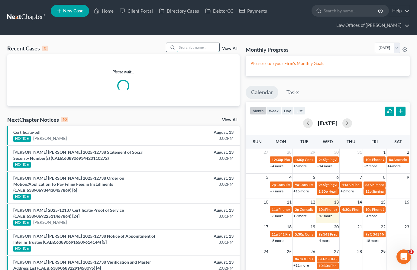
click at [203, 49] on input "search" at bounding box center [198, 47] width 42 height 9
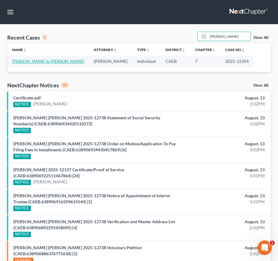
click at [45, 61] on link "[PERSON_NAME] & [PERSON_NAME]" at bounding box center [48, 61] width 72 height 5
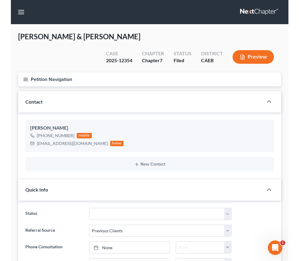
scroll to position [1847, 0]
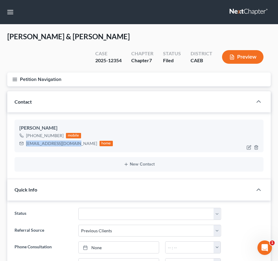
drag, startPoint x: 71, startPoint y: 130, endPoint x: 26, endPoint y: 128, distance: 45.4
click at [26, 141] on div "[EMAIL_ADDRESS][DOMAIN_NAME]" at bounding box center [61, 144] width 71 height 6
copy div "[EMAIL_ADDRESS][DOMAIN_NAME]"
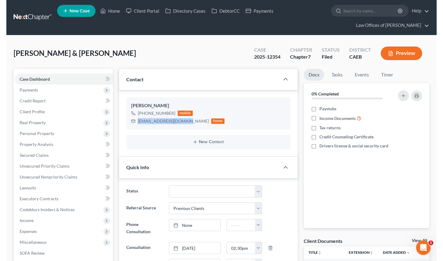
scroll to position [1955, 0]
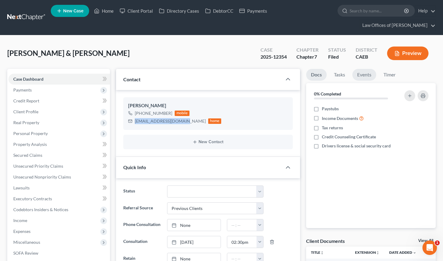
click at [361, 69] on link "Events" at bounding box center [364, 75] width 24 height 12
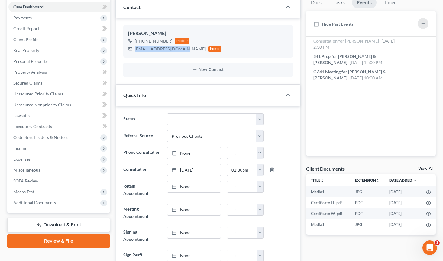
scroll to position [0, 0]
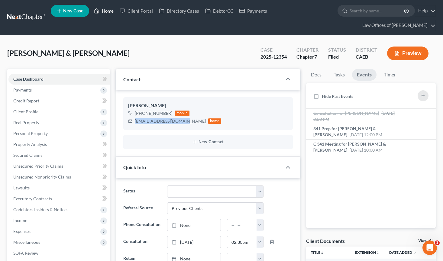
click at [103, 12] on link "Home" at bounding box center [104, 10] width 26 height 11
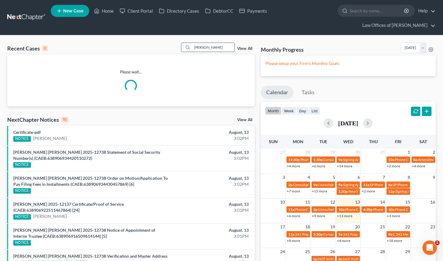
click at [223, 43] on input "[PERSON_NAME]" at bounding box center [213, 47] width 42 height 9
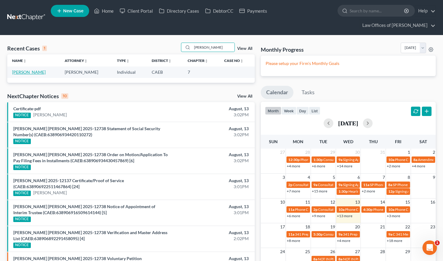
click at [34, 70] on link "[PERSON_NAME]" at bounding box center [29, 72] width 34 height 5
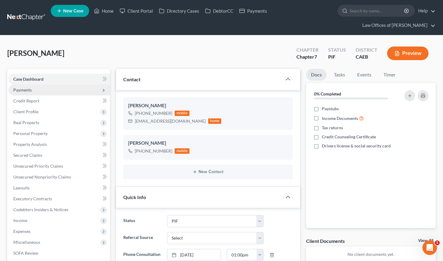
click at [26, 87] on span "Payments" at bounding box center [22, 89] width 18 height 5
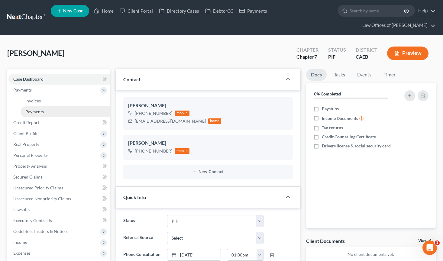
click at [40, 106] on link "Payments" at bounding box center [65, 111] width 89 height 11
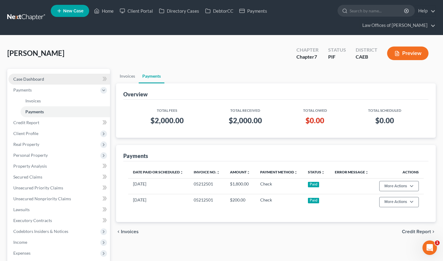
click at [34, 76] on span "Case Dashboard" at bounding box center [28, 78] width 31 height 5
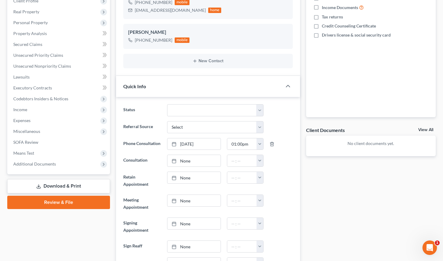
scroll to position [112, 0]
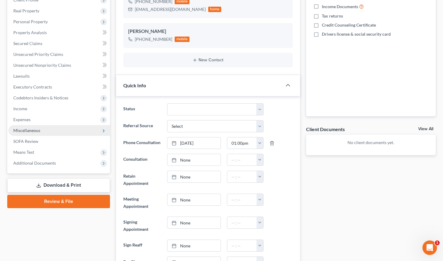
click at [42, 125] on span "Miscellaneous" at bounding box center [59, 130] width 102 height 11
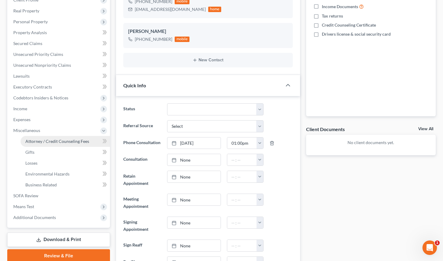
click at [64, 139] on span "Attorney / Credit Counseling Fees" at bounding box center [57, 141] width 64 height 5
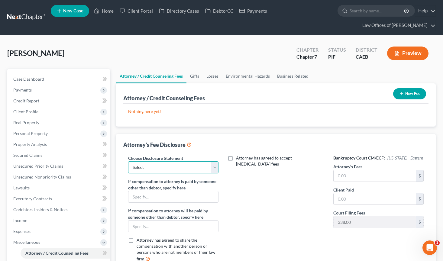
click at [206, 161] on select "Select Disclosure" at bounding box center [173, 167] width 91 height 12
click at [355, 170] on input "text" at bounding box center [375, 175] width 83 height 11
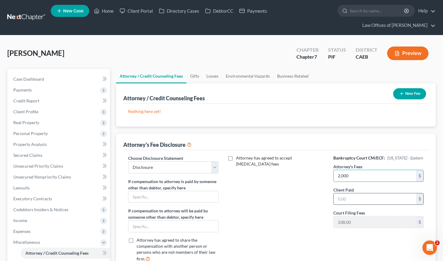
click at [358, 193] on input "text" at bounding box center [375, 198] width 83 height 11
click at [419, 88] on button "New Fee" at bounding box center [409, 93] width 33 height 11
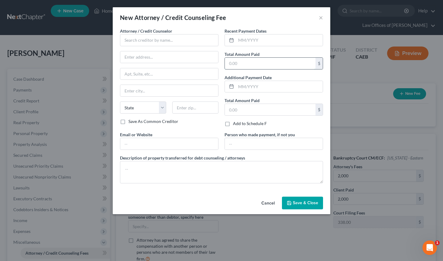
click at [253, 65] on input "text" at bounding box center [270, 63] width 91 height 11
click at [260, 40] on input "text" at bounding box center [279, 39] width 87 height 11
click at [196, 40] on input "text" at bounding box center [169, 40] width 99 height 12
click at [184, 50] on div "Law Office of [PERSON_NAME]" at bounding box center [156, 51] width 63 height 6
click at [301, 205] on span "Save & Close" at bounding box center [305, 202] width 25 height 5
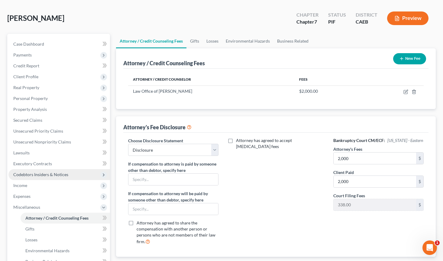
scroll to position [43, 0]
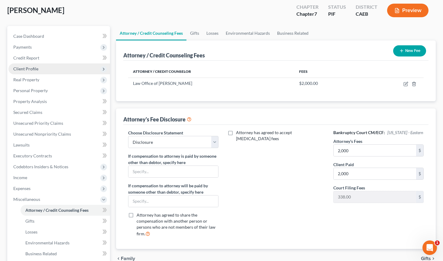
click at [36, 66] on span "Client Profile" at bounding box center [25, 68] width 25 height 5
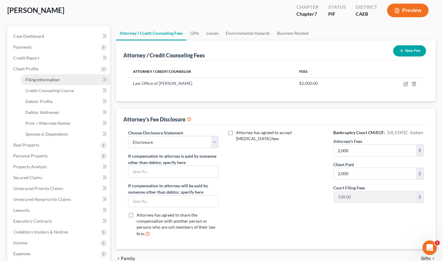
click at [53, 74] on link "Filing Information" at bounding box center [65, 79] width 89 height 11
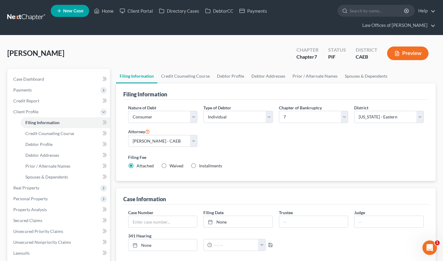
click at [214, 163] on span "Installments" at bounding box center [210, 165] width 23 height 5
click at [206, 163] on input "Installments Installments" at bounding box center [204, 165] width 4 height 4
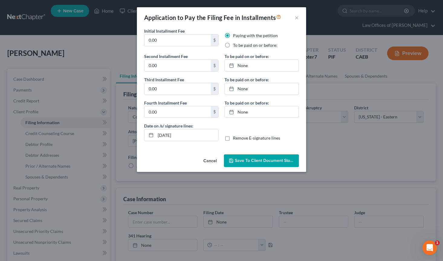
scroll to position [154, 0]
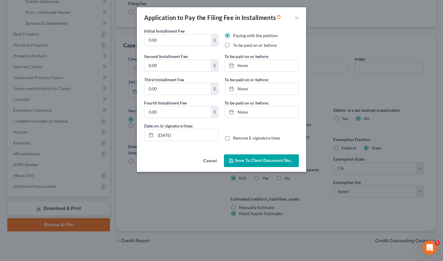
click at [214, 160] on button "Cancel" at bounding box center [210, 161] width 23 height 12
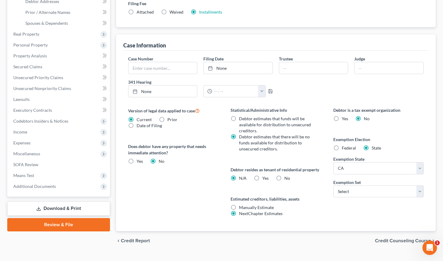
click at [371, 180] on div at bounding box center [221, 130] width 443 height 261
click at [355, 186] on select "Select 703 704" at bounding box center [378, 192] width 91 height 12
click at [261, 175] on div "Yes Yes" at bounding box center [261, 178] width 15 height 6
click at [262, 175] on label "Yes Yes" at bounding box center [265, 178] width 6 height 6
click at [265, 175] on input "Yes Yes" at bounding box center [267, 177] width 4 height 4
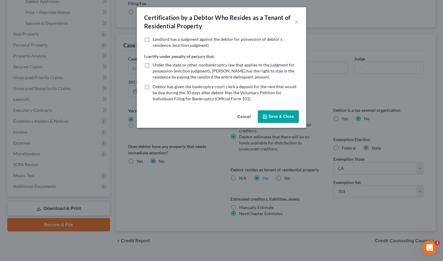
click at [245, 120] on button "Cancel" at bounding box center [243, 117] width 23 height 12
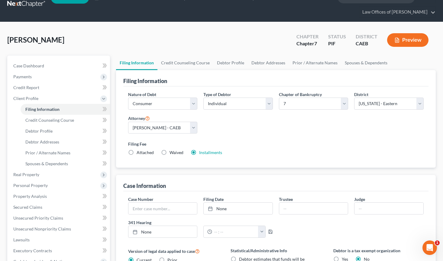
scroll to position [0, 0]
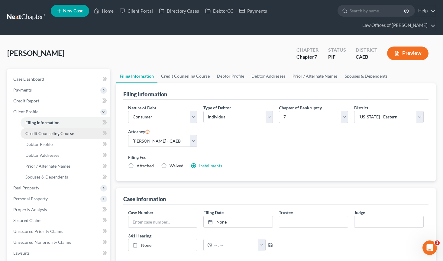
click at [71, 128] on link "Credit Counseling Course" at bounding box center [65, 133] width 89 height 11
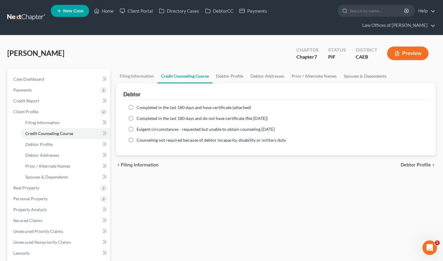
click at [140, 105] on span "Completed in the last 180 days and have certificate (attached)" at bounding box center [194, 107] width 115 height 5
click at [140, 105] on input "Completed in the last 180 days and have certificate (attached)" at bounding box center [141, 107] width 4 height 4
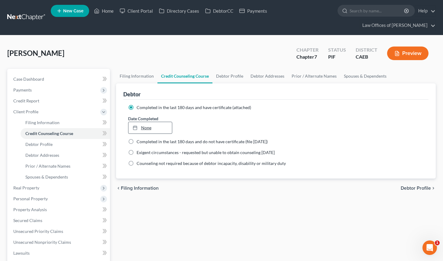
click at [150, 122] on link "None" at bounding box center [150, 127] width 44 height 11
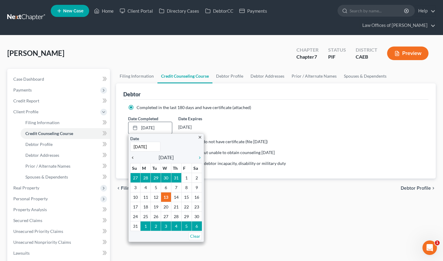
click at [135, 155] on icon "chevron_left" at bounding box center [134, 157] width 8 height 5
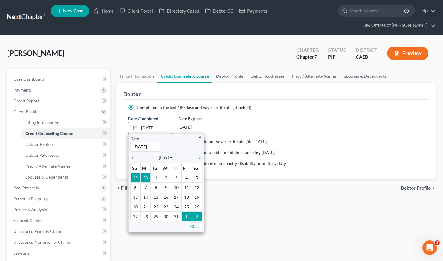
click at [133, 155] on icon "chevron_left" at bounding box center [134, 157] width 8 height 5
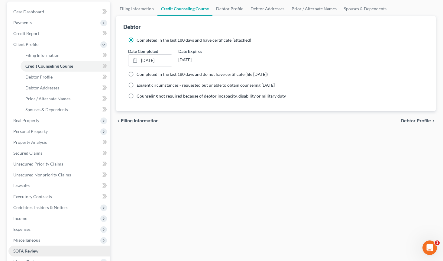
scroll to position [136, 0]
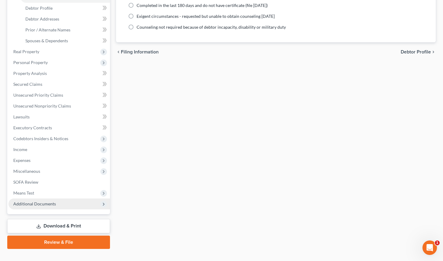
click at [51, 201] on span "Additional Documents" at bounding box center [34, 203] width 43 height 5
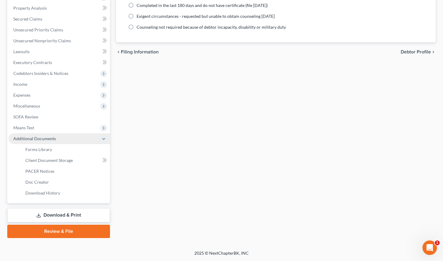
scroll to position [125, 0]
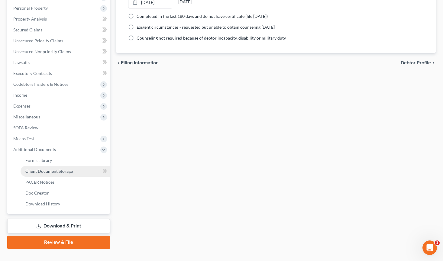
click at [53, 169] on span "Client Document Storage" at bounding box center [48, 171] width 47 height 5
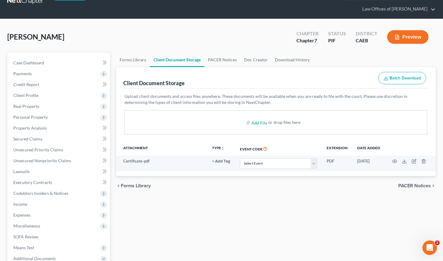
scroll to position [15, 0]
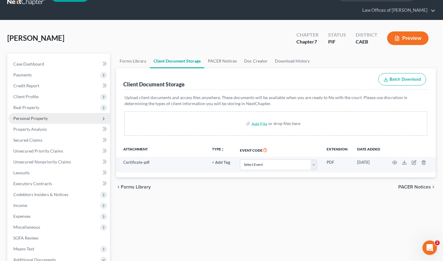
click at [51, 113] on span "Personal Property" at bounding box center [59, 118] width 102 height 11
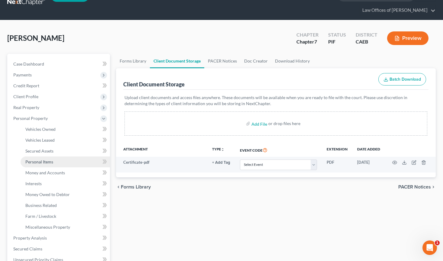
click at [53, 157] on link "Personal Items" at bounding box center [65, 162] width 89 height 11
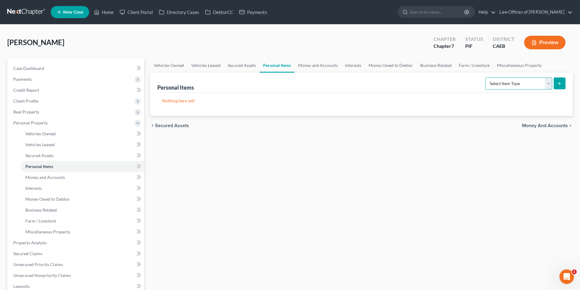
click at [506, 84] on select "Select Item Type Clothing Collectibles Of Value Electronics Firearms Household …" at bounding box center [518, 83] width 67 height 12
click at [560, 83] on line "submit" at bounding box center [560, 83] width 3 height 0
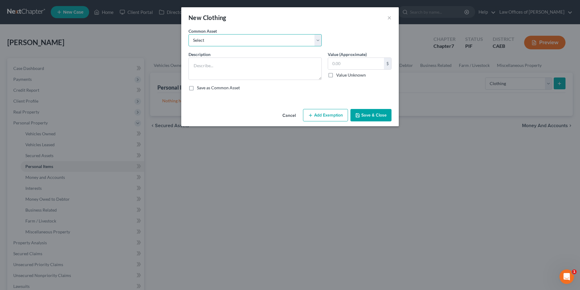
click at [244, 44] on select "Select Wardrobe" at bounding box center [255, 40] width 133 height 12
click at [364, 66] on input "600.00" at bounding box center [356, 63] width 56 height 11
click at [335, 112] on button "Add Exemption" at bounding box center [325, 115] width 45 height 13
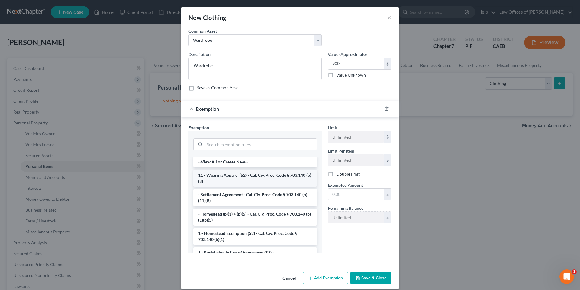
click at [251, 177] on li "11 - Wearing Apparel (S2) - Cal. Civ. Proc. Code § 703.140 (b)(3)" at bounding box center [255, 178] width 124 height 17
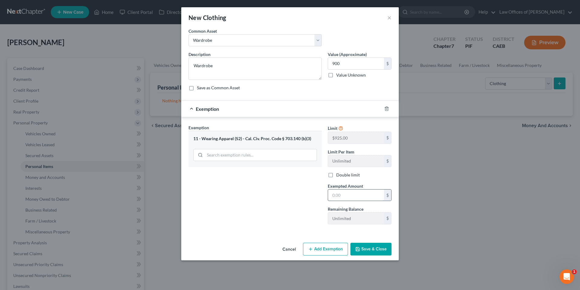
click at [350, 196] on input "text" at bounding box center [356, 194] width 56 height 11
drag, startPoint x: 297, startPoint y: 206, endPoint x: 320, endPoint y: 216, distance: 24.5
click at [297, 206] on div "Exemption Set must be selected for CA. Exemption * 11 - Wearing Apparel (S2) - …" at bounding box center [255, 176] width 139 height 105
drag, startPoint x: 373, startPoint y: 249, endPoint x: 461, endPoint y: 161, distance: 125.0
click at [373, 249] on button "Save & Close" at bounding box center [371, 248] width 41 height 13
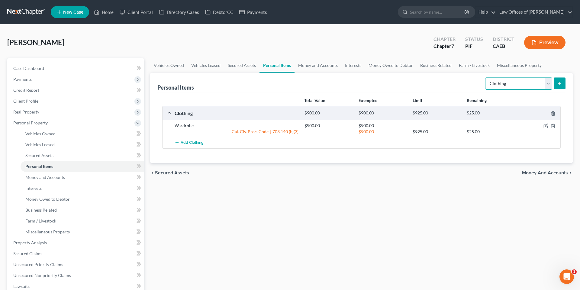
click at [509, 82] on select "Select Item Type Clothing Collectibles Of Value Electronics Firearms Household …" at bounding box center [518, 83] width 67 height 12
click at [561, 81] on icon "submit" at bounding box center [559, 83] width 5 height 5
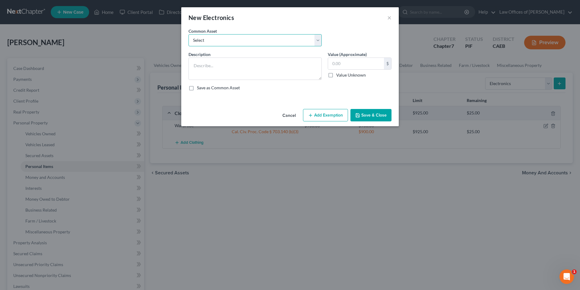
click at [248, 39] on select "Select Miscellaneous Electronic Items" at bounding box center [255, 40] width 133 height 12
click at [334, 66] on input "700.00" at bounding box center [356, 63] width 56 height 11
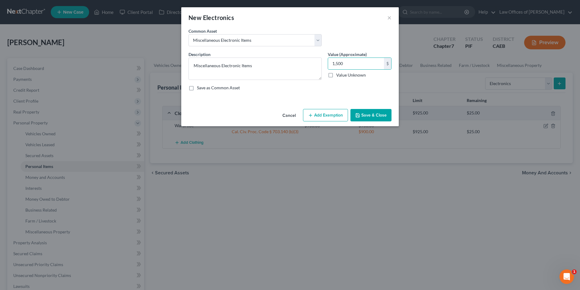
click at [322, 120] on button "Add Exemption" at bounding box center [325, 115] width 45 height 13
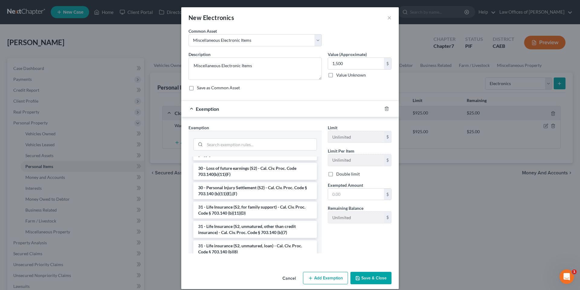
scroll to position [481, 0]
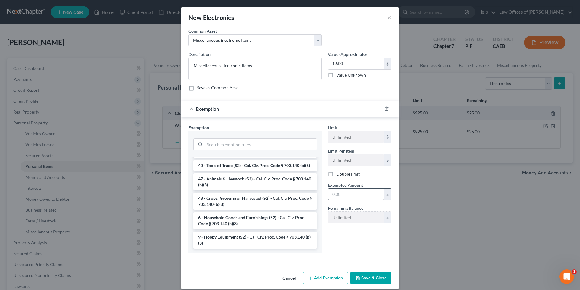
drag, startPoint x: 226, startPoint y: 222, endPoint x: 357, endPoint y: 195, distance: 133.1
click at [226, 222] on li "6 - Household Goods and Furnishings (S2) - Cal. Civ. Proc. Code § 703.140 (b)(3)" at bounding box center [255, 220] width 124 height 17
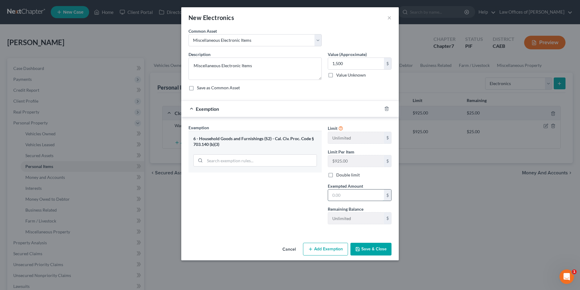
click at [355, 193] on input "text" at bounding box center [356, 194] width 56 height 11
drag, startPoint x: 369, startPoint y: 248, endPoint x: 564, endPoint y: 65, distance: 267.5
click at [369, 248] on button "Save & Close" at bounding box center [371, 248] width 41 height 13
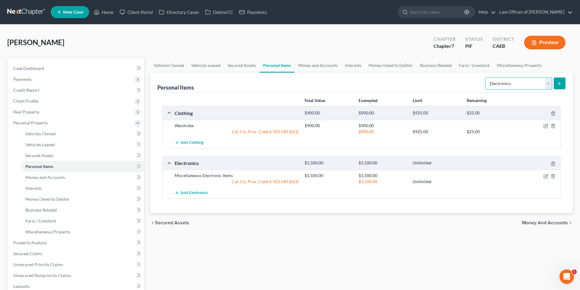
click at [509, 83] on select "Select Item Type Clothing Collectibles Of Value Electronics Firearms Household …" at bounding box center [518, 83] width 67 height 12
click at [562, 79] on button "submit" at bounding box center [560, 83] width 12 height 12
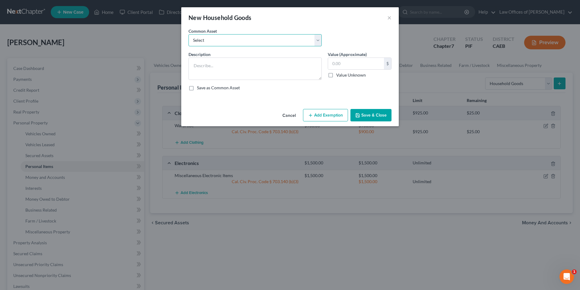
click at [292, 44] on select "Select Furniture and furnishings" at bounding box center [255, 40] width 133 height 12
click at [339, 65] on input "1,200.00" at bounding box center [356, 63] width 56 height 11
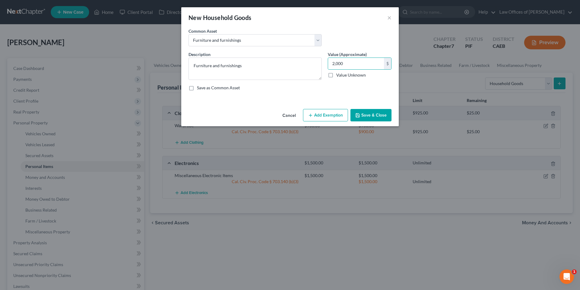
click at [325, 115] on button "Add Exemption" at bounding box center [325, 115] width 45 height 13
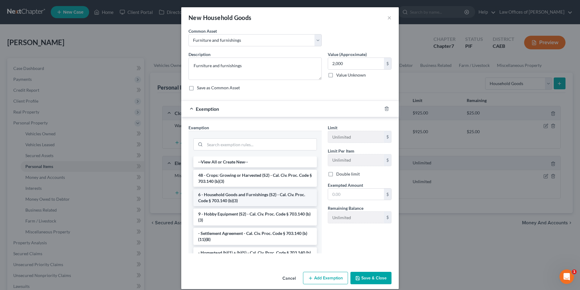
click at [257, 198] on li "6 - Household Goods and Furnishings (S2) - Cal. Civ. Proc. Code § 703.140 (b)(3)" at bounding box center [255, 197] width 124 height 17
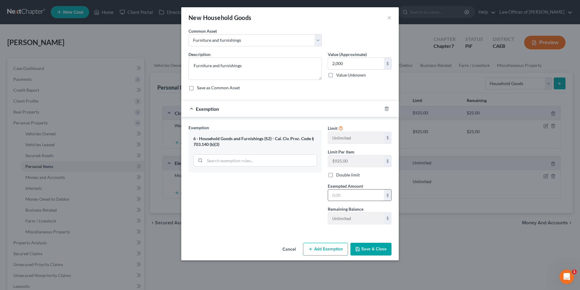
click at [334, 194] on input "text" at bounding box center [356, 194] width 56 height 11
click at [374, 248] on button "Save & Close" at bounding box center [371, 248] width 41 height 13
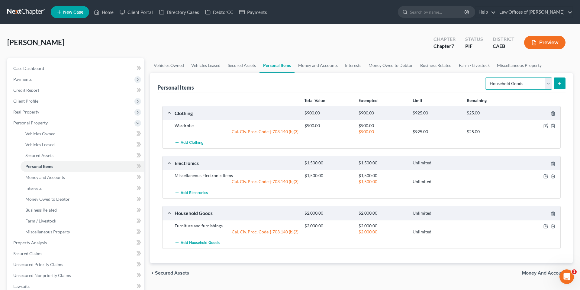
click at [511, 82] on select "Select Item Type Clothing Collectibles Of Value Electronics Firearms Household …" at bounding box center [518, 83] width 67 height 12
click at [559, 83] on line "submit" at bounding box center [560, 83] width 3 height 0
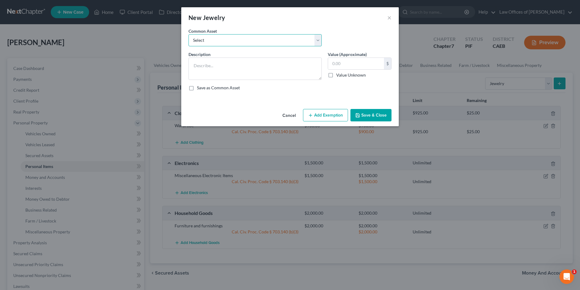
click at [237, 37] on select "Select Miscellaneous Jewelry" at bounding box center [255, 40] width 133 height 12
click at [328, 121] on button "Add Exemption" at bounding box center [325, 115] width 45 height 13
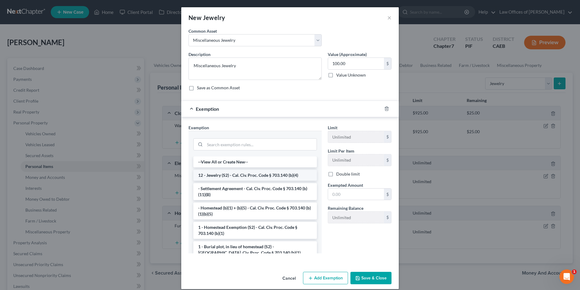
click at [245, 180] on li "12 - Jewelry (S2) - Cal. Civ. Proc. Code § 703.140 (b)(4)" at bounding box center [255, 175] width 124 height 11
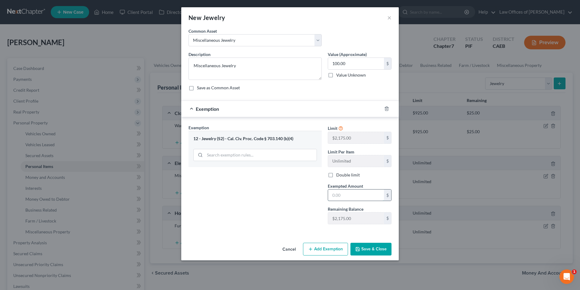
click at [330, 194] on input "text" at bounding box center [356, 194] width 56 height 11
click at [273, 215] on div "Exemption Set must be selected for CA. Exemption * 12 - Jewelry (S2) - Cal. Civ…" at bounding box center [255, 176] width 139 height 105
drag, startPoint x: 355, startPoint y: 247, endPoint x: 310, endPoint y: 232, distance: 47.5
click at [355, 247] on button "Save & Close" at bounding box center [371, 248] width 41 height 13
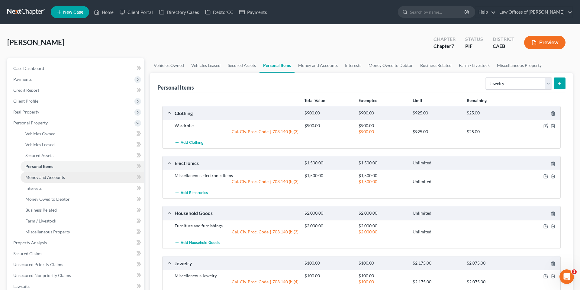
click at [50, 181] on link "Money and Accounts" at bounding box center [83, 177] width 124 height 11
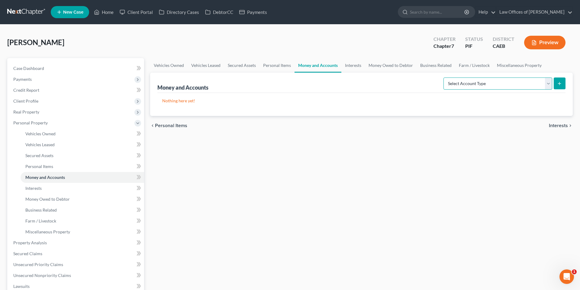
click at [465, 83] on select "Select Account Type Brokerage Cash on Hand Certificates of Deposit Checking Acc…" at bounding box center [498, 83] width 109 height 12
click at [560, 82] on icon "submit" at bounding box center [559, 83] width 5 height 5
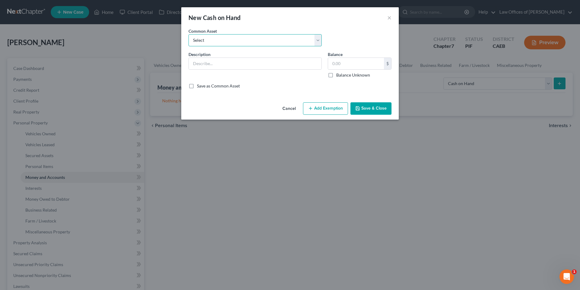
click at [273, 38] on select "Select Cash on Hand" at bounding box center [255, 40] width 133 height 12
click at [341, 65] on input "200.00" at bounding box center [356, 63] width 56 height 11
click at [315, 108] on button "Add Exemption" at bounding box center [325, 108] width 45 height 13
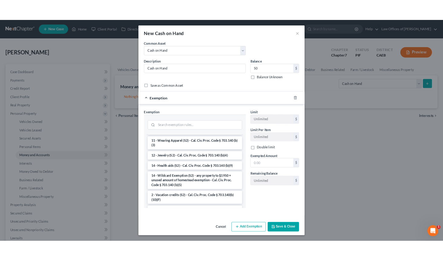
scroll to position [113, 0]
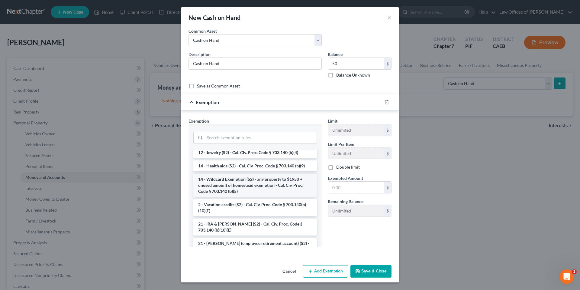
click at [240, 180] on li "14 - Wildcard Exemption (S2) - any property to $1950 + unused amount of homeste…" at bounding box center [255, 184] width 124 height 23
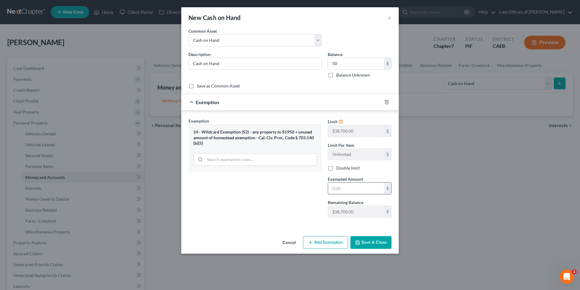
click at [362, 183] on input "text" at bounding box center [356, 187] width 56 height 11
click at [248, 200] on div "Exemption Set must be selected for CA. Exemption * 14 - Wildcard Exemption (S2)…" at bounding box center [255, 170] width 139 height 105
click at [387, 241] on button "Save & Close" at bounding box center [371, 242] width 41 height 13
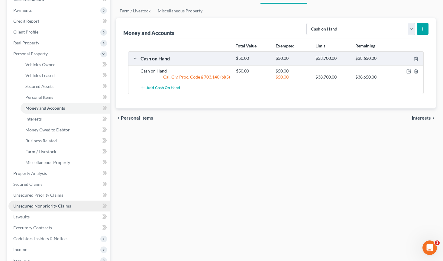
scroll to position [81, 0]
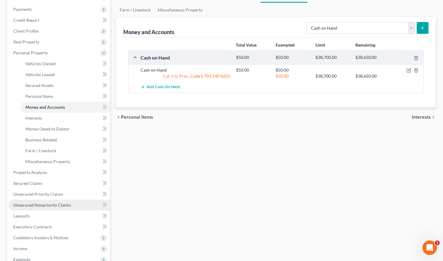
click at [37, 202] on span "Unsecured Nonpriority Claims" at bounding box center [42, 204] width 58 height 5
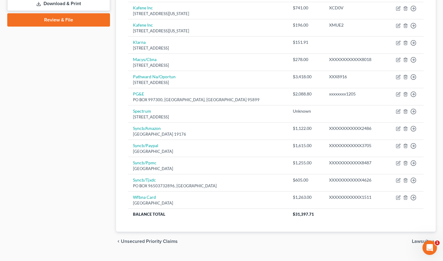
scroll to position [296, 0]
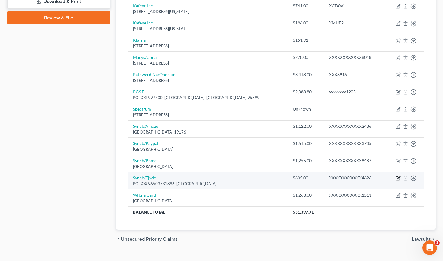
click at [397, 176] on icon "button" at bounding box center [398, 178] width 5 height 5
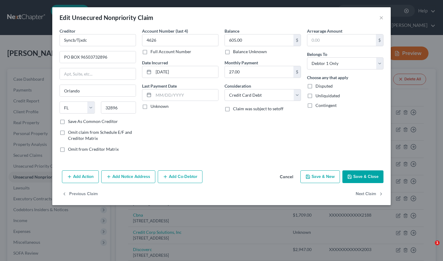
select select "9"
select select "2"
select select "0"
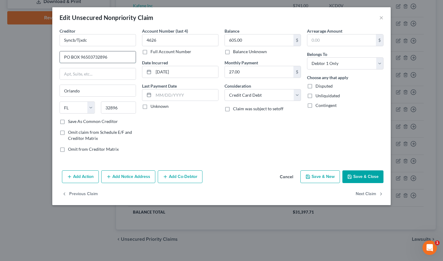
click at [122, 58] on input "PO BOX 96503732896" at bounding box center [98, 56] width 76 height 11
type input "PO BOX 965064"
click at [364, 176] on button "Save & Close" at bounding box center [362, 176] width 41 height 13
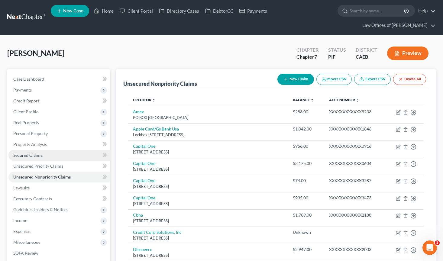
click at [31, 153] on span "Secured Claims" at bounding box center [27, 155] width 29 height 5
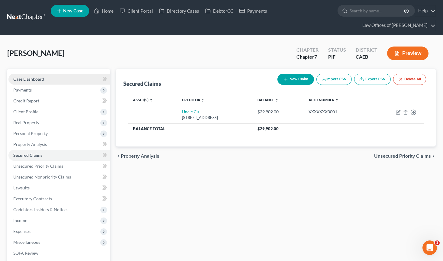
click at [28, 76] on span "Case Dashboard" at bounding box center [28, 78] width 31 height 5
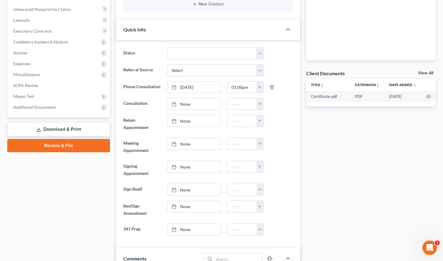
scroll to position [394, 0]
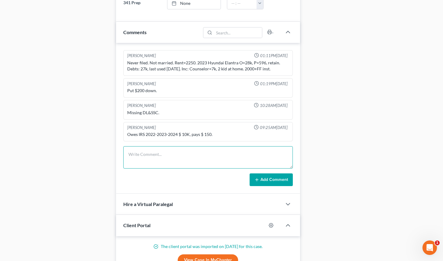
click at [155, 146] on textarea at bounding box center [208, 157] width 170 height 22
click at [157, 146] on textarea "S" at bounding box center [208, 157] width 170 height 22
click at [157, 146] on textarea "Ss" at bounding box center [208, 157] width 170 height 22
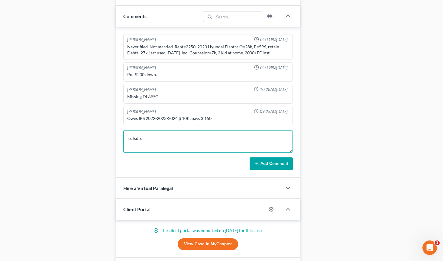
scroll to position [526, 0]
type textarea "s"
type textarea "Skeleton complete, creditors cleaned."
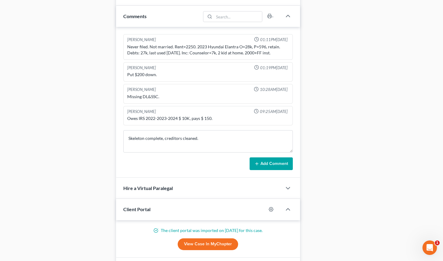
click at [258, 157] on button "Add Comment" at bounding box center [271, 163] width 43 height 13
click at [105, 15] on div "Case Dashboard Payments Invoices Payments Payments Credit Report Client Profile" at bounding box center [58, 47] width 109 height 777
click at [106, 8] on div "Case Dashboard Payments Invoices Payments Payments Credit Report Client Profile" at bounding box center [58, 47] width 109 height 777
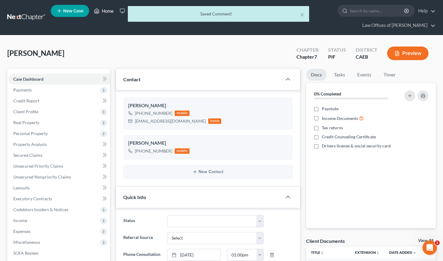
scroll to position [17, 0]
click at [110, 12] on div "× Saved Comment!" at bounding box center [218, 15] width 443 height 19
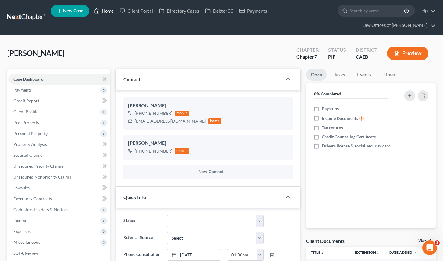
click at [110, 12] on link "Home" at bounding box center [104, 10] width 26 height 11
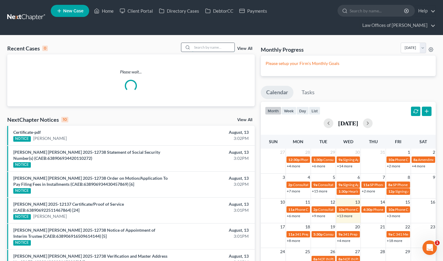
click at [203, 43] on input "search" at bounding box center [213, 47] width 42 height 9
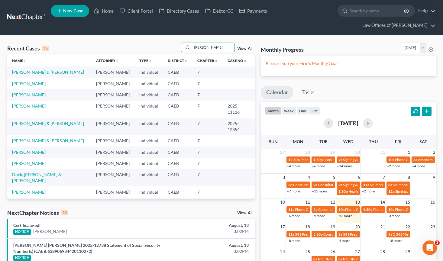
type input "shields"
click at [36, 70] on link "[PERSON_NAME] & [PERSON_NAME]" at bounding box center [48, 72] width 72 height 5
select select "10"
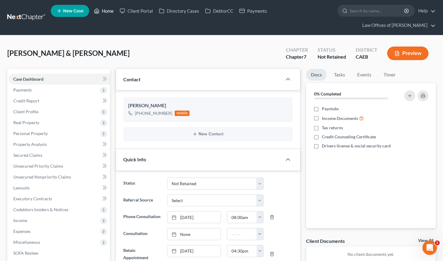
click at [111, 15] on link "Home" at bounding box center [104, 10] width 26 height 11
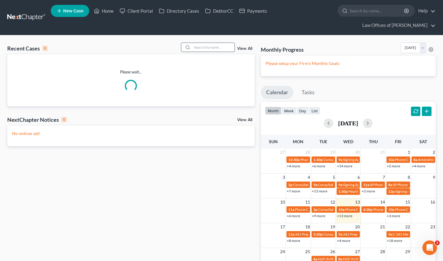
click at [211, 43] on input "search" at bounding box center [213, 47] width 42 height 9
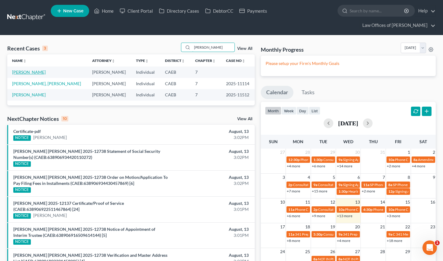
type input "shields"
click at [35, 70] on link "Shields, Michelle" at bounding box center [29, 72] width 34 height 5
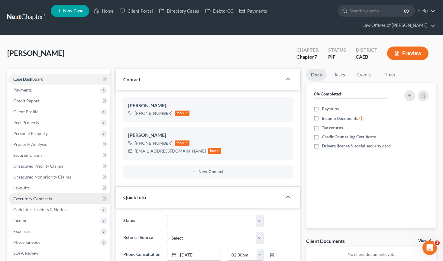
scroll to position [813, 0]
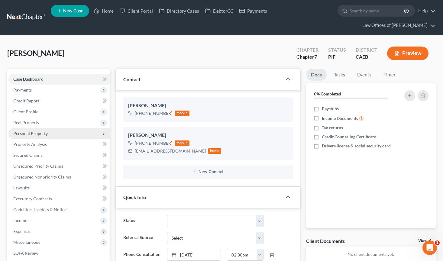
click at [40, 131] on span "Personal Property" at bounding box center [30, 133] width 34 height 5
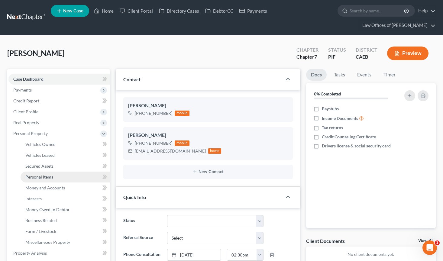
click at [46, 172] on link "Personal Items" at bounding box center [65, 177] width 89 height 11
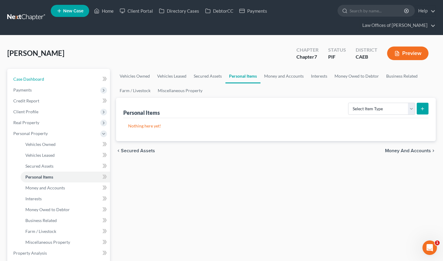
drag, startPoint x: 41, startPoint y: 66, endPoint x: 118, endPoint y: 0, distance: 101.6
click at [41, 76] on span "Case Dashboard" at bounding box center [28, 78] width 31 height 5
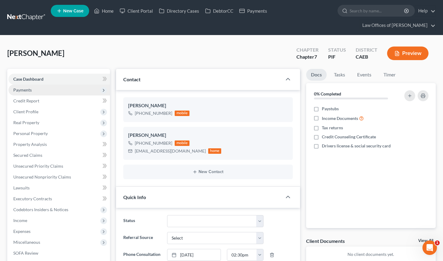
click at [19, 85] on span "Payments" at bounding box center [59, 90] width 102 height 11
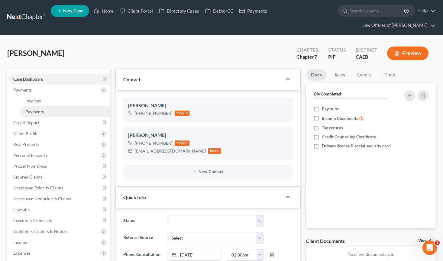
click at [38, 109] on span "Payments" at bounding box center [34, 111] width 18 height 5
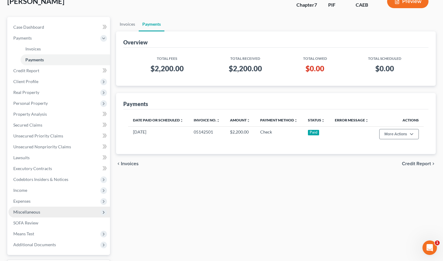
scroll to position [53, 0]
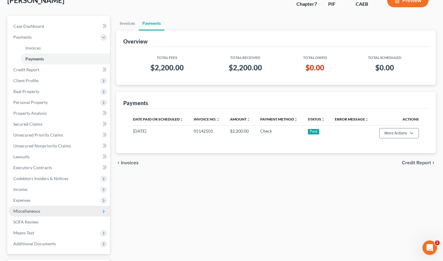
click at [38, 209] on span "Miscellaneous" at bounding box center [26, 211] width 27 height 5
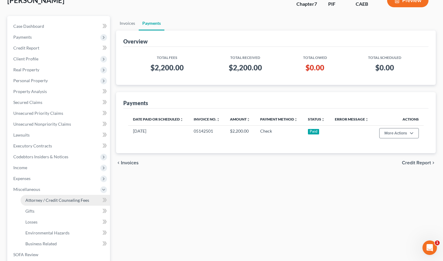
click at [54, 198] on span "Attorney / Credit Counseling Fees" at bounding box center [57, 200] width 64 height 5
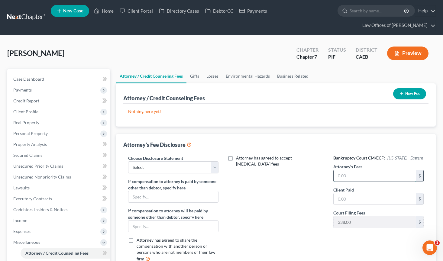
click at [363, 170] on input "text" at bounding box center [375, 175] width 83 height 11
type input "2,200"
click at [356, 193] on input "text" at bounding box center [375, 198] width 83 height 11
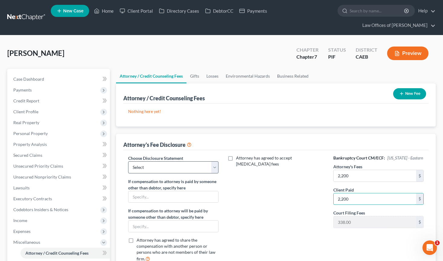
type input "2,200"
click at [191, 161] on select "Select Disclosure" at bounding box center [173, 167] width 91 height 12
select select "0"
click at [411, 88] on button "New Fee" at bounding box center [409, 93] width 33 height 11
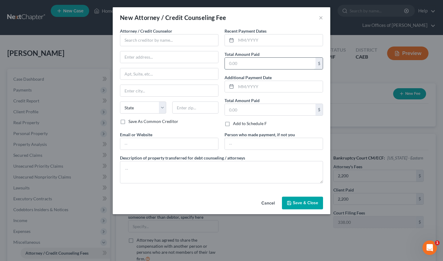
click at [254, 63] on input "text" at bounding box center [270, 63] width 91 height 11
type input "2,200"
click at [242, 45] on input "text" at bounding box center [279, 39] width 87 height 11
type input "05/2025"
click at [174, 43] on input "text" at bounding box center [169, 40] width 99 height 12
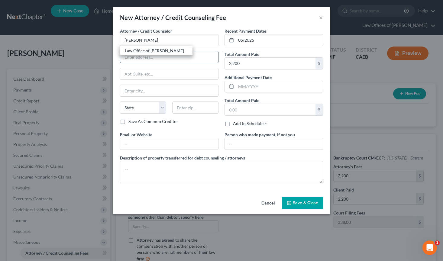
drag, startPoint x: 148, startPoint y: 51, endPoint x: 168, endPoint y: 60, distance: 21.6
click at [148, 51] on div "Law Office of [PERSON_NAME]" at bounding box center [156, 51] width 63 height 6
type input "Law Office of [PERSON_NAME]"
type input "[STREET_ADDRESS]"
type input "[GEOGRAPHIC_DATA]"
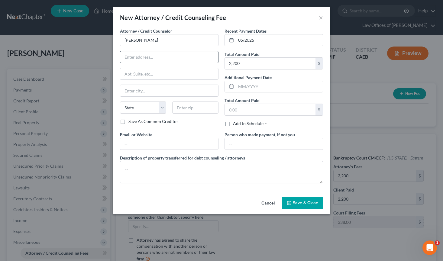
select select "4"
type input "93301"
click at [303, 200] on span "Save & Close" at bounding box center [305, 202] width 25 height 5
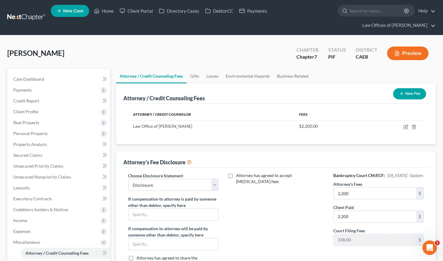
scroll to position [7, 0]
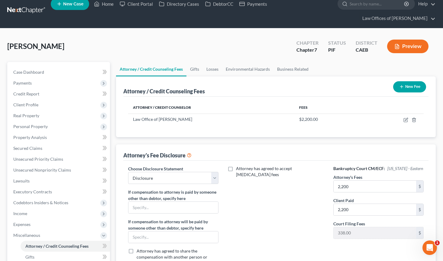
click at [115, 136] on div "Attorney / Credit Counseling Fees Gifts Losses Environmental Hazards Business R…" at bounding box center [276, 215] width 326 height 306
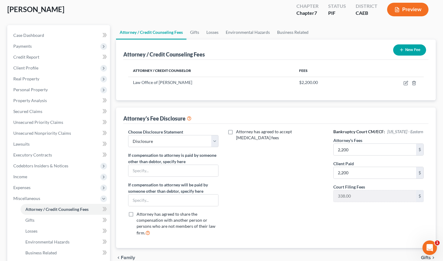
scroll to position [47, 0]
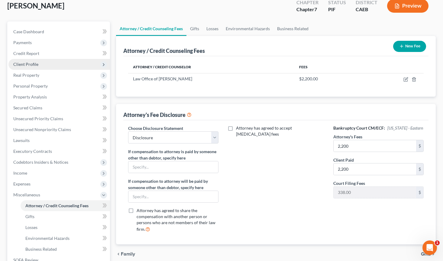
click at [36, 62] on span "Client Profile" at bounding box center [25, 64] width 25 height 5
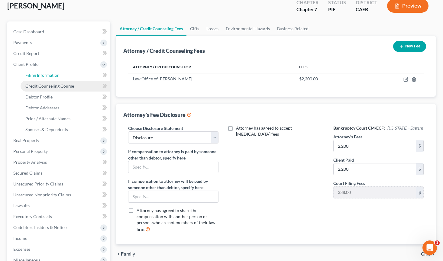
drag, startPoint x: 36, startPoint y: 61, endPoint x: 61, endPoint y: 70, distance: 26.9
click at [36, 70] on link "Filing Information" at bounding box center [65, 75] width 89 height 11
select select "1"
select select "0"
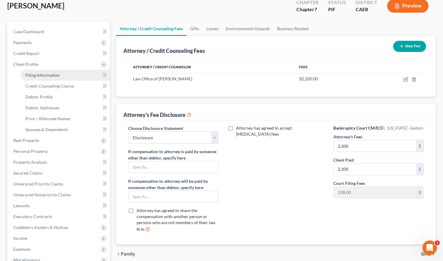
select select "8"
select select "0"
select select "4"
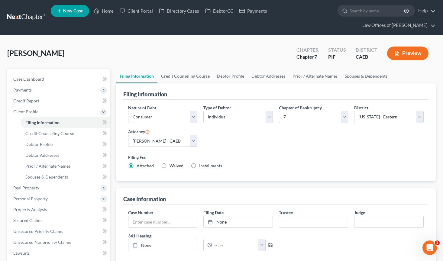
click at [199, 163] on span "Installments" at bounding box center [210, 165] width 23 height 5
click at [202, 163] on input "Installments Installments" at bounding box center [204, 165] width 4 height 4
radio input "true"
radio input "false"
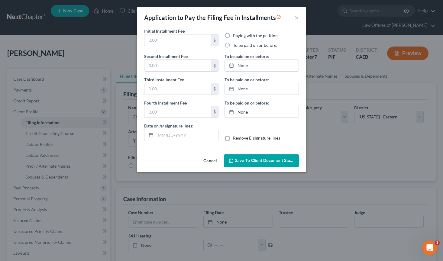
type input "0.00"
radio input "true"
type input "0.00"
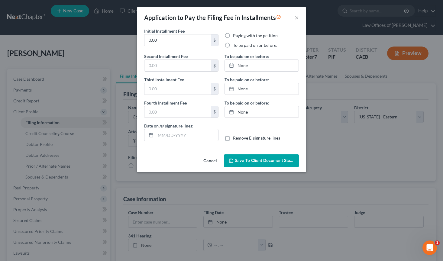
type input "[DATE]"
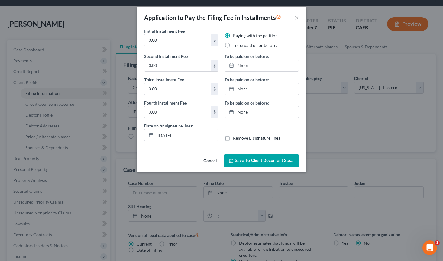
click at [209, 161] on button "Cancel" at bounding box center [210, 161] width 23 height 12
click at [209, 160] on button "Cancel" at bounding box center [210, 161] width 23 height 12
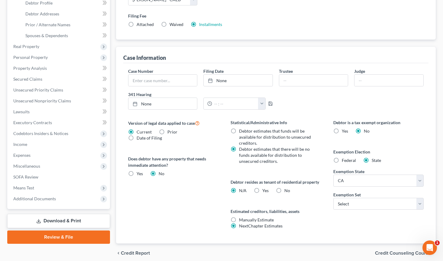
scroll to position [143, 0]
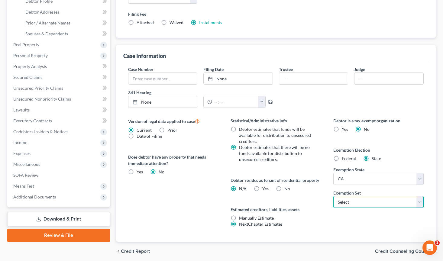
click at [351, 196] on select "Select 703 704" at bounding box center [378, 202] width 91 height 12
select select "0"
click at [262, 186] on label "Yes Yes" at bounding box center [265, 189] width 6 height 6
click at [265, 186] on input "Yes Yes" at bounding box center [267, 188] width 4 height 4
radio input "true"
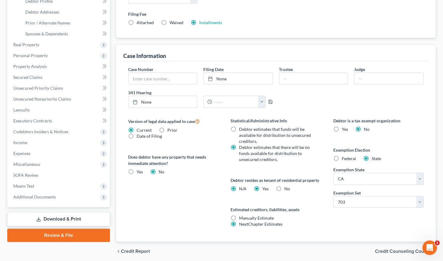
radio input "false"
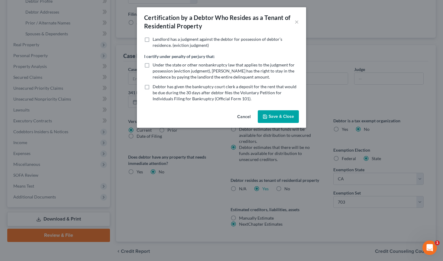
click at [243, 116] on button "Cancel" at bounding box center [243, 117] width 23 height 12
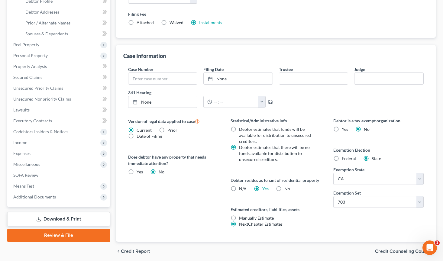
scroll to position [0, 0]
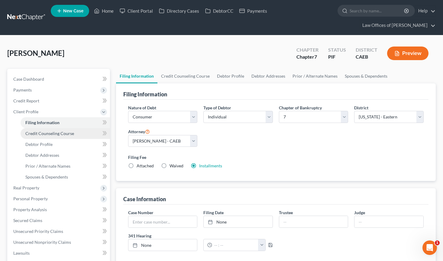
click at [43, 131] on span "Credit Counseling Course" at bounding box center [49, 133] width 49 height 5
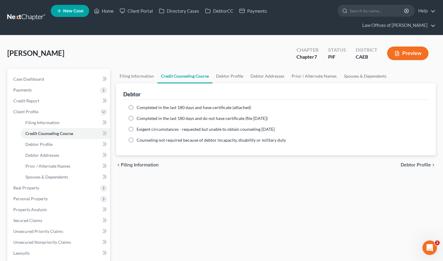
click at [137, 105] on label "Completed in the last 180 days and have certificate (attached)" at bounding box center [194, 108] width 115 height 6
click at [139, 105] on input "Completed in the last 180 days and have certificate (attached)" at bounding box center [141, 107] width 4 height 4
radio input "true"
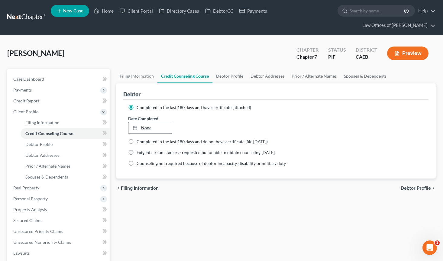
click at [161, 125] on ng-include "Completed in the last 180 days and have certificate (attached) Date Completed N…" at bounding box center [276, 136] width 296 height 62
click at [154, 122] on link "None" at bounding box center [150, 127] width 44 height 11
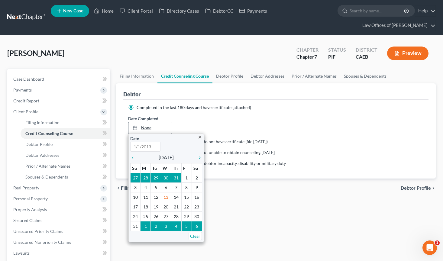
type input "[DATE]"
click at [147, 122] on link "[DATE]" at bounding box center [150, 127] width 44 height 11
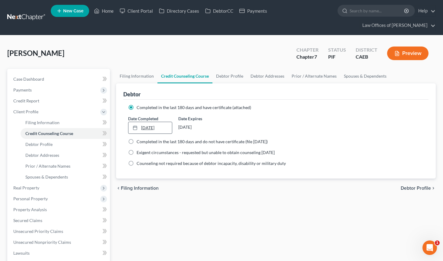
click at [147, 122] on link "[DATE]" at bounding box center [150, 127] width 44 height 11
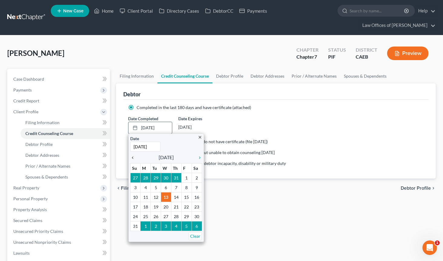
click at [135, 155] on icon "chevron_left" at bounding box center [134, 157] width 8 height 5
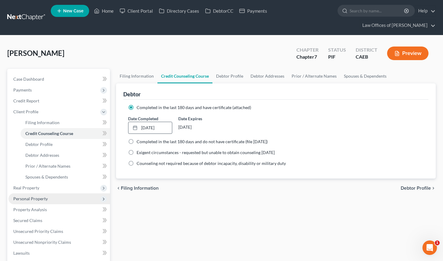
click at [32, 196] on span "Personal Property" at bounding box center [30, 198] width 34 height 5
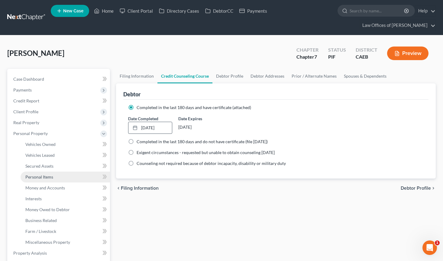
click at [52, 172] on link "Personal Items" at bounding box center [65, 177] width 89 height 11
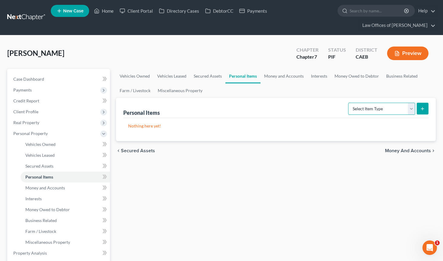
click at [360, 103] on select "Select Item Type Clothing Collectibles Of Value Electronics Firearms Household …" at bounding box center [381, 109] width 67 height 12
click at [421, 106] on icon "submit" at bounding box center [422, 108] width 5 height 5
click at [359, 103] on select "Select Item Type Clothing Collectibles Of Value Electronics Firearms Household …" at bounding box center [381, 109] width 67 height 12
click at [361, 103] on select "Select Item Type Clothing Collectibles Of Value Electronics Firearms Household …" at bounding box center [381, 109] width 67 height 12
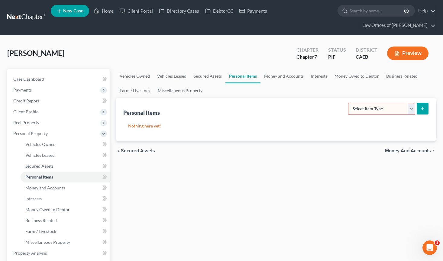
select select "clothing"
click at [423, 106] on icon "submit" at bounding box center [422, 108] width 5 height 5
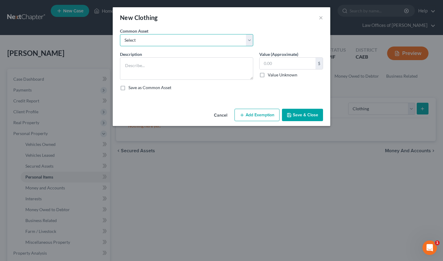
click at [154, 43] on select "Select Wardrobe" at bounding box center [186, 40] width 133 height 12
select select "0"
type textarea "Wardrobe"
click at [268, 63] on input "600.00" at bounding box center [288, 63] width 56 height 11
type input "600"
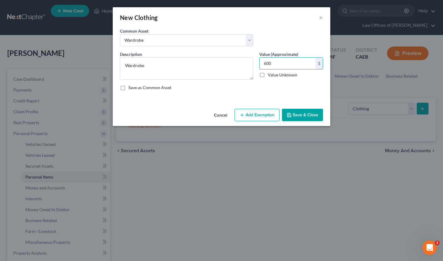
click at [251, 109] on button "Add Exemption" at bounding box center [257, 115] width 45 height 13
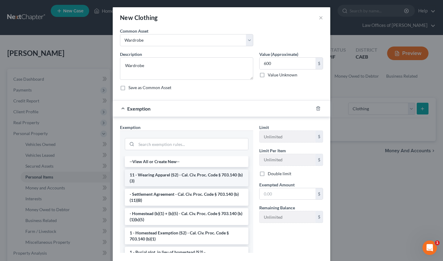
click at [186, 176] on li "11 - Wearing Apparel (S2) - Cal. Civ. Proc. Code § 703.140 (b)(3)" at bounding box center [187, 178] width 124 height 17
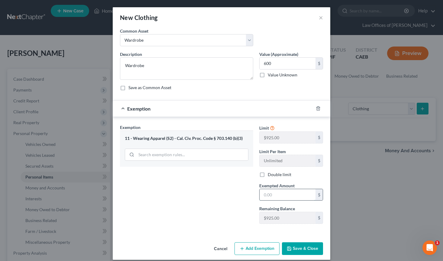
click at [275, 198] on input "text" at bounding box center [288, 194] width 56 height 11
type input "600"
click at [169, 215] on div "Exemption Set must be selected for CA. Exemption * 11 - Wearing Apparel (S2) - …" at bounding box center [186, 176] width 139 height 105
drag, startPoint x: 288, startPoint y: 247, endPoint x: 287, endPoint y: 238, distance: 9.4
click at [288, 247] on icon "button" at bounding box center [289, 248] width 5 height 5
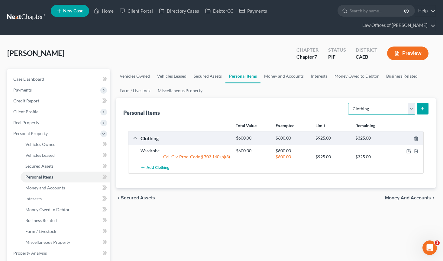
click at [362, 103] on select "Select Item Type Clothing Collectibles Of Value Electronics Firearms Household …" at bounding box center [381, 109] width 67 height 12
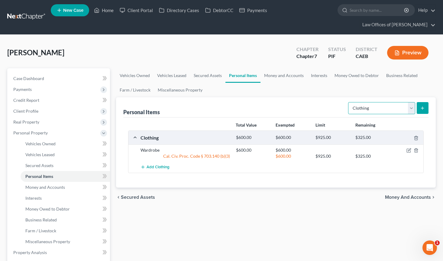
select select "electronics"
click at [426, 102] on button "submit" at bounding box center [423, 108] width 12 height 12
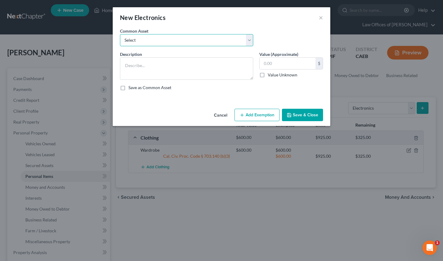
click at [198, 41] on select "Select Miscellaneous Electronic Items" at bounding box center [186, 40] width 133 height 12
select select "0"
type textarea "Miscellaneous Electronic Items"
type input "700.00"
click at [252, 109] on button "Add Exemption" at bounding box center [257, 115] width 45 height 13
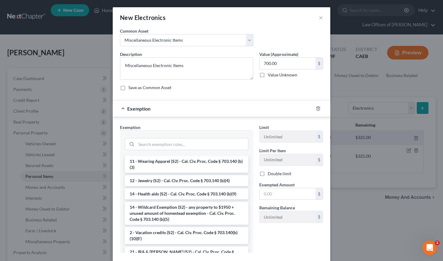
scroll to position [481, 0]
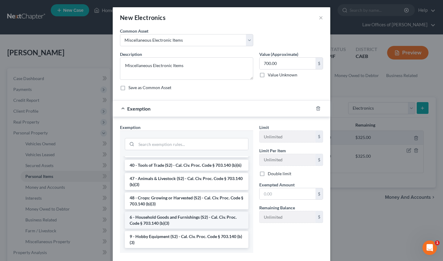
click at [174, 224] on li "6 - Household Goods and Furnishings (S2) - Cal. Civ. Proc. Code § 703.140 (b)(3)" at bounding box center [187, 220] width 124 height 17
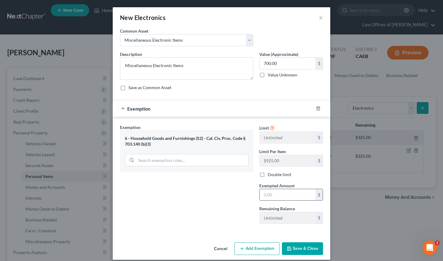
click at [267, 195] on input "text" at bounding box center [288, 194] width 56 height 11
type input "700"
click at [188, 218] on div "Exemption Set must be selected for CA. Exemption * 6 - Household Goods and Furn…" at bounding box center [186, 176] width 139 height 105
click at [301, 251] on button "Save & Close" at bounding box center [302, 248] width 41 height 13
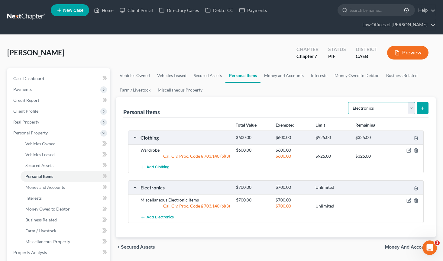
click at [358, 102] on select "Select Item Type Clothing Collectibles Of Value Electronics Firearms Household …" at bounding box center [381, 108] width 67 height 12
select select "household_goods"
click at [420, 102] on button "submit" at bounding box center [423, 108] width 12 height 12
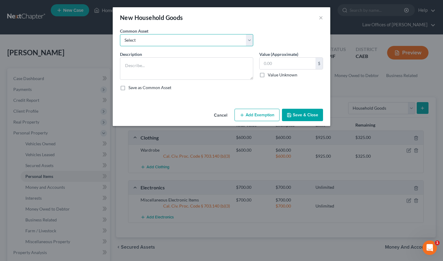
click at [157, 44] on select "Select Furniture and furnishings" at bounding box center [186, 40] width 133 height 12
select select "0"
type textarea "Furniture and furnishings"
type input "1,200.00"
click at [265, 109] on button "Add Exemption" at bounding box center [257, 115] width 45 height 13
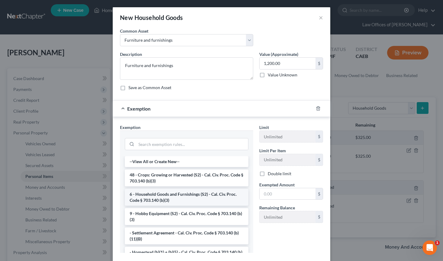
click at [180, 199] on li "6 - Household Goods and Furnishings (S2) - Cal. Civ. Proc. Code § 703.140 (b)(3)" at bounding box center [187, 197] width 124 height 17
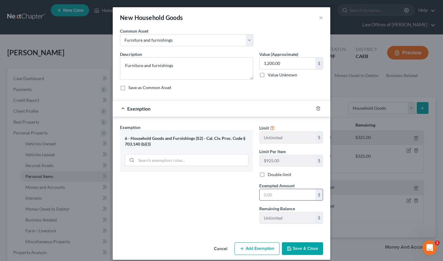
click at [279, 193] on input "text" at bounding box center [288, 194] width 56 height 11
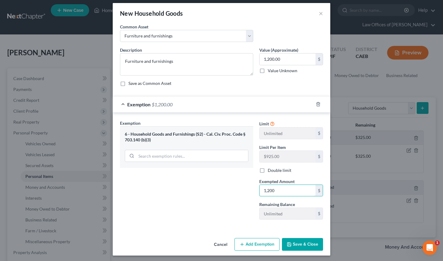
type input "1,200"
click at [174, 214] on div "Exemption Set must be selected for CA. Exemption * 6 - Household Goods and Furn…" at bounding box center [186, 172] width 139 height 105
click at [313, 244] on button "Save & Close" at bounding box center [302, 244] width 41 height 13
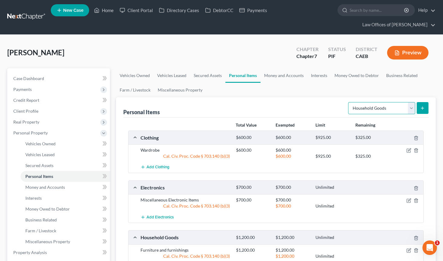
click at [380, 102] on select "Select Item Type Clothing Collectibles Of Value Electronics Firearms Household …" at bounding box center [381, 108] width 67 height 12
select select "jewelry"
click at [428, 102] on button "submit" at bounding box center [423, 108] width 12 height 12
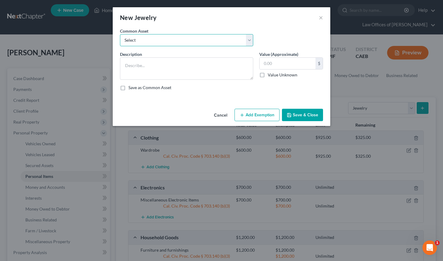
click at [155, 37] on select "Select Miscellaneous Jewelry" at bounding box center [186, 40] width 133 height 12
select select "0"
type textarea "Miscellaneous Jewelry"
type input "100.00"
click at [249, 111] on button "Add Exemption" at bounding box center [257, 115] width 45 height 13
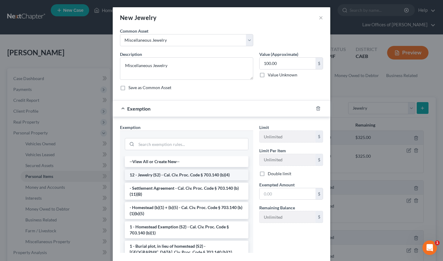
click at [170, 174] on li "12 - Jewelry (S2) - Cal. Civ. Proc. Code § 703.140 (b)(4)" at bounding box center [187, 175] width 124 height 11
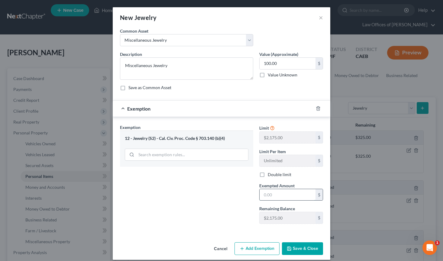
click at [279, 195] on input "text" at bounding box center [288, 194] width 56 height 11
type input "100"
click at [235, 201] on div "Exemption Set must be selected for CA. Exemption * 12 - Jewelry (S2) - Cal. Civ…" at bounding box center [186, 176] width 139 height 105
click at [301, 249] on button "Save & Close" at bounding box center [302, 248] width 41 height 13
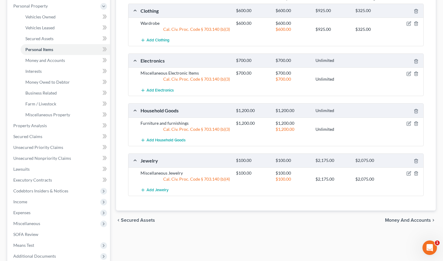
scroll to position [129, 0]
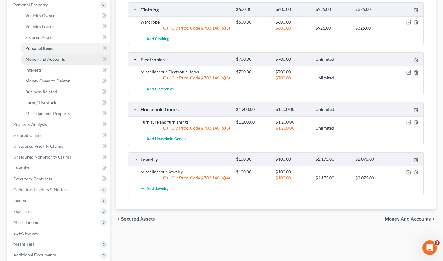
click at [62, 57] on span "Money and Accounts" at bounding box center [45, 59] width 40 height 5
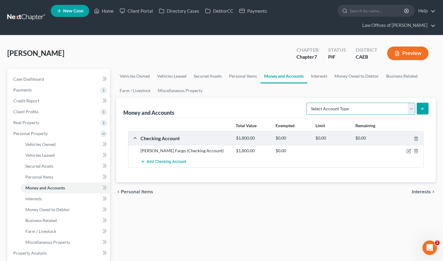
click at [341, 103] on select "Select Account Type Brokerage Cash on Hand Certificates of Deposit Checking Acc…" at bounding box center [360, 109] width 109 height 12
select select "cash_on_hand"
click at [419, 103] on button "submit" at bounding box center [423, 109] width 12 height 12
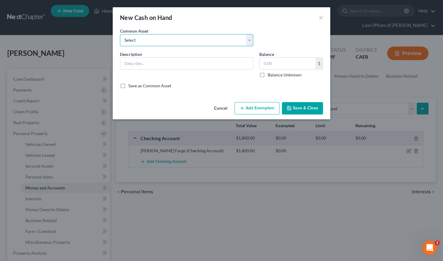
click at [154, 41] on select "Select Cash on Hand" at bounding box center [186, 40] width 133 height 12
select select "0"
type input "Cash on Hand"
click at [271, 60] on input "200.00" at bounding box center [288, 63] width 56 height 11
type input "50"
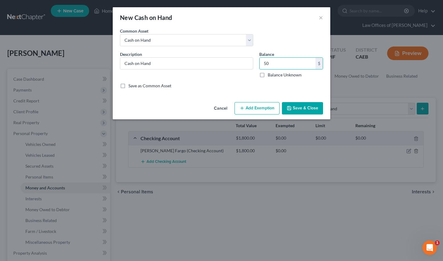
click at [250, 103] on button "Add Exemption" at bounding box center [257, 108] width 45 height 13
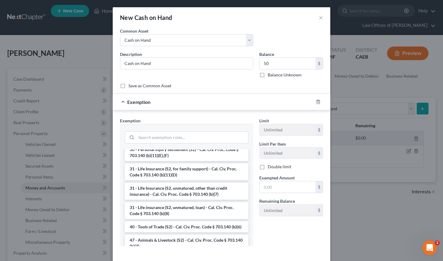
scroll to position [481, 0]
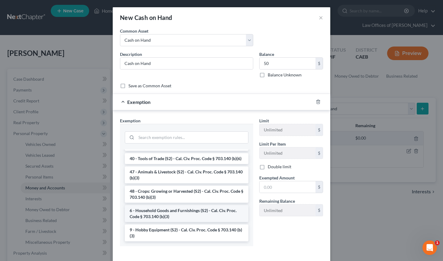
click at [187, 214] on li "6 - Household Goods and Furnishings (S2) - Cal. Civ. Proc. Code § 703.140 (b)(3)" at bounding box center [187, 213] width 124 height 17
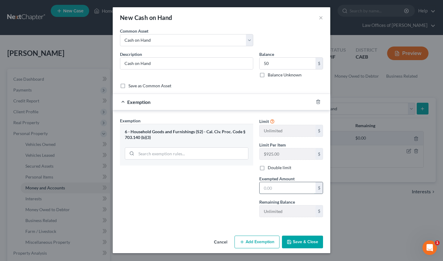
click at [279, 185] on input "text" at bounding box center [288, 187] width 56 height 11
type input "50"
click at [206, 217] on div "Exemption Set must be selected for CA. Exemption * 6 - Household Goods and Furn…" at bounding box center [186, 170] width 139 height 105
click at [304, 237] on button "Save & Close" at bounding box center [302, 242] width 41 height 13
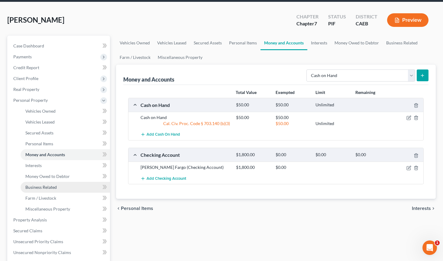
scroll to position [47, 0]
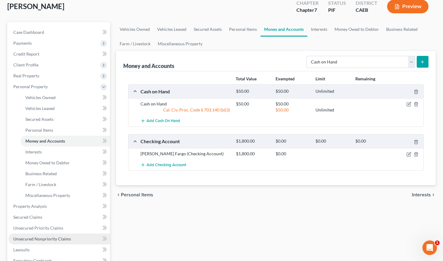
click at [41, 236] on span "Unsecured Nonpriority Claims" at bounding box center [42, 238] width 58 height 5
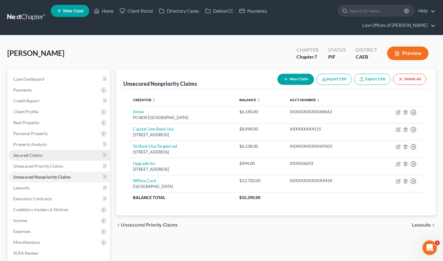
click at [34, 153] on span "Secured Claims" at bounding box center [27, 155] width 29 height 5
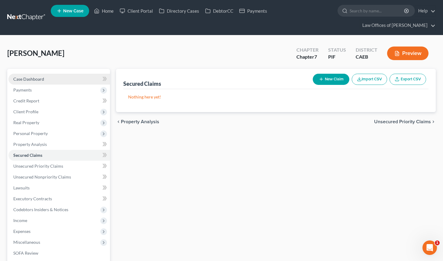
click at [30, 76] on span "Case Dashboard" at bounding box center [28, 78] width 31 height 5
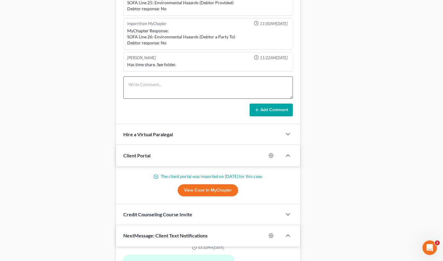
scroll to position [443, 0]
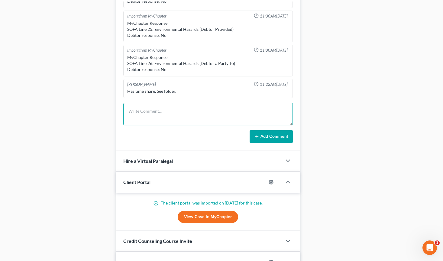
click at [167, 103] on textarea at bounding box center [208, 114] width 170 height 22
click at [137, 103] on textarea "Sl" at bounding box center [208, 114] width 170 height 22
type textarea "Skeleton complete, creditors cleaned."
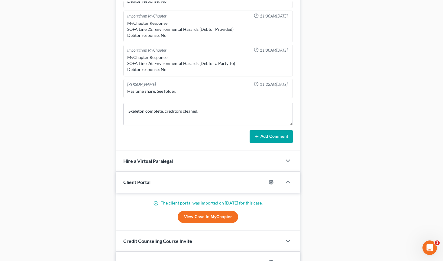
click at [264, 130] on button "Add Comment" at bounding box center [271, 136] width 43 height 13
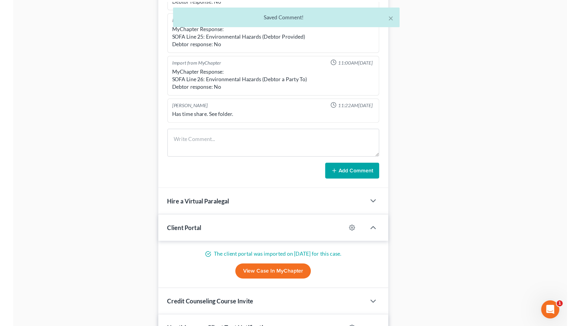
scroll to position [234, 0]
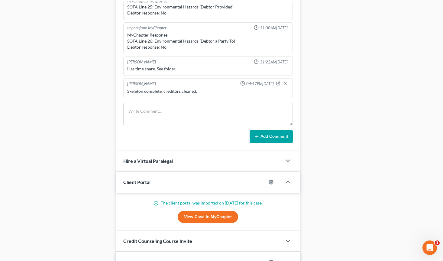
click at [109, 105] on div "Case Dashboard Payments Invoices Payments Payments Credit Report Client Profile" at bounding box center [58, 17] width 109 height 782
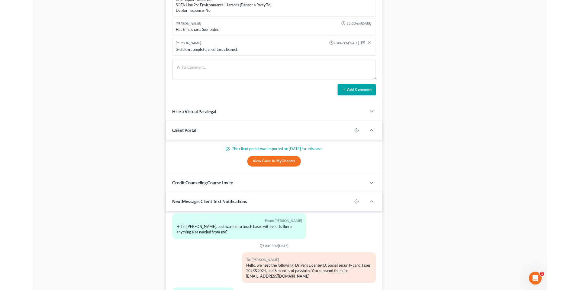
scroll to position [765, 0]
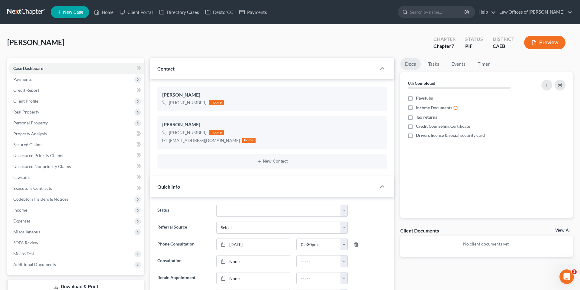
click at [86, 10] on link "New Case" at bounding box center [70, 12] width 38 height 12
select select "8"
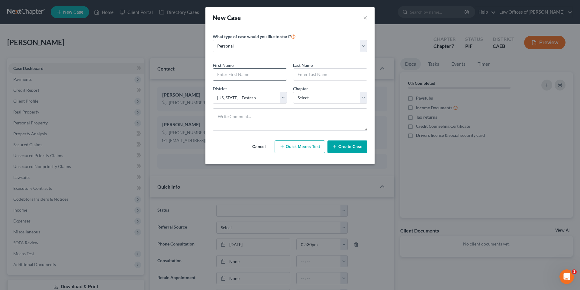
click at [238, 79] on input "text" at bounding box center [250, 74] width 74 height 11
type input "Roberto"
click at [308, 76] on input "text" at bounding box center [330, 74] width 74 height 11
type input "Castillo"
click at [322, 100] on select "Select 7 11 12 13" at bounding box center [330, 98] width 74 height 12
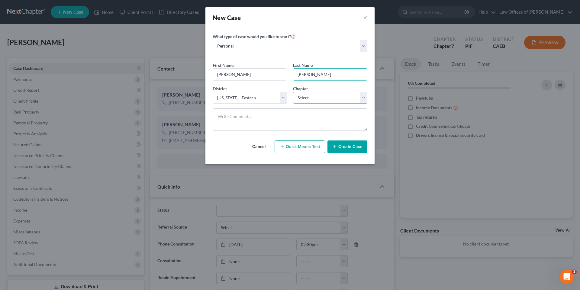
select select "0"
click at [345, 149] on button "Create Case" at bounding box center [348, 146] width 40 height 13
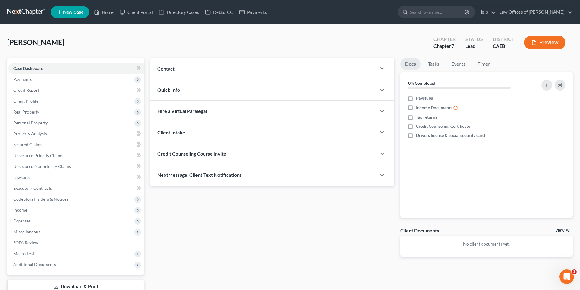
click at [235, 73] on div "Contact" at bounding box center [263, 68] width 226 height 21
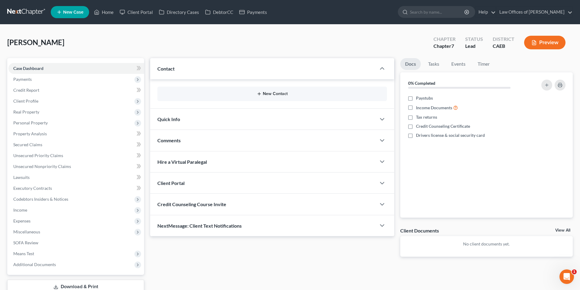
click at [270, 92] on button "New Contact" at bounding box center [272, 93] width 220 height 5
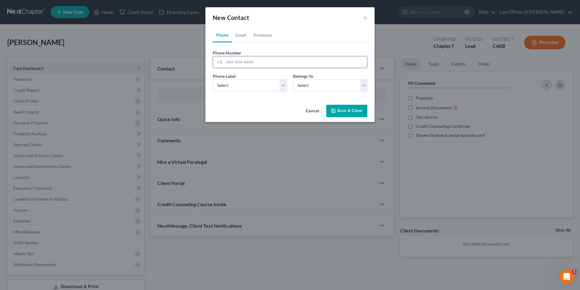
click at [268, 57] on input "tel" at bounding box center [295, 61] width 143 height 11
type input "4428665816"
click at [267, 85] on select "Select Mobile Home Work Other" at bounding box center [250, 85] width 74 height 12
select select "0"
click at [307, 85] on select "Select Client Other" at bounding box center [330, 85] width 74 height 12
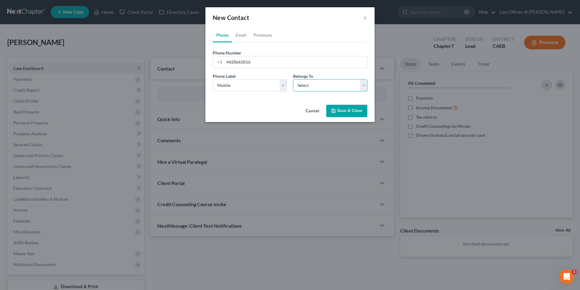
select select "0"
click at [346, 111] on button "Save & Close" at bounding box center [346, 111] width 41 height 13
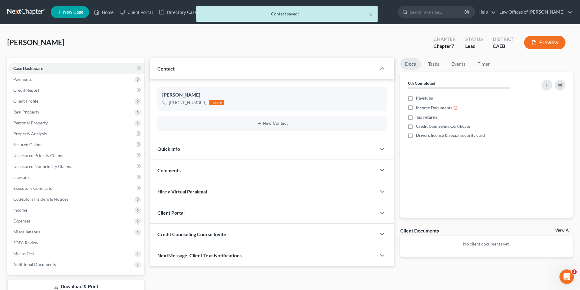
click at [209, 146] on div "Quick Info" at bounding box center [263, 148] width 226 height 21
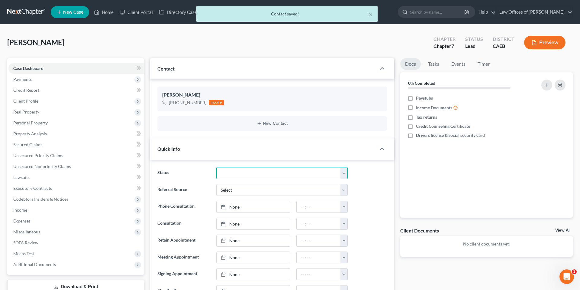
click at [248, 170] on select "Cancelled/Refund Closed Consultation Declined Discharged Filed Income Check In …" at bounding box center [281, 173] width 131 height 12
select select "2"
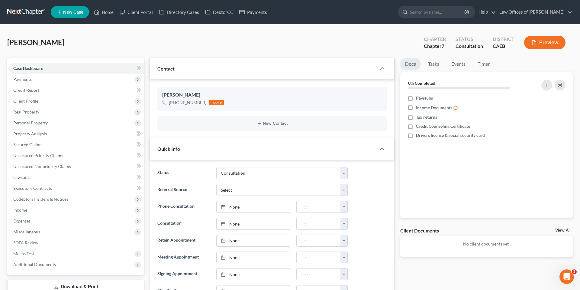
click at [359, 178] on div "Status Cancelled/Refund Closed Consultation Declined Discharged Filed Income Ch…" at bounding box center [272, 173] width 236 height 12
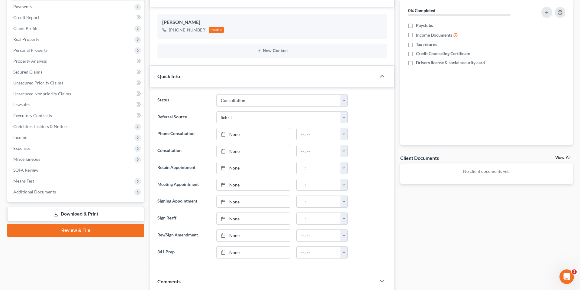
scroll to position [73, 0]
drag, startPoint x: 256, startPoint y: 152, endPoint x: 247, endPoint y: 156, distance: 10.0
click at [256, 152] on link "None" at bounding box center [253, 150] width 73 height 11
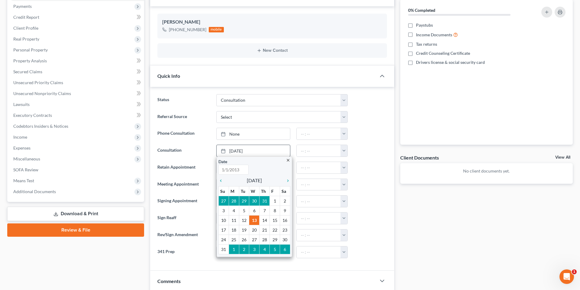
type input "[DATE]"
click at [252, 136] on link "None" at bounding box center [253, 133] width 73 height 11
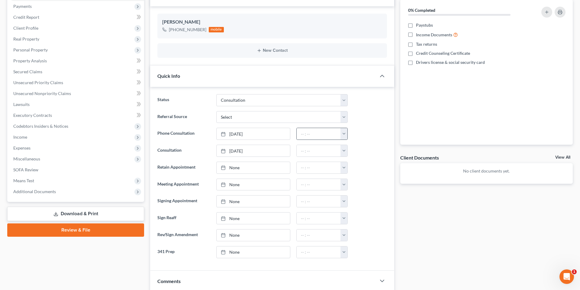
click at [344, 137] on button "button" at bounding box center [344, 133] width 7 height 11
click at [355, 159] on link "8:30am" at bounding box center [357, 159] width 34 height 10
type input "8:30am"
click at [373, 121] on div "Referral Source Select Word Of Mouth Previous Clients Direct Mail Website Googl…" at bounding box center [272, 117] width 236 height 12
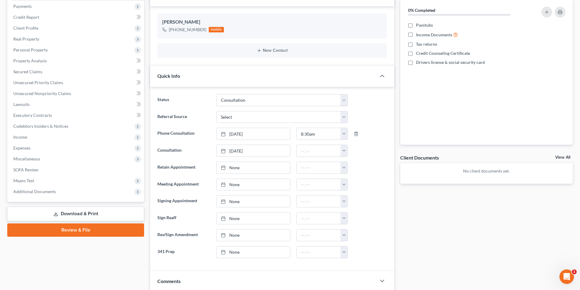
scroll to position [0, 0]
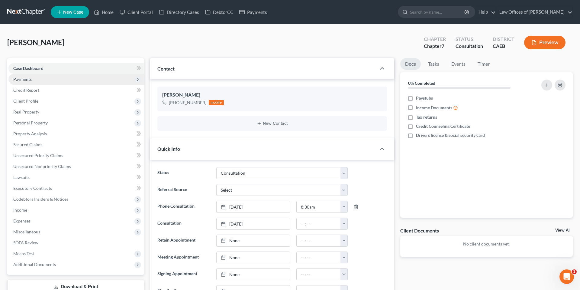
click at [26, 81] on span "Payments" at bounding box center [22, 78] width 18 height 5
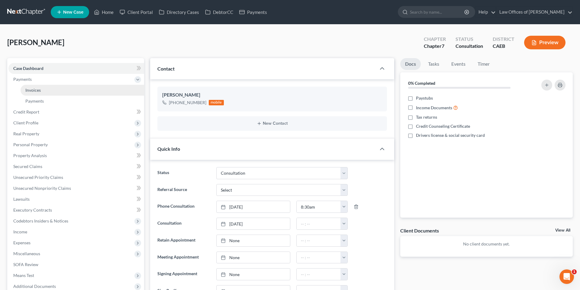
click at [35, 89] on span "Invoices" at bounding box center [32, 89] width 15 height 5
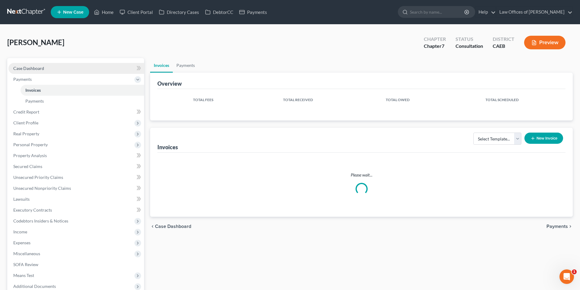
click at [35, 68] on span "Case Dashboard" at bounding box center [28, 68] width 31 height 5
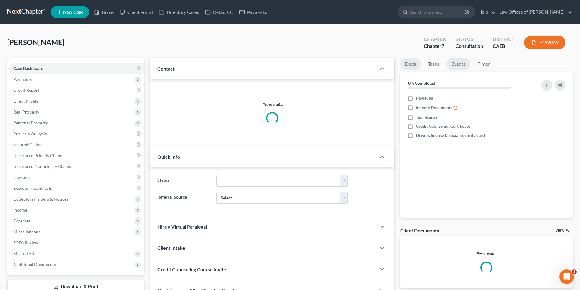
click at [443, 63] on link "Events" at bounding box center [459, 64] width 24 height 12
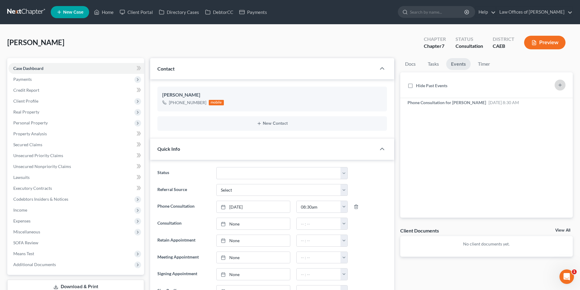
click at [443, 86] on icon "button" at bounding box center [560, 85] width 5 height 5
select select "Days"
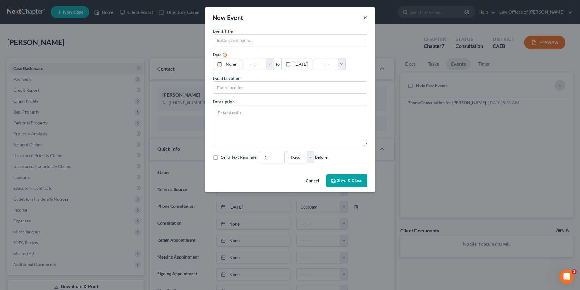
click at [365, 18] on button "×" at bounding box center [365, 17] width 4 height 7
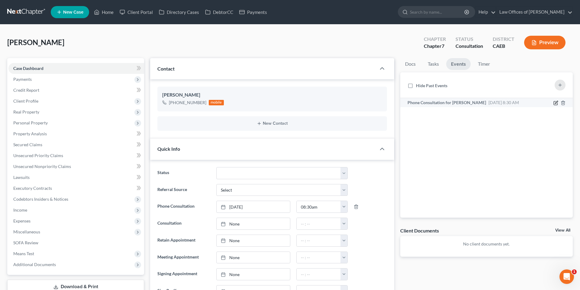
click at [443, 102] on icon "button" at bounding box center [556, 102] width 5 height 5
select select "Days"
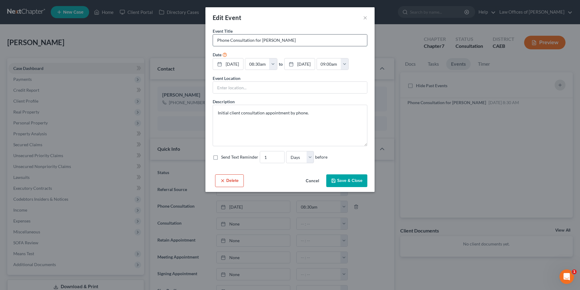
click at [215, 40] on input "Phone Consultation for Castillo, Roberto" at bounding box center [290, 39] width 154 height 11
type input "SP Phone Consultation for Castillo, Roberto"
click at [342, 181] on button "Save & Close" at bounding box center [346, 180] width 41 height 13
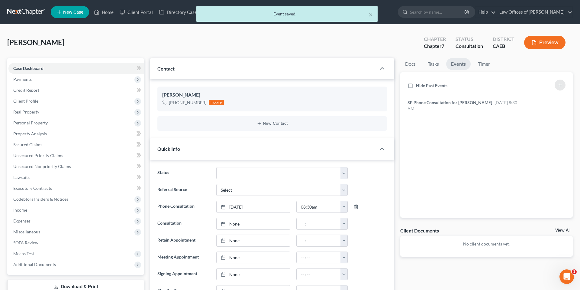
click at [105, 14] on div "× Event saved." at bounding box center [287, 15] width 580 height 19
